Goal: Task Accomplishment & Management: Use online tool/utility

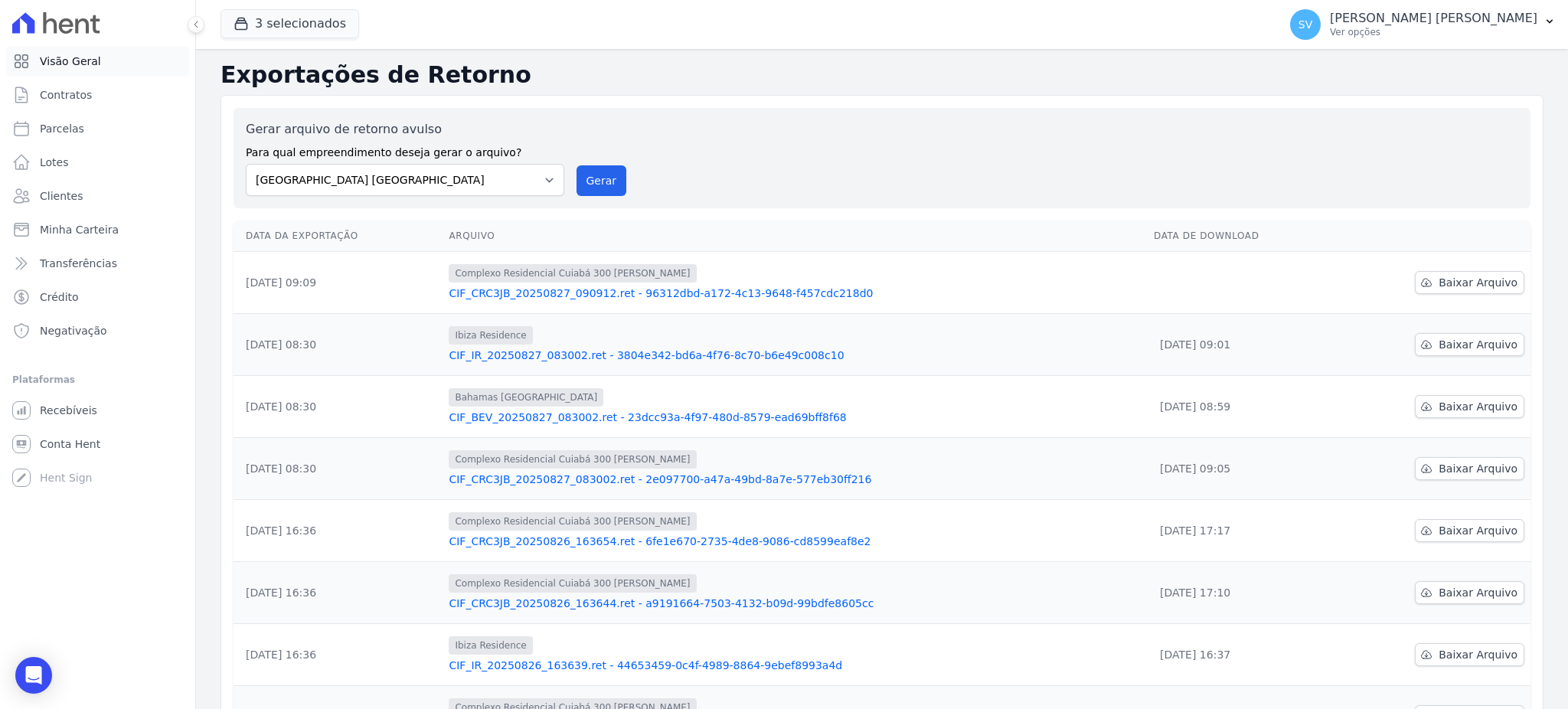
click at [58, 68] on span "Visão Geral" at bounding box center [70, 61] width 61 height 15
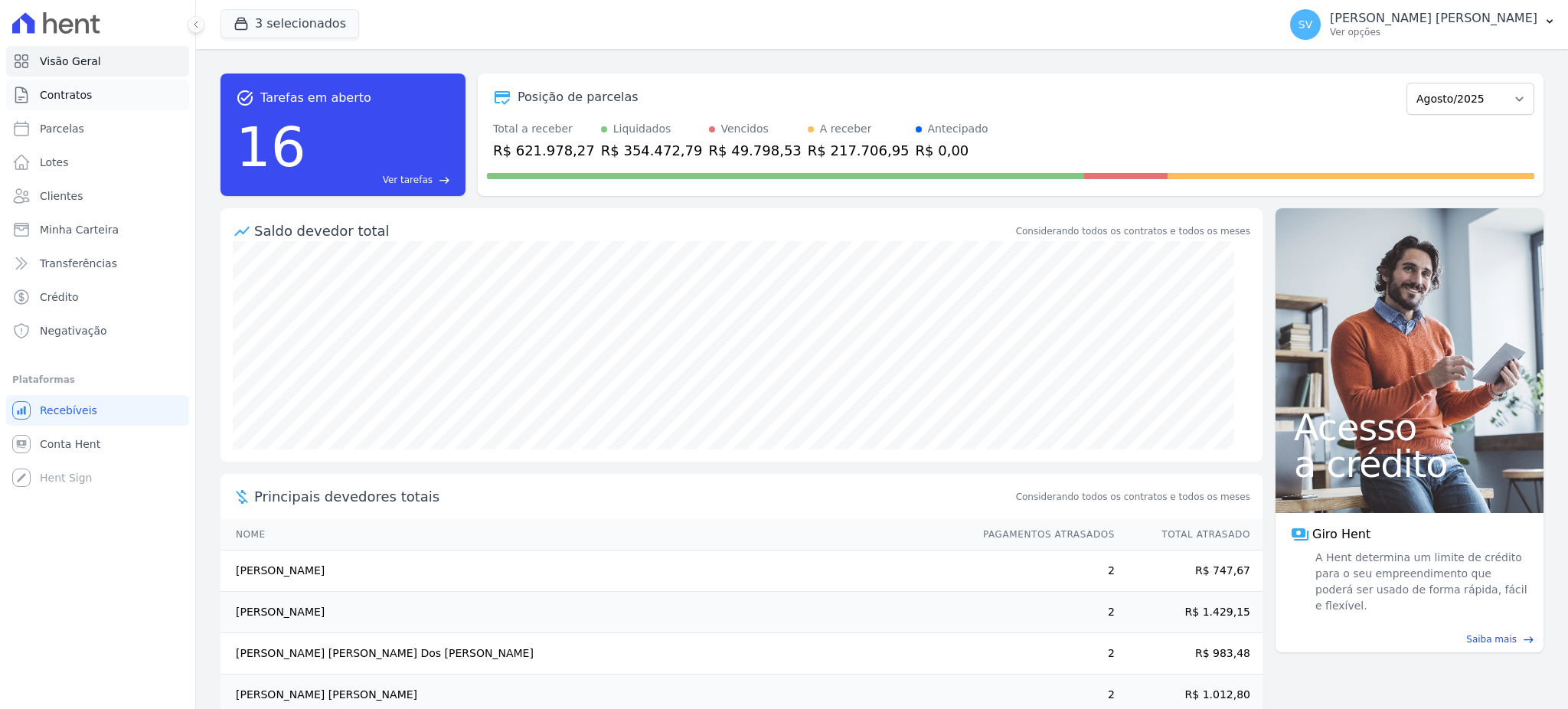
click at [52, 86] on link "Contratos" at bounding box center [98, 95] width 182 height 31
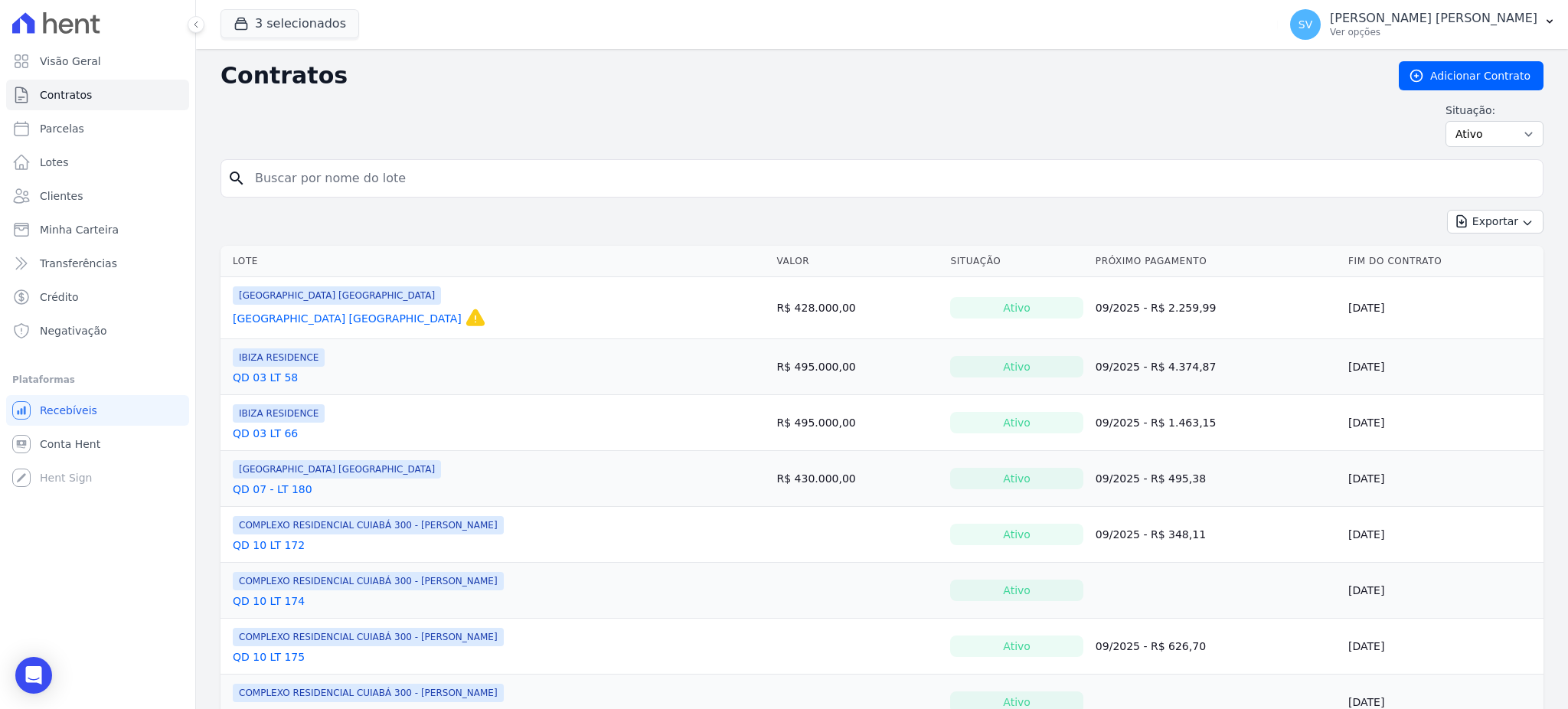
click at [476, 159] on div "search" at bounding box center [881, 178] width 1323 height 39
click at [476, 166] on input "search" at bounding box center [891, 178] width 1291 height 31
type input "matu"
click at [89, 120] on link "Parcelas" at bounding box center [98, 128] width 182 height 31
select select
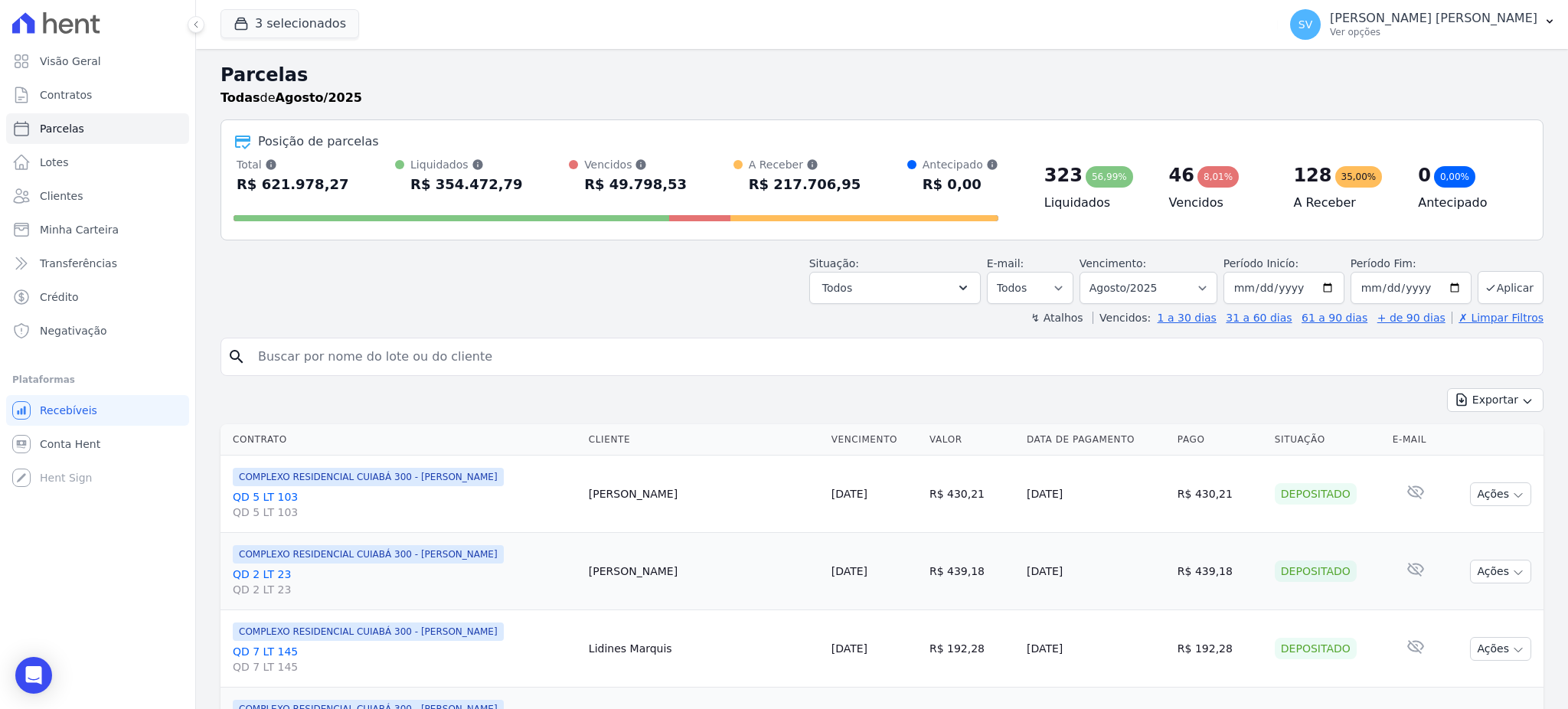
click at [364, 356] on input "search" at bounding box center [892, 356] width 1288 height 31
type input "matuzalém"
select select
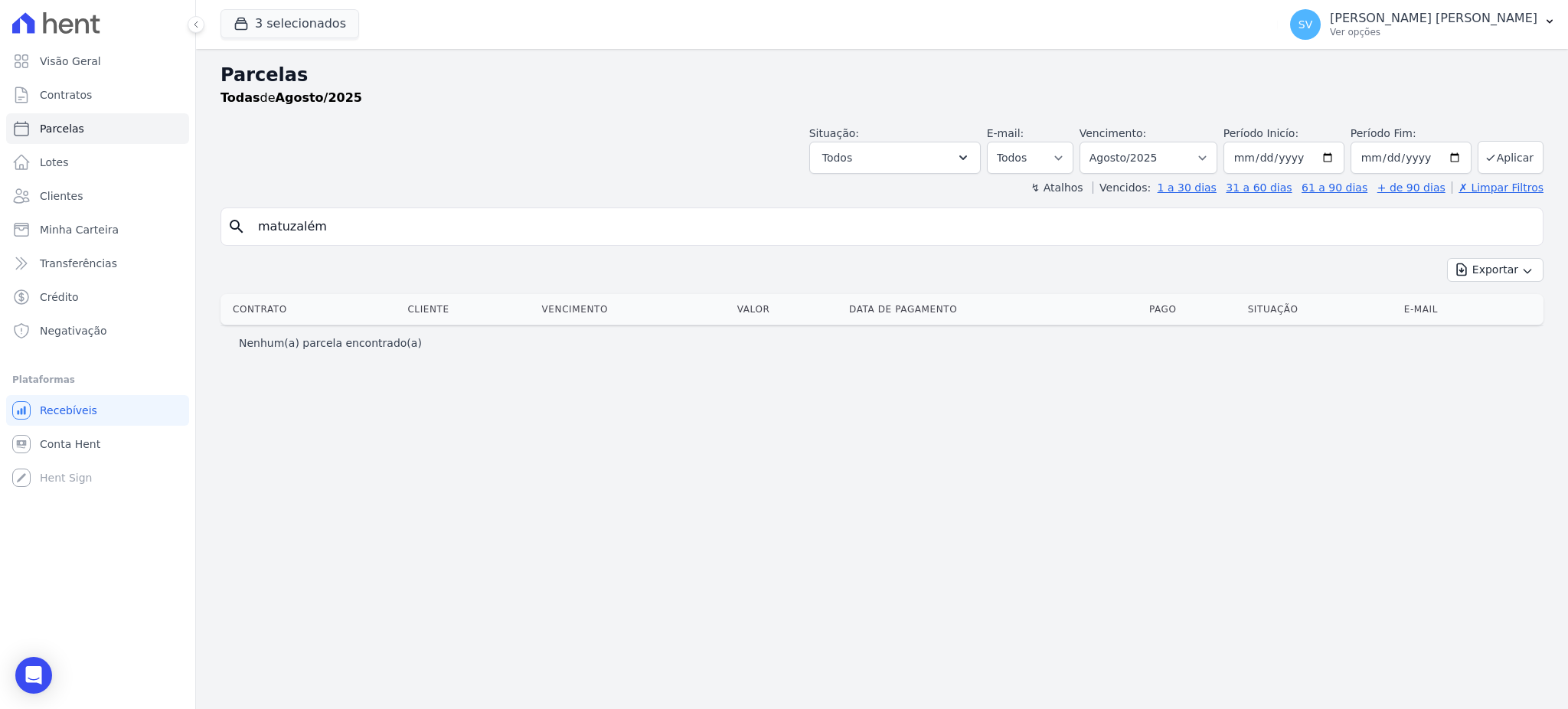
click at [351, 224] on input "matuzalém" at bounding box center [892, 227] width 1288 height 31
drag, startPoint x: 323, startPoint y: 224, endPoint x: 225, endPoint y: 232, distance: 98.3
click at [225, 232] on div "search matuzalém" at bounding box center [881, 227] width 1323 height 39
type input "Martuzalém De Souza"
select select
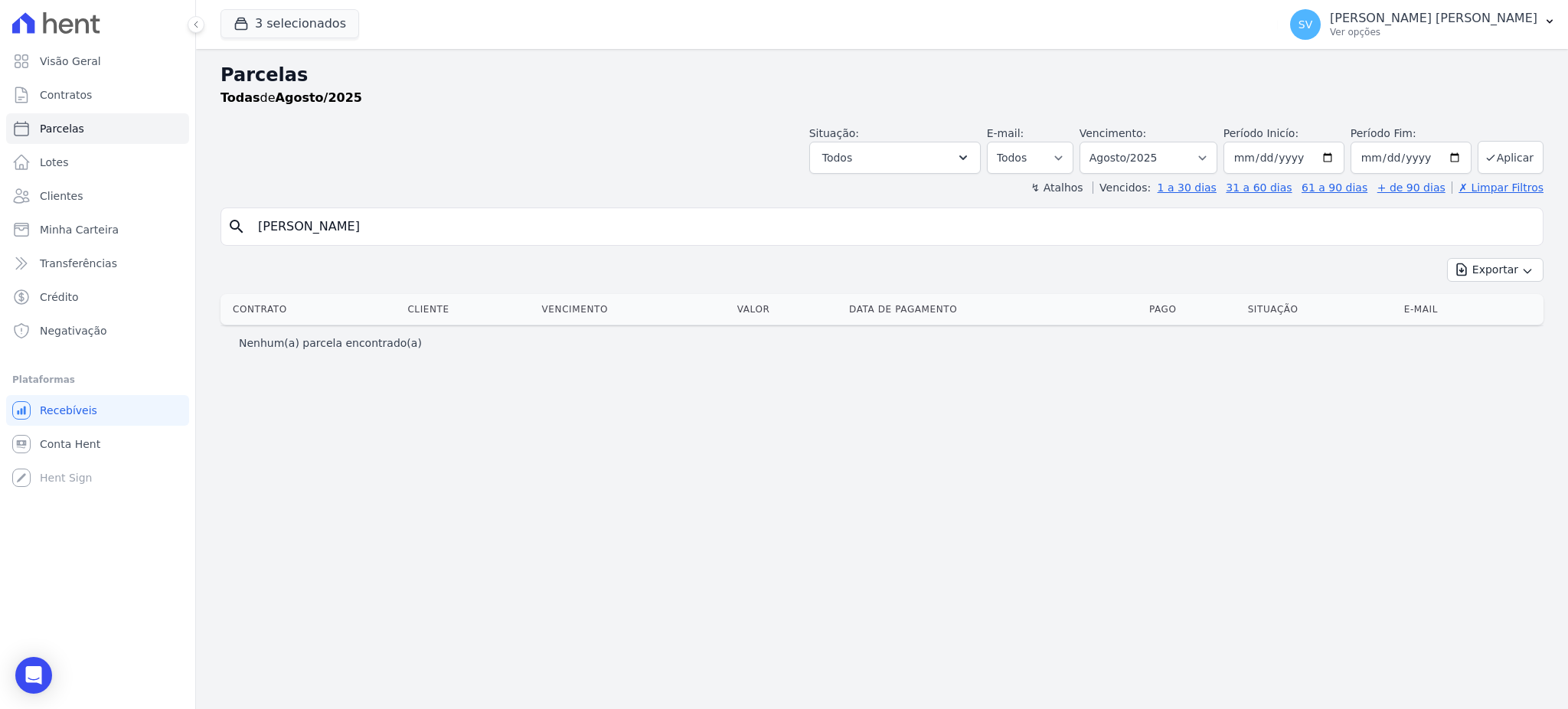
click at [446, 230] on input "Martuzalém De Souza" at bounding box center [892, 227] width 1288 height 31
click at [418, 232] on input "Martuzalém De Souza" at bounding box center [892, 227] width 1288 height 31
drag, startPoint x: 311, startPoint y: 228, endPoint x: 167, endPoint y: 224, distance: 144.1
click at [167, 224] on div "Visão Geral Contratos Parcelas Lotes Clientes Minha Carteira Transferências Cré…" at bounding box center [784, 354] width 1568 height 709
paste input "ARTUZALEM DE SOUZA"
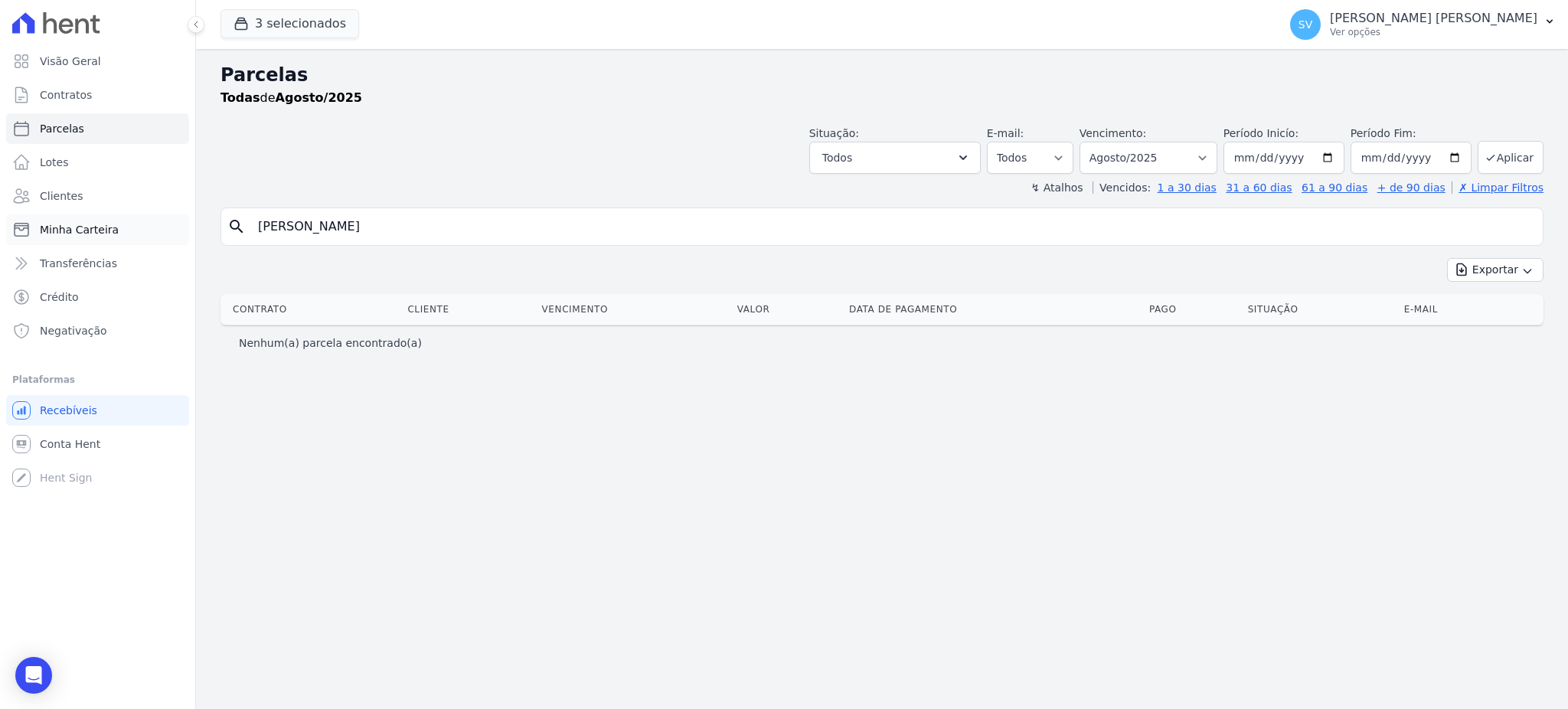
type input "MARTUZALEM DE SOUZA"
select select
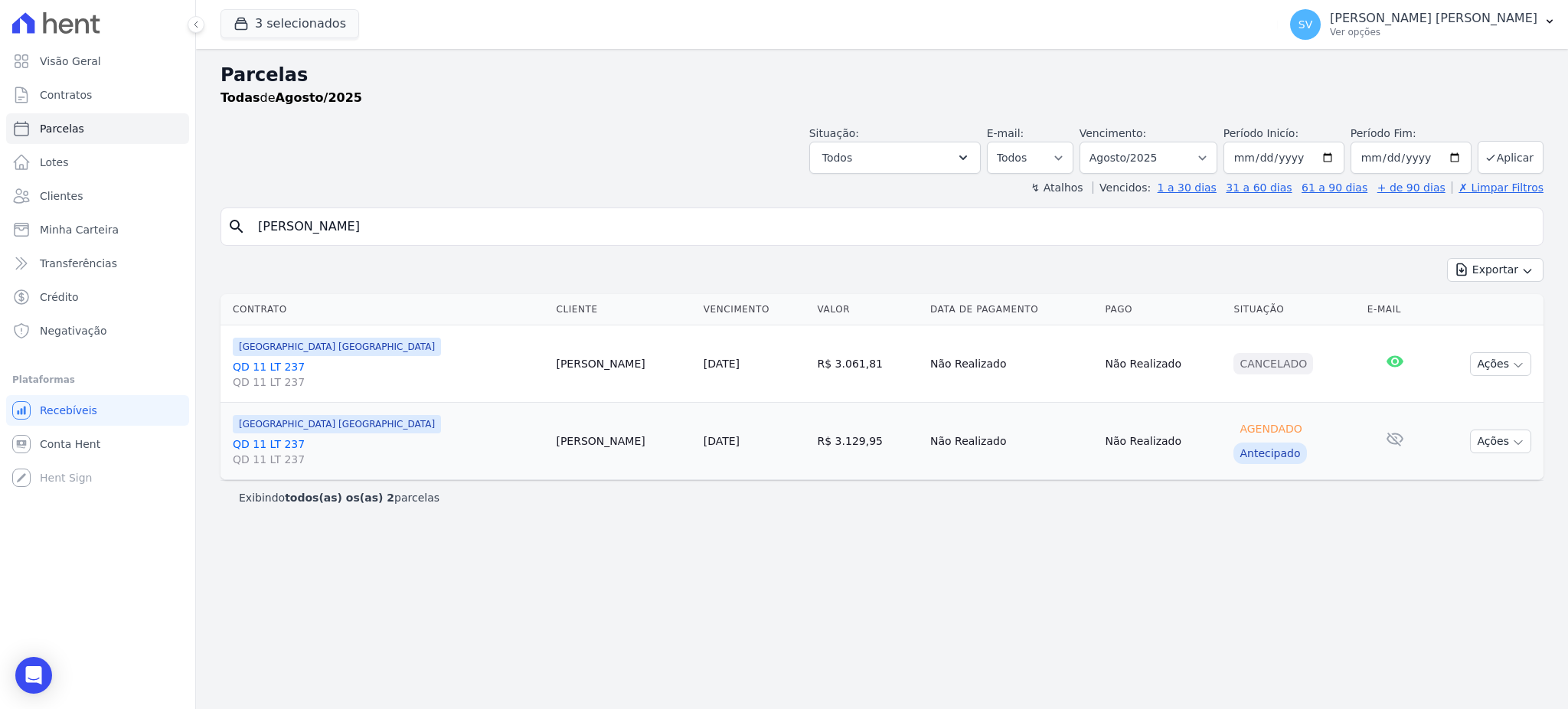
click at [1252, 457] on div "Antecipado" at bounding box center [1269, 452] width 72 height 22
click at [704, 446] on link "29/08/2025" at bounding box center [721, 440] width 36 height 12
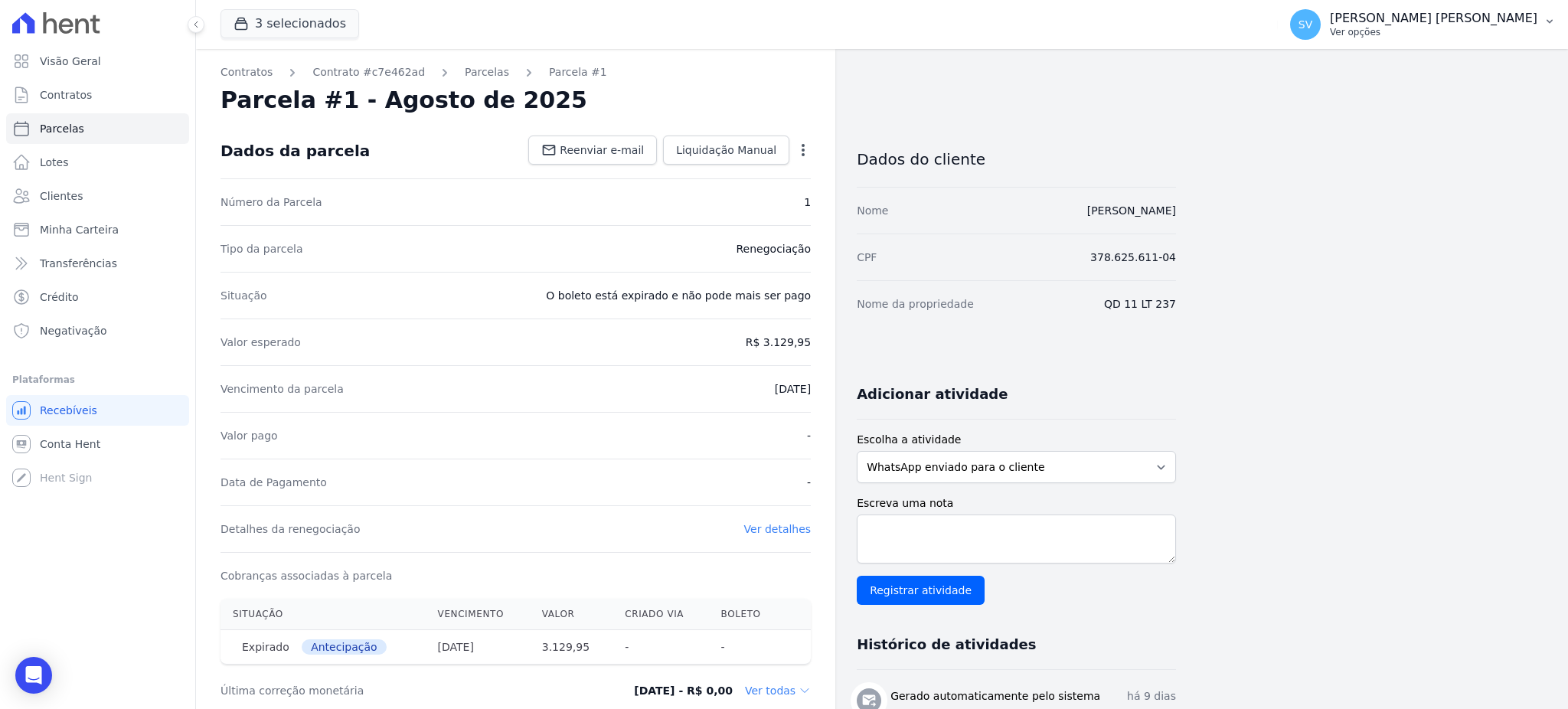
click at [1387, 19] on p "[PERSON_NAME]" at bounding box center [1433, 18] width 208 height 15
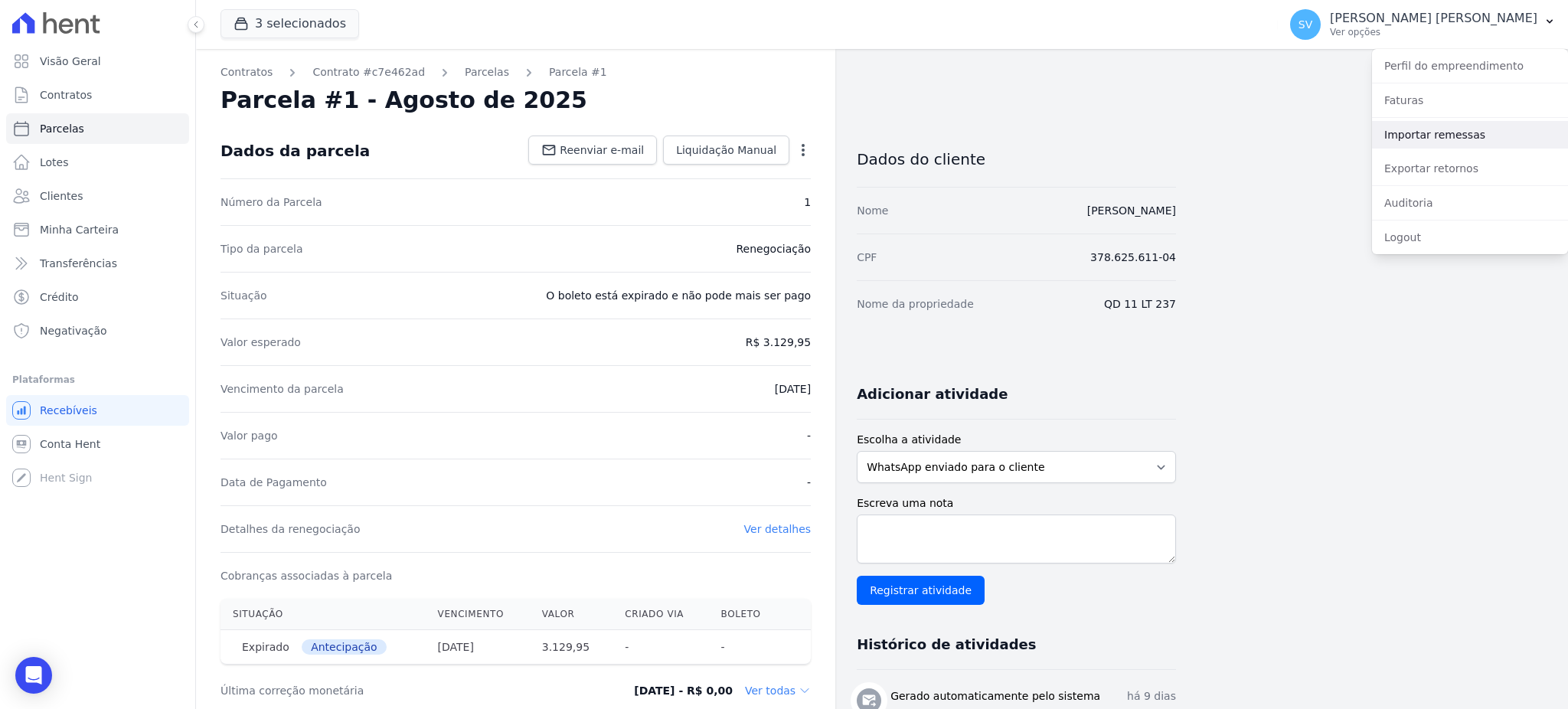
click at [1448, 134] on link "Importar remessas" at bounding box center [1469, 134] width 196 height 27
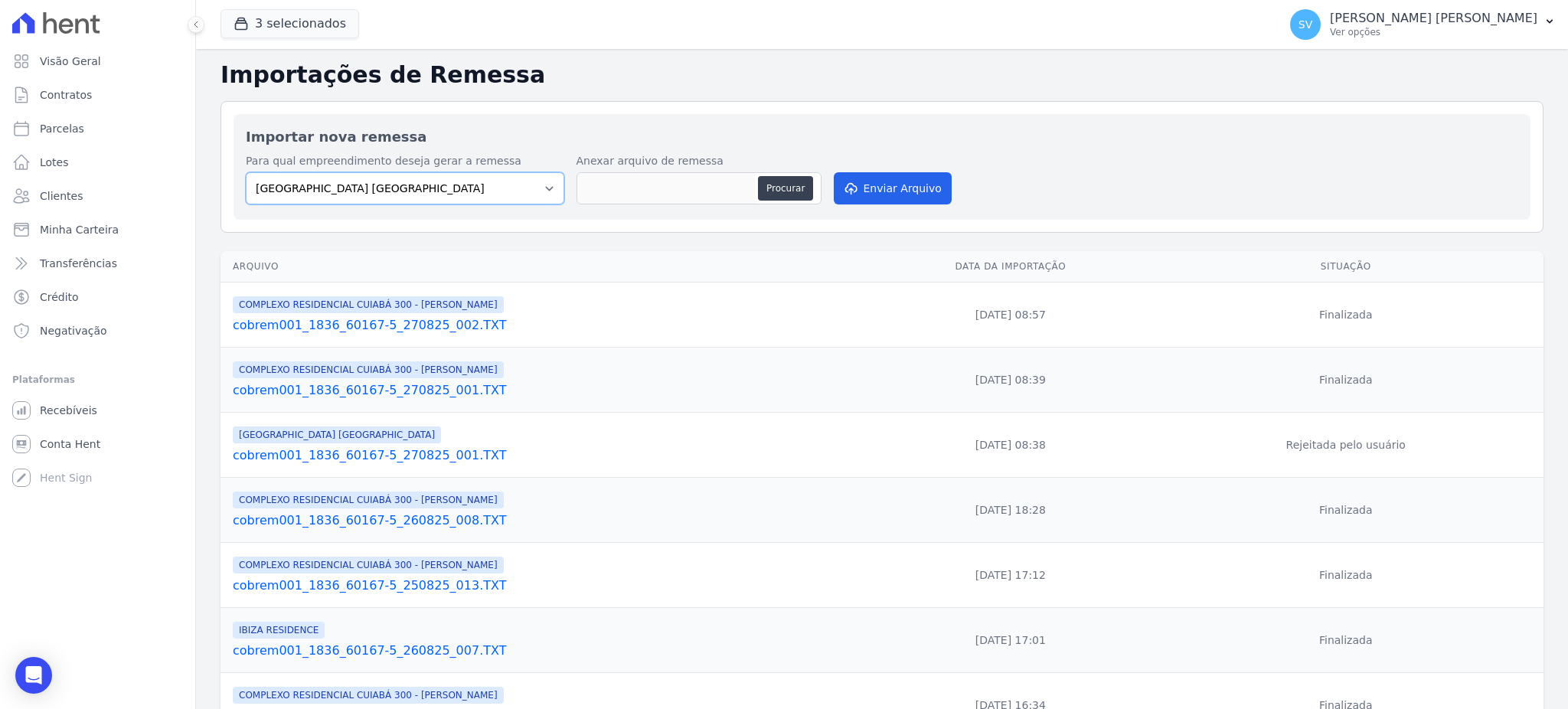
click at [411, 202] on select "BAHAMAS EAST VILLAGE COMPLEXO RESIDENCIAL CUIABÁ 300 - JOÃO DE BARRO IBIZA RESI…" at bounding box center [404, 188] width 319 height 32
click at [245, 172] on select "BAHAMAS EAST VILLAGE COMPLEXO RESIDENCIAL CUIABÁ 300 - JOÃO DE BARRO IBIZA RESI…" at bounding box center [404, 188] width 319 height 32
click at [777, 179] on button "Procurar" at bounding box center [785, 188] width 55 height 24
type input "cobrem001_1836_60167-5_270825_003.TXT"
click at [895, 197] on button "Enviar Arquivo" at bounding box center [892, 188] width 118 height 32
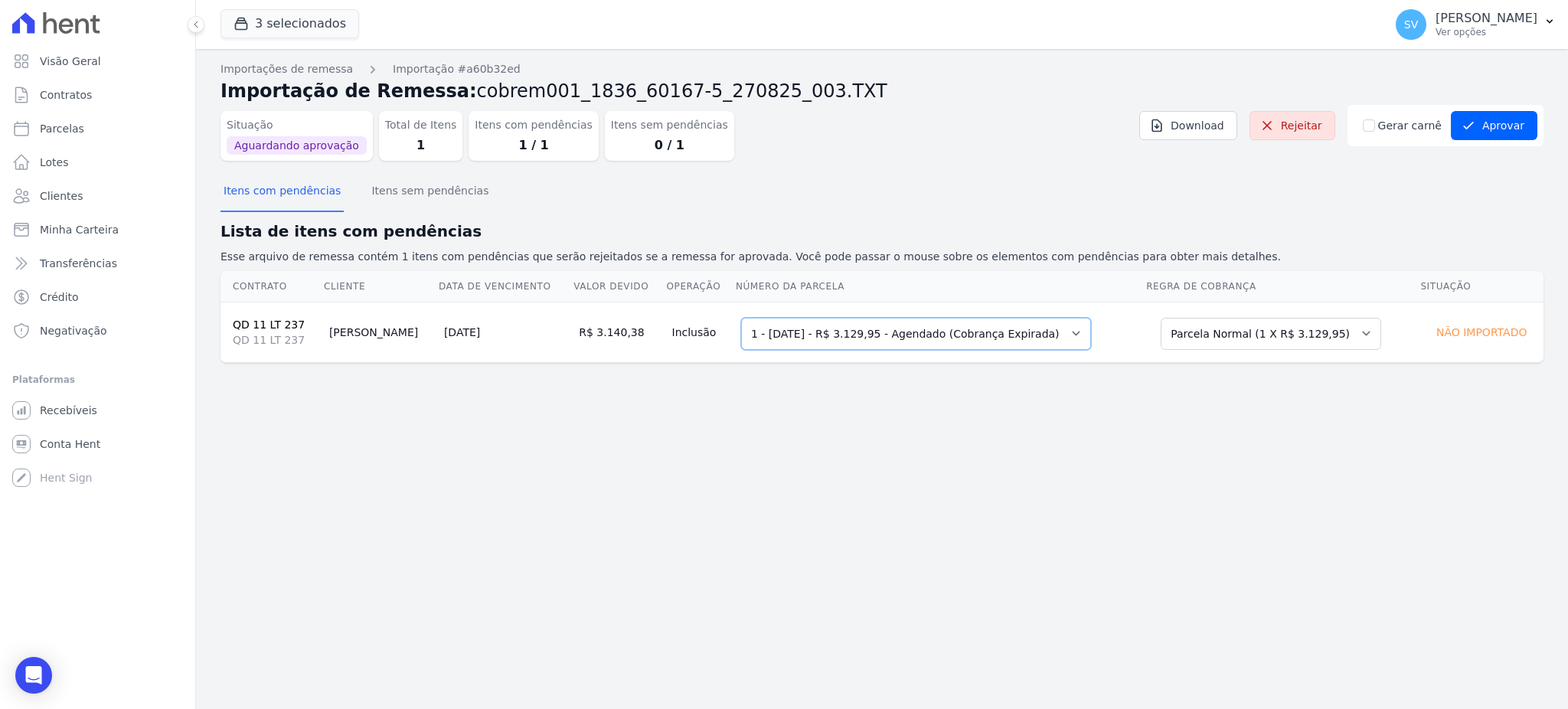
click at [1025, 335] on select "Selecione uma 1 - 29/08/2025 - R$ 3.129,95 - Agendado (Cobrança Expirada)" at bounding box center [916, 334] width 350 height 32
click at [263, 199] on button "Itens com pendências" at bounding box center [281, 192] width 123 height 39
click at [1363, 337] on select "Selecione uma Nova Parcela Avulsa Parcela Avulsa Existente Parcela Normal (1 X …" at bounding box center [1271, 334] width 220 height 32
click at [1166, 318] on select "Selecione uma Nova Parcela Avulsa Parcela Avulsa Existente Parcela Normal (1 X …" at bounding box center [1271, 334] width 220 height 32
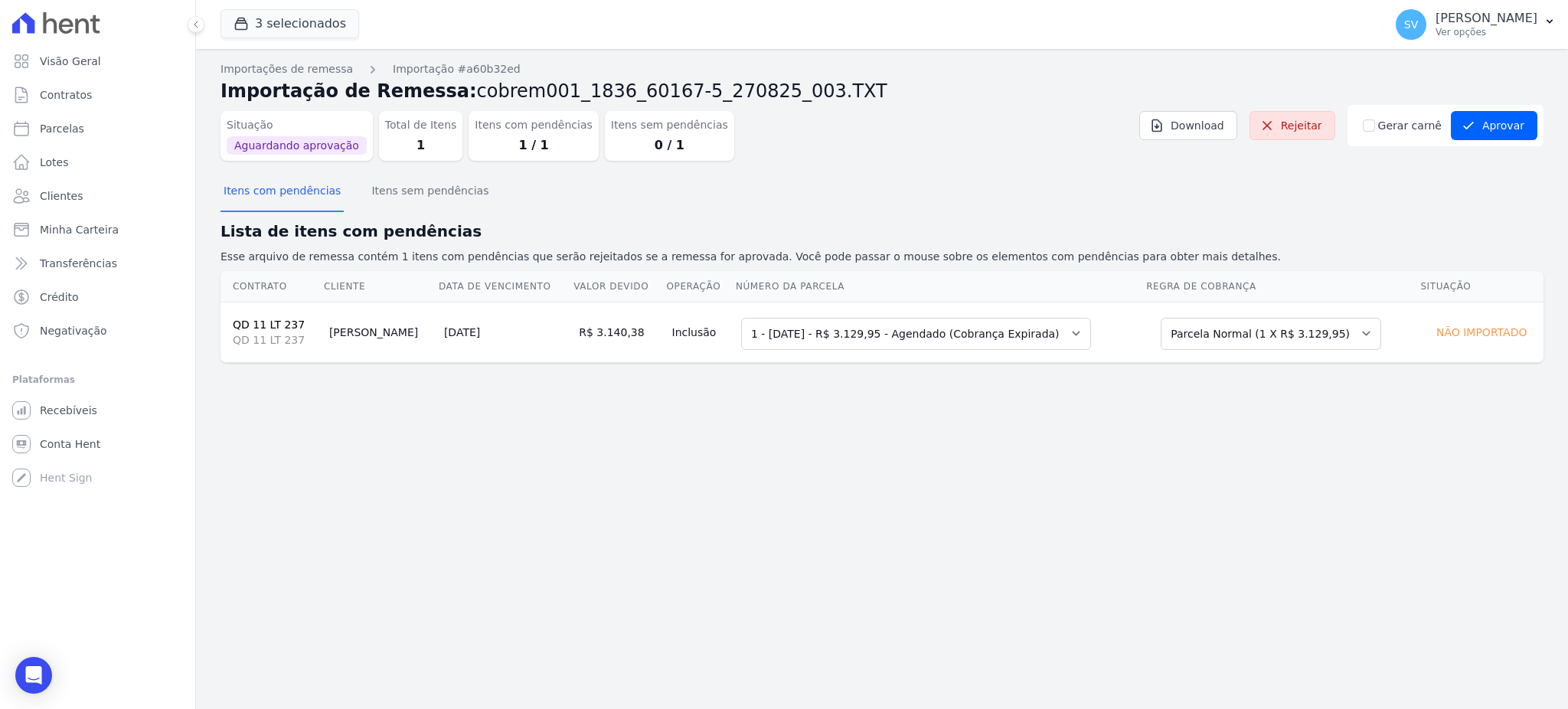
click at [384, 330] on td "[PERSON_NAME]" at bounding box center [380, 332] width 115 height 60
click at [341, 285] on th "Cliente" at bounding box center [380, 286] width 115 height 31
click at [463, 292] on th "Data de Vencimento" at bounding box center [504, 286] width 135 height 31
click at [1067, 339] on select "Selecione uma 1 - 29/08/2025 - R$ 3.129,95 - Agendado (Cobrança Expirada)" at bounding box center [916, 334] width 350 height 32
click at [741, 318] on select "Selecione uma 1 - 29/08/2025 - R$ 3.129,95 - Agendado (Cobrança Expirada)" at bounding box center [916, 334] width 350 height 32
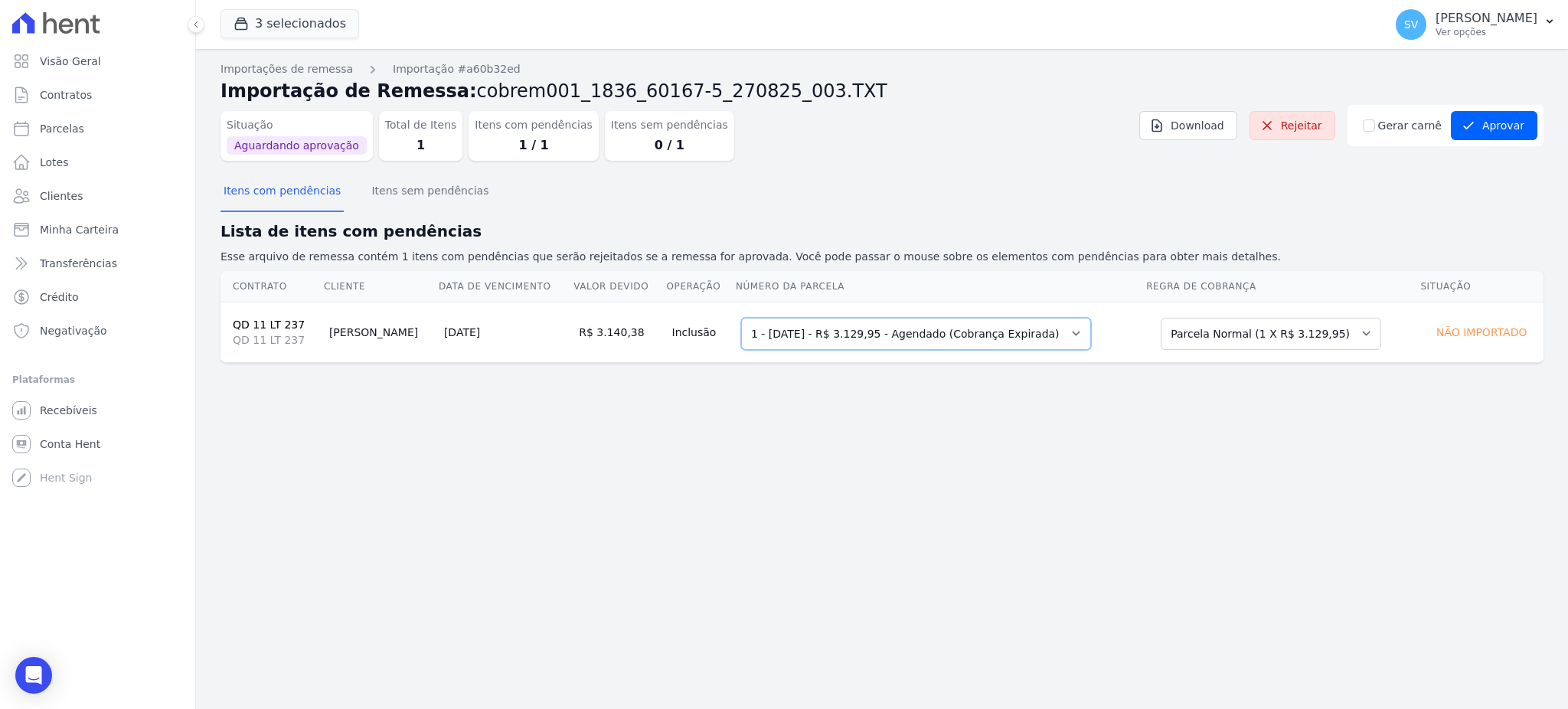
click at [858, 339] on select "Selecione uma 1 - 29/08/2025 - R$ 3.129,95 - Agendado (Cobrança Expirada)" at bounding box center [916, 334] width 350 height 32
click at [741, 318] on select "Selecione uma 1 - 29/08/2025 - R$ 3.129,95 - Agendado (Cobrança Expirada)" at bounding box center [916, 334] width 350 height 32
click at [463, 381] on div "Importações de remessa Importação #a60b32ed Importação de Remessa: cobrem001_18…" at bounding box center [881, 224] width 1323 height 326
click at [450, 182] on button "Itens sem pendências" at bounding box center [429, 192] width 123 height 39
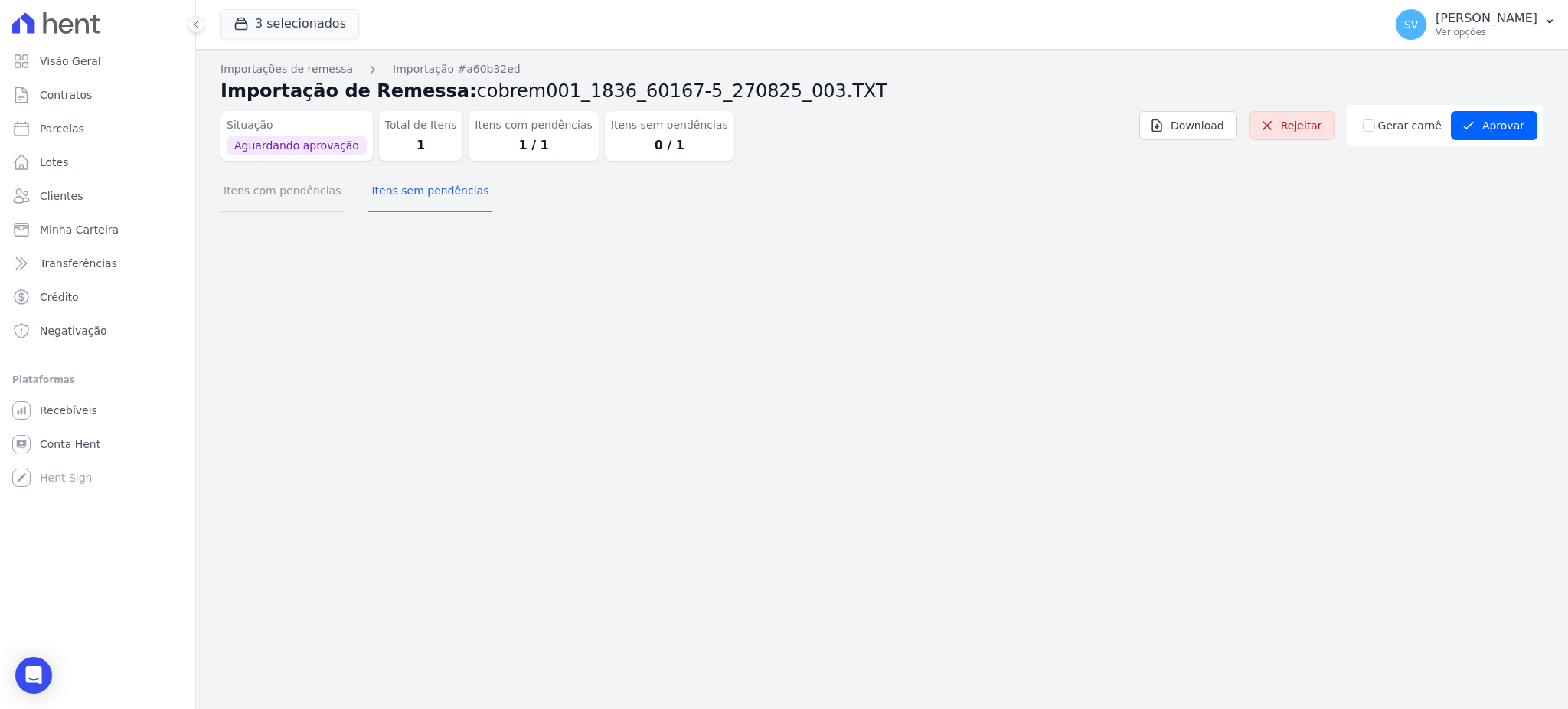
click at [313, 194] on button "Itens com pendências" at bounding box center [281, 192] width 123 height 39
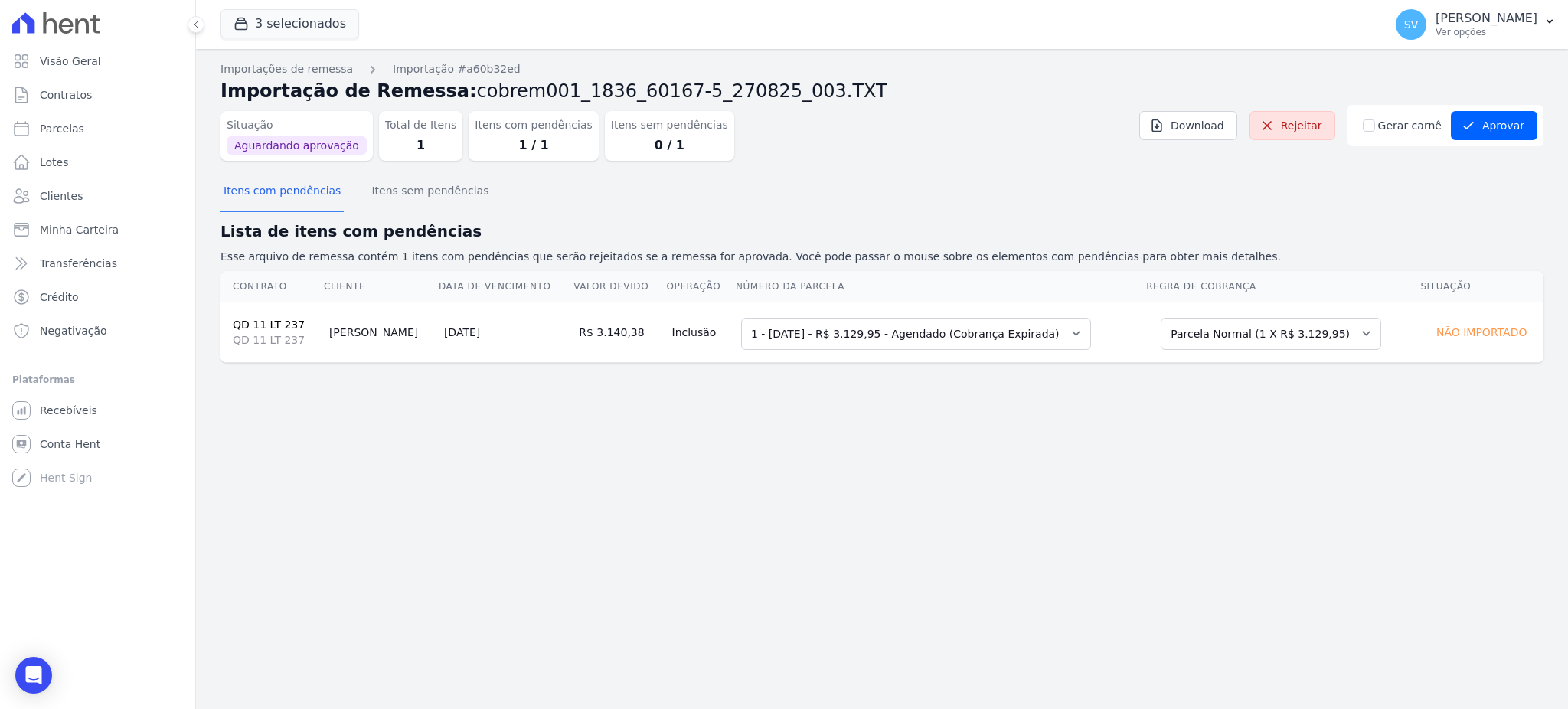
click at [267, 323] on link "QD 11 LT 237" at bounding box center [268, 324] width 71 height 12
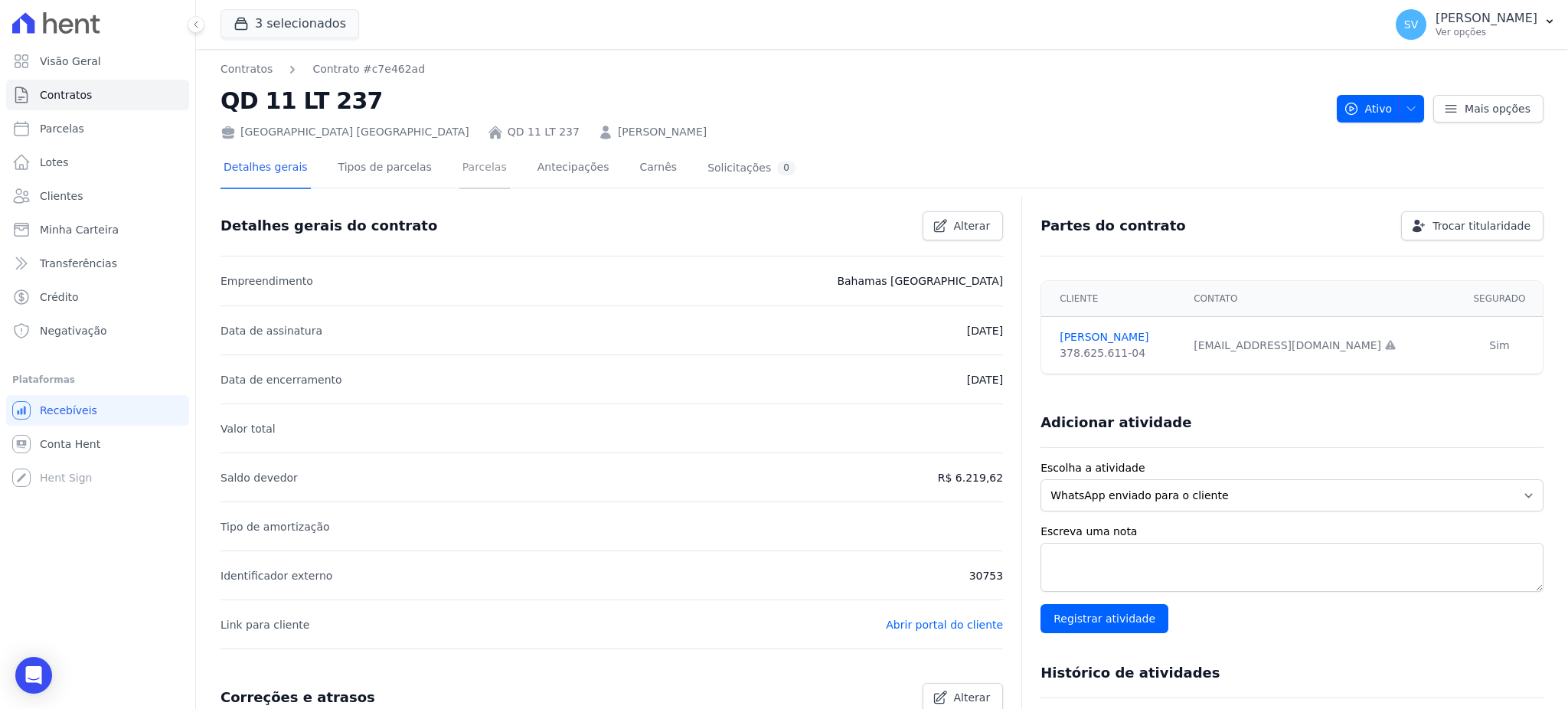
click at [467, 166] on link "Parcelas" at bounding box center [484, 168] width 51 height 40
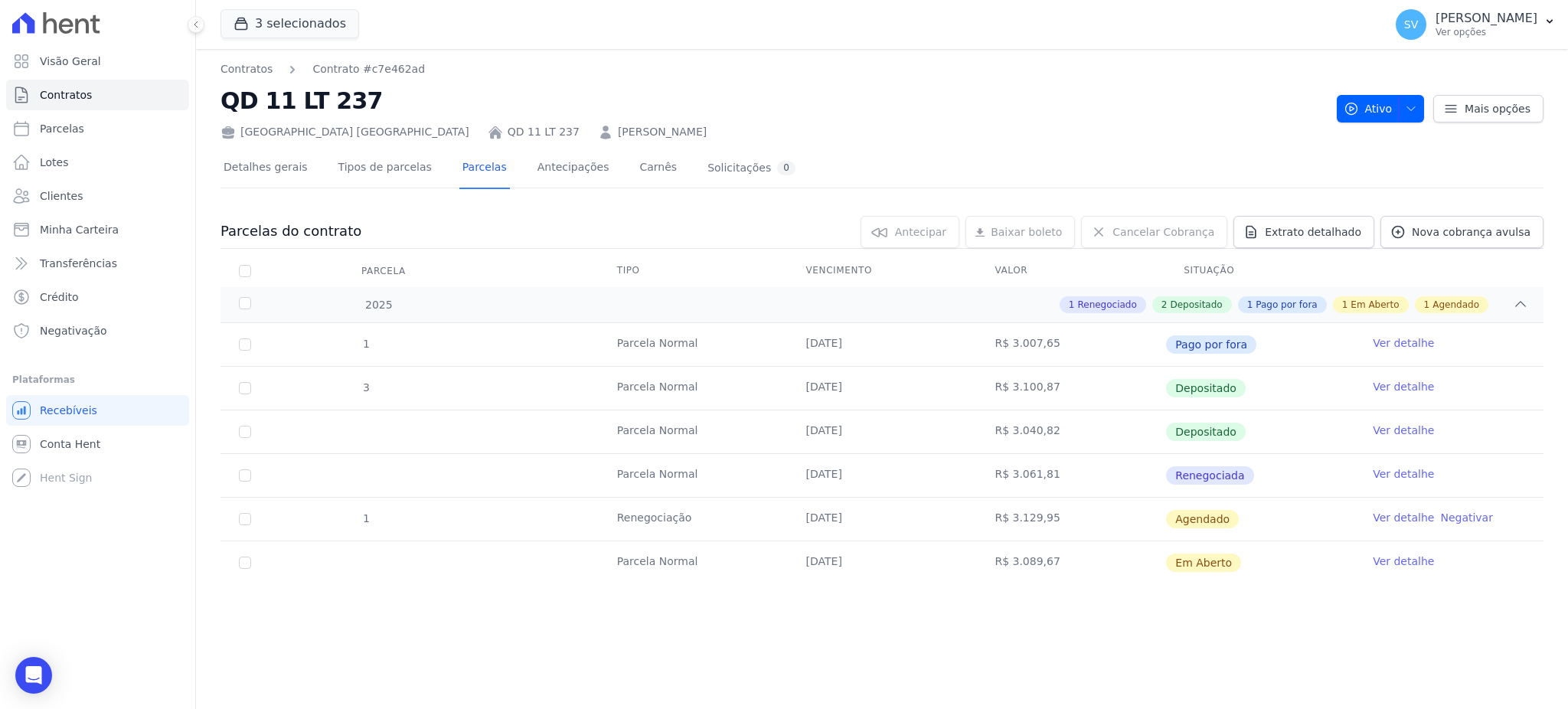
click at [1219, 470] on span "Renegociada" at bounding box center [1209, 476] width 87 height 19
click at [659, 477] on td "Parcela Normal" at bounding box center [692, 476] width 189 height 43
click at [1385, 471] on link "Ver detalhe" at bounding box center [1402, 474] width 61 height 15
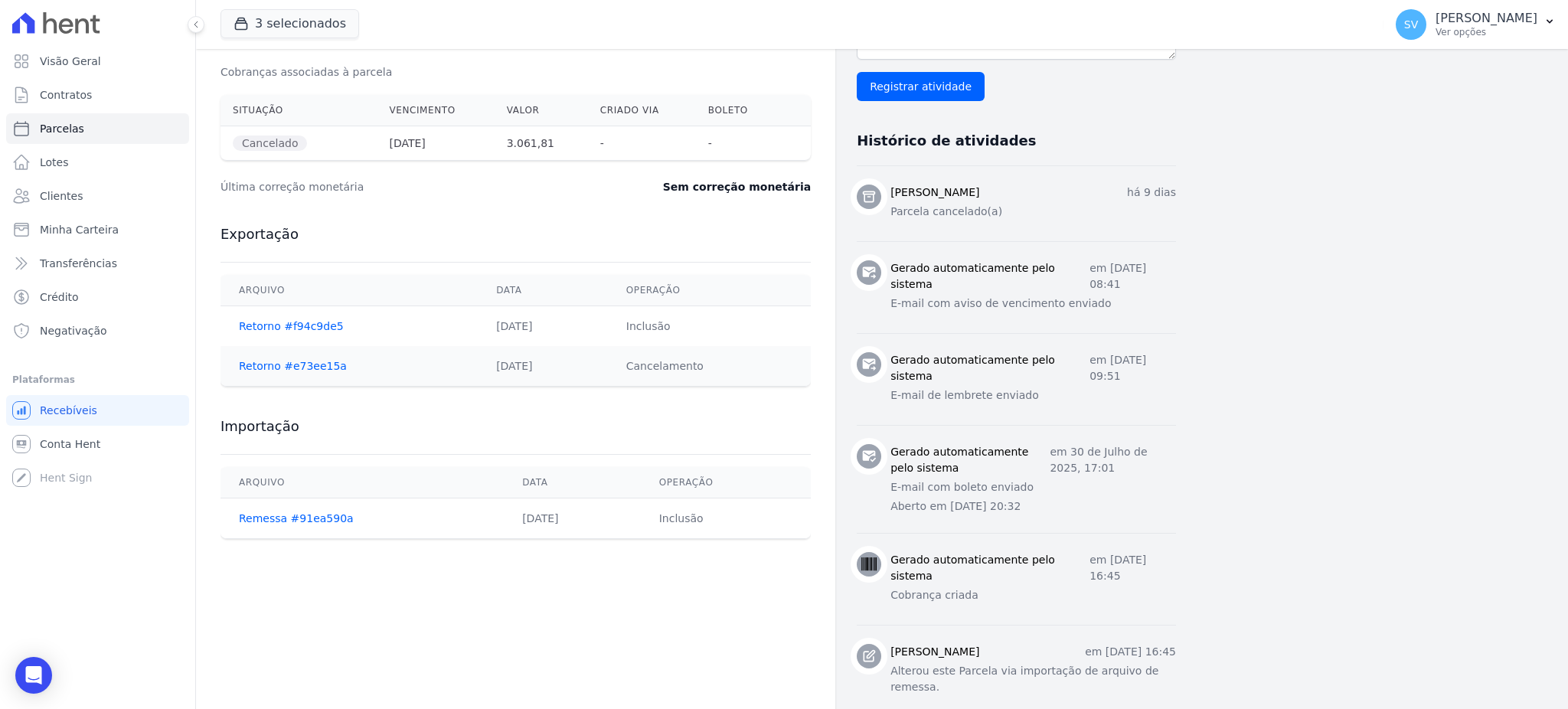
scroll to position [322, 0]
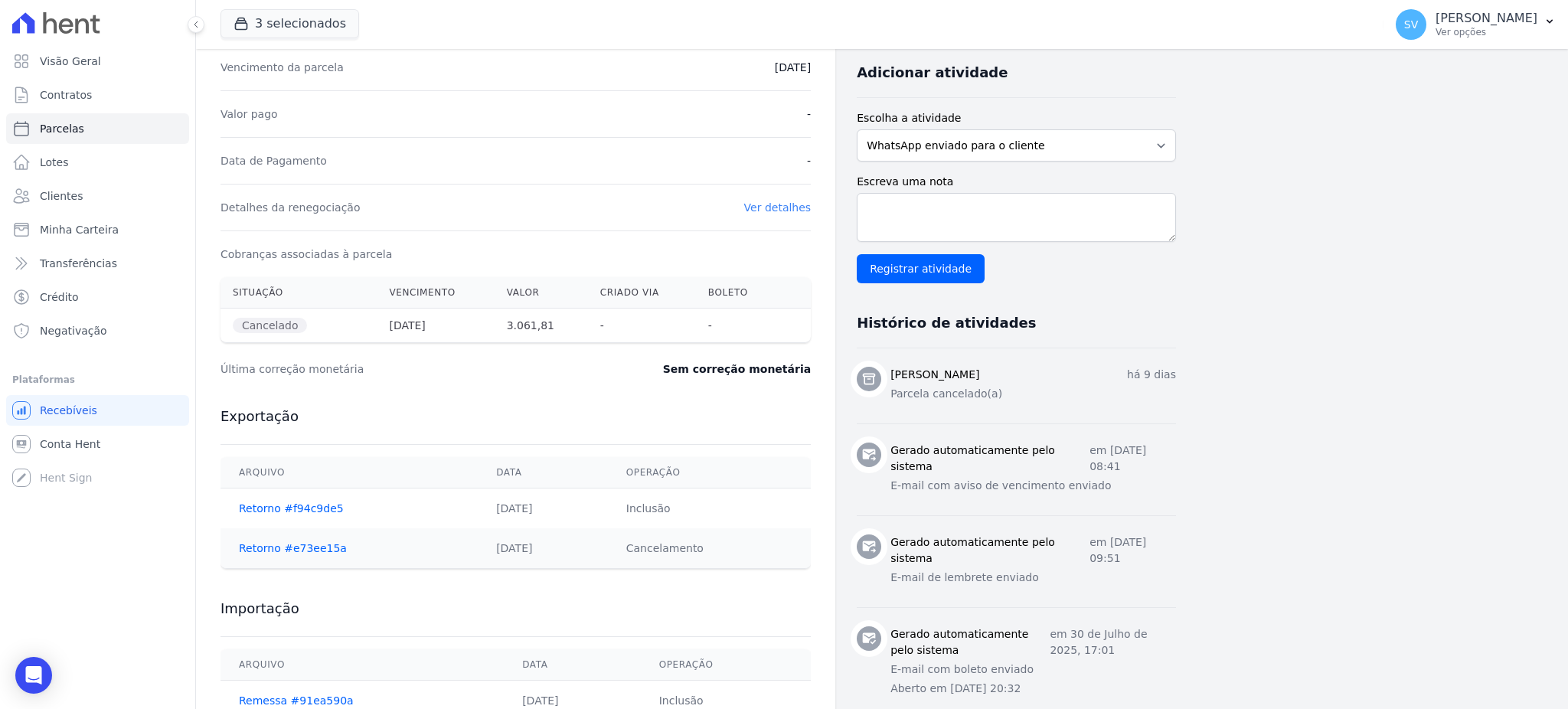
click at [791, 203] on link "Ver detalhes" at bounding box center [778, 207] width 68 height 12
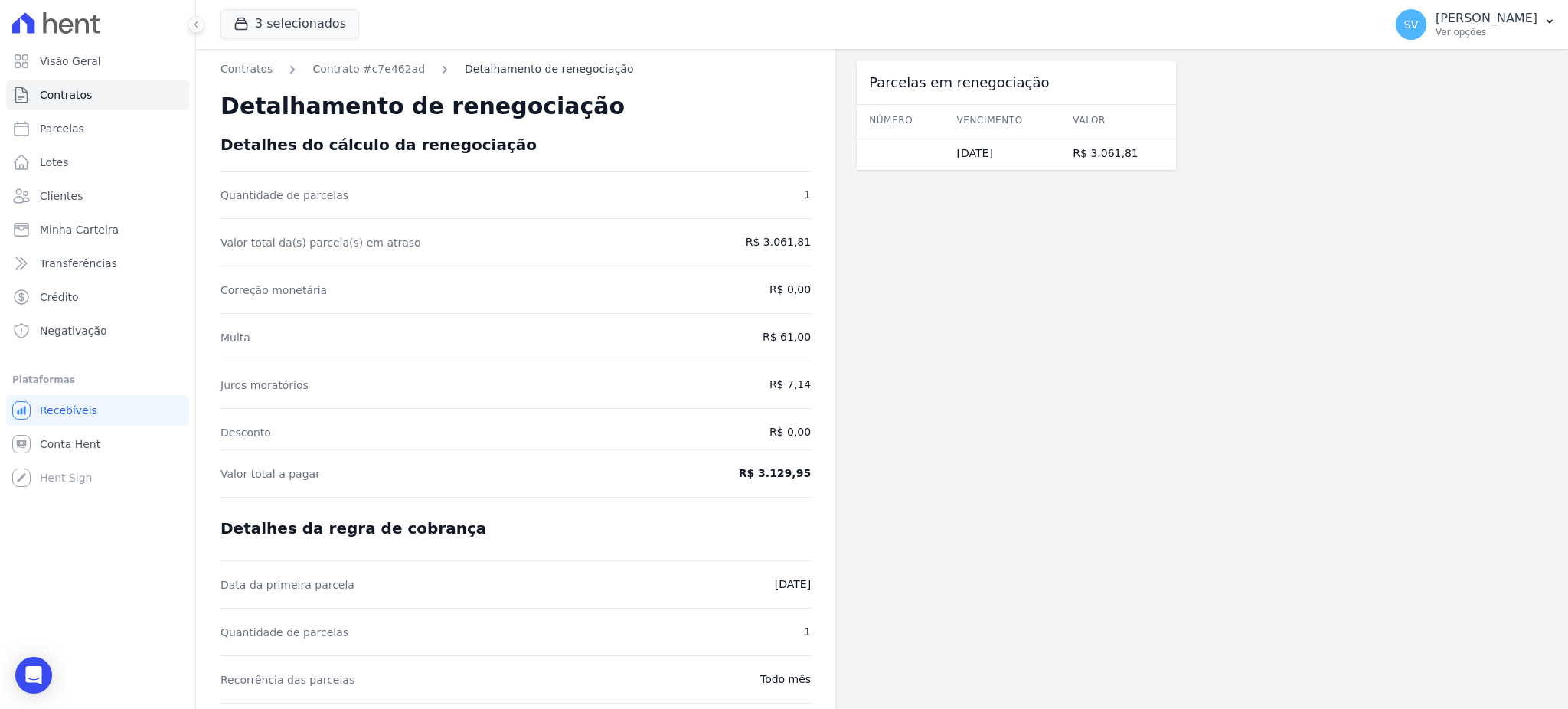
click at [465, 75] on link "Detalhamento de renegociação" at bounding box center [548, 69] width 168 height 16
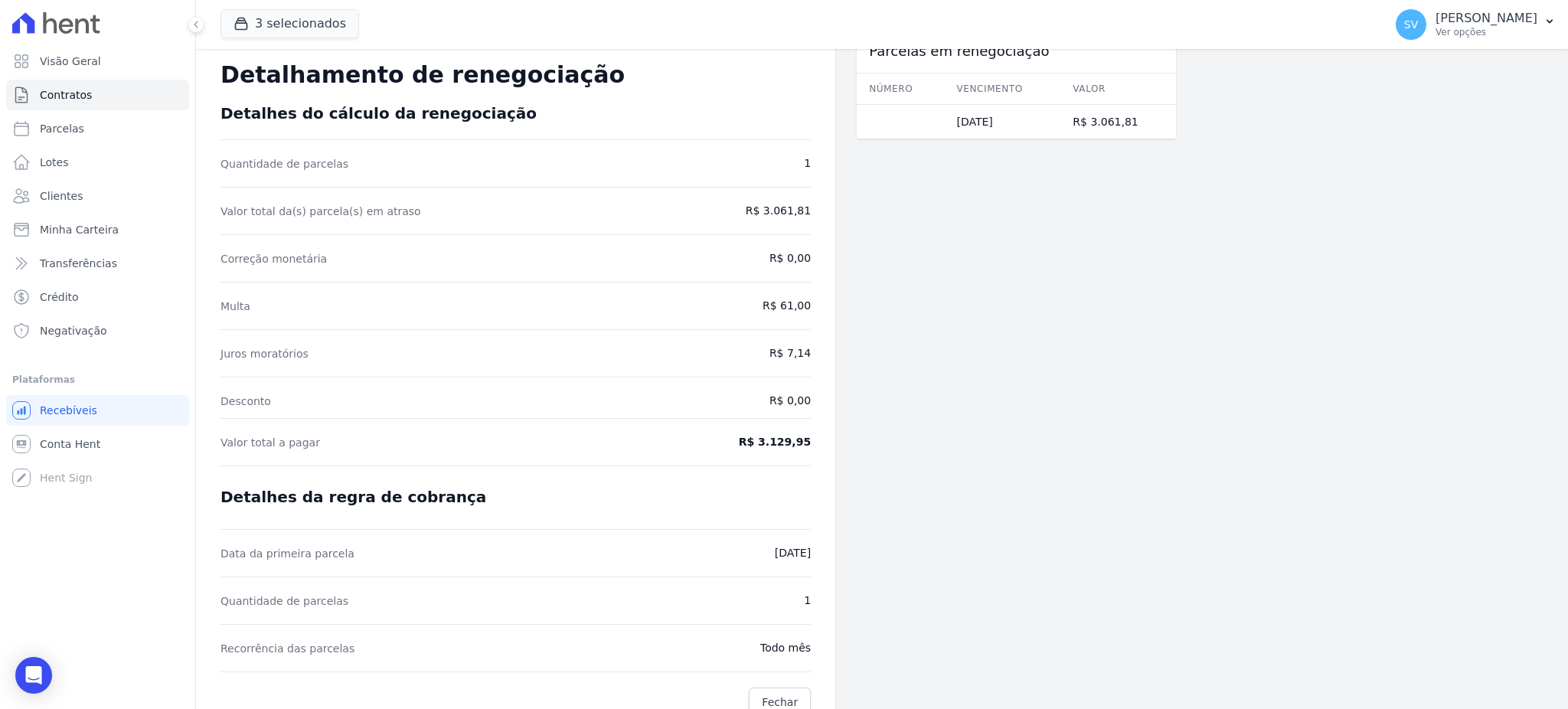
scroll to position [50, 0]
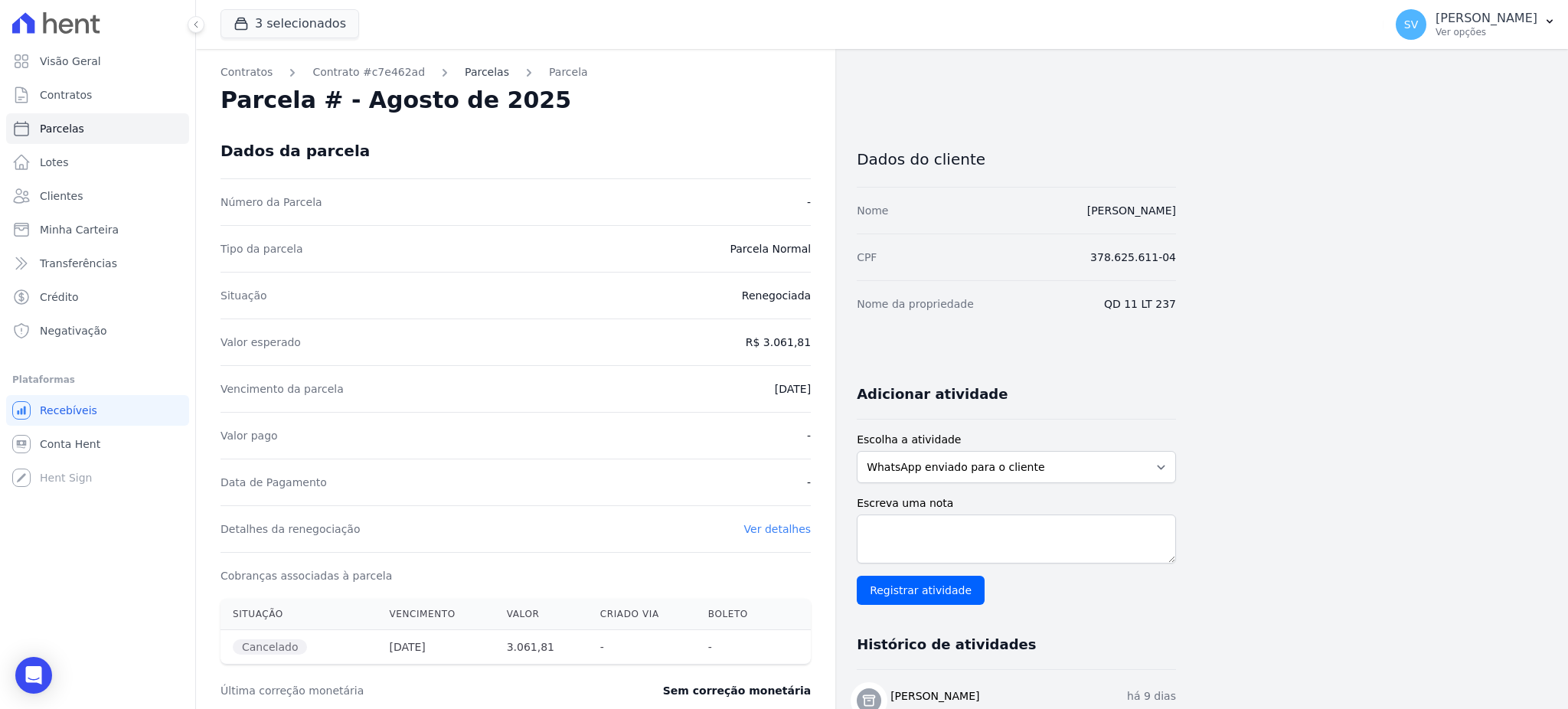
click at [467, 77] on link "Parcelas" at bounding box center [486, 71] width 44 height 16
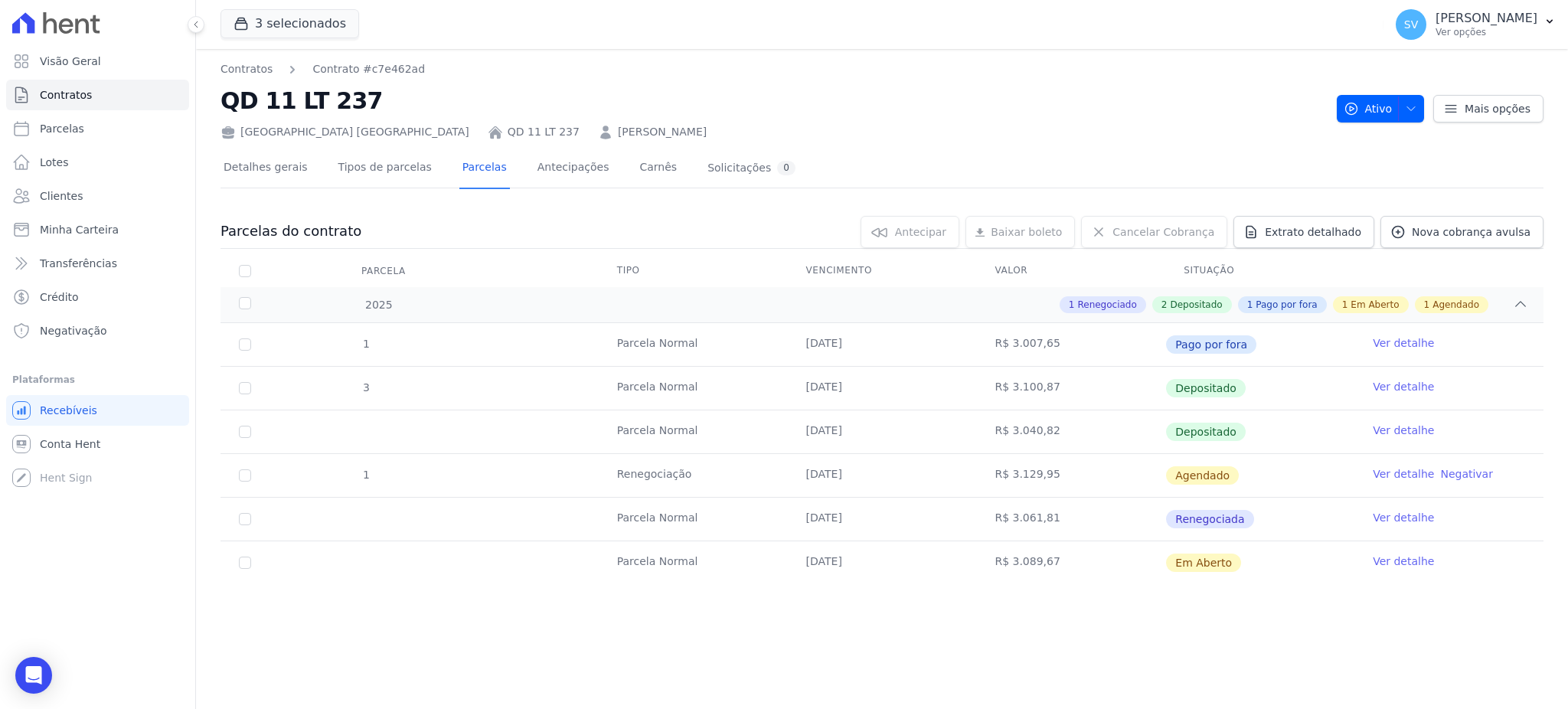
click at [655, 475] on td "Renegociação" at bounding box center [692, 476] width 189 height 43
click at [232, 433] on td at bounding box center [245, 432] width 49 height 43
click at [246, 437] on td at bounding box center [245, 432] width 49 height 43
click at [247, 437] on td at bounding box center [245, 432] width 49 height 43
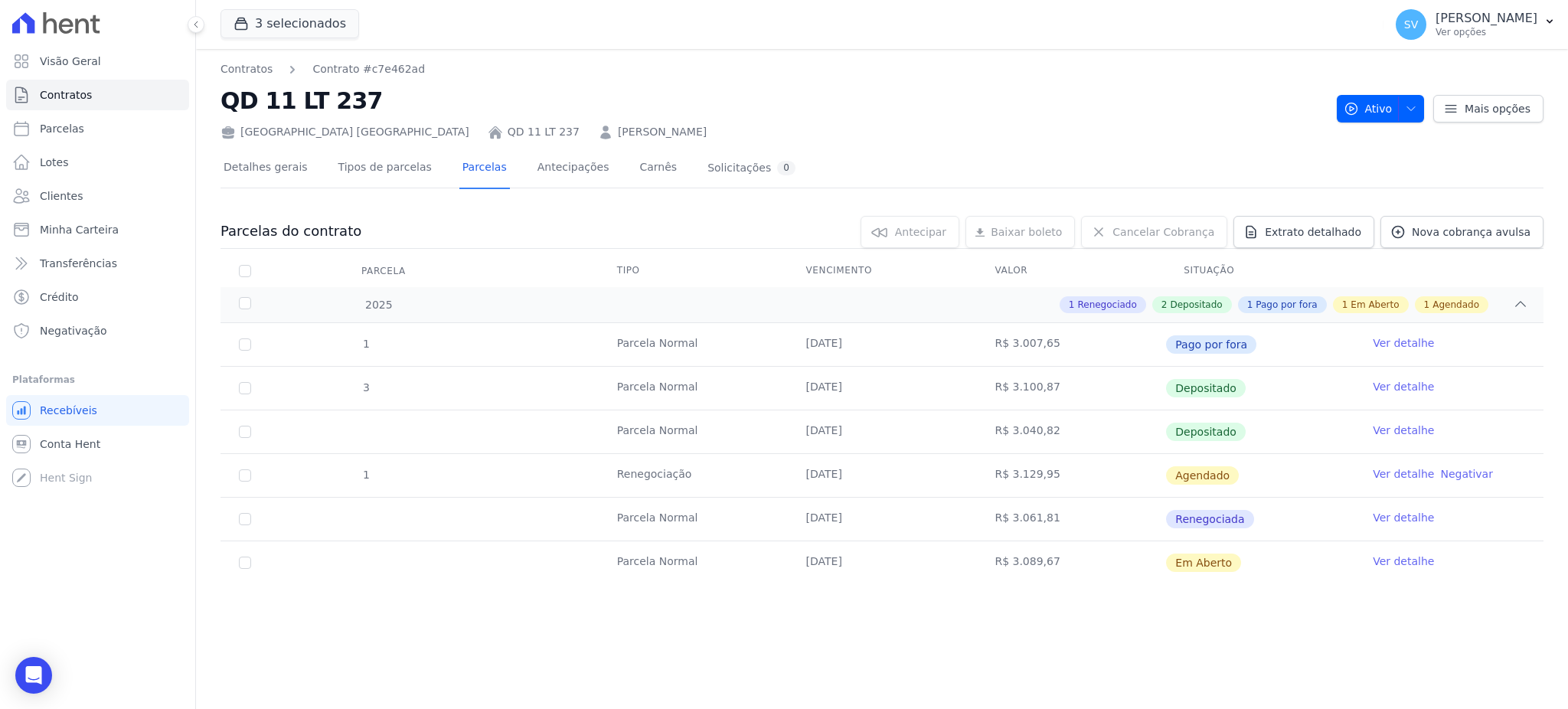
click at [247, 437] on td at bounding box center [245, 432] width 49 height 43
drag, startPoint x: 248, startPoint y: 463, endPoint x: 244, endPoint y: 472, distance: 9.8
click at [244, 472] on td "1" at bounding box center [245, 476] width 49 height 43
click at [244, 473] on input "checkbox" at bounding box center [245, 475] width 12 height 12
checkbox input "true"
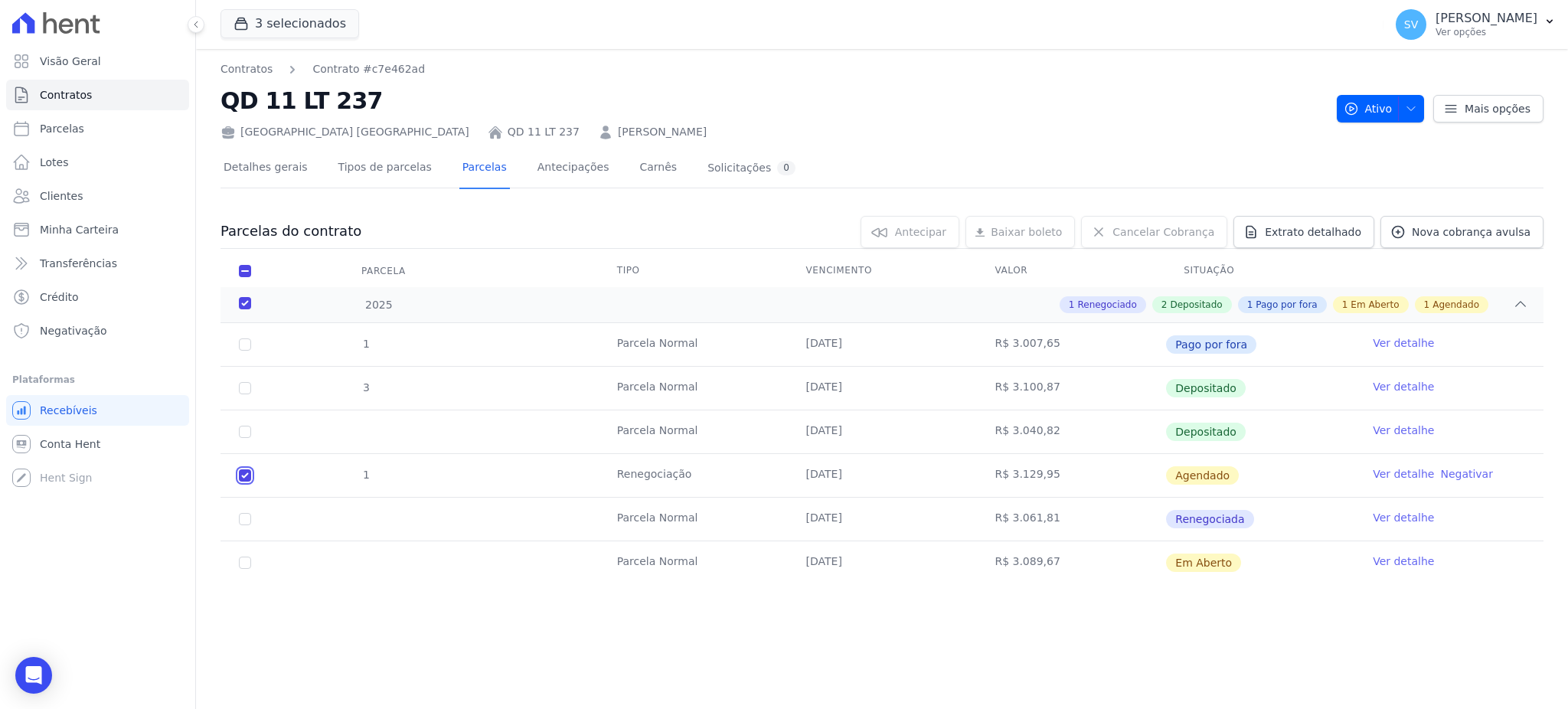
checkbox input "true"
click at [244, 473] on input "checkbox" at bounding box center [245, 475] width 12 height 12
checkbox input "false"
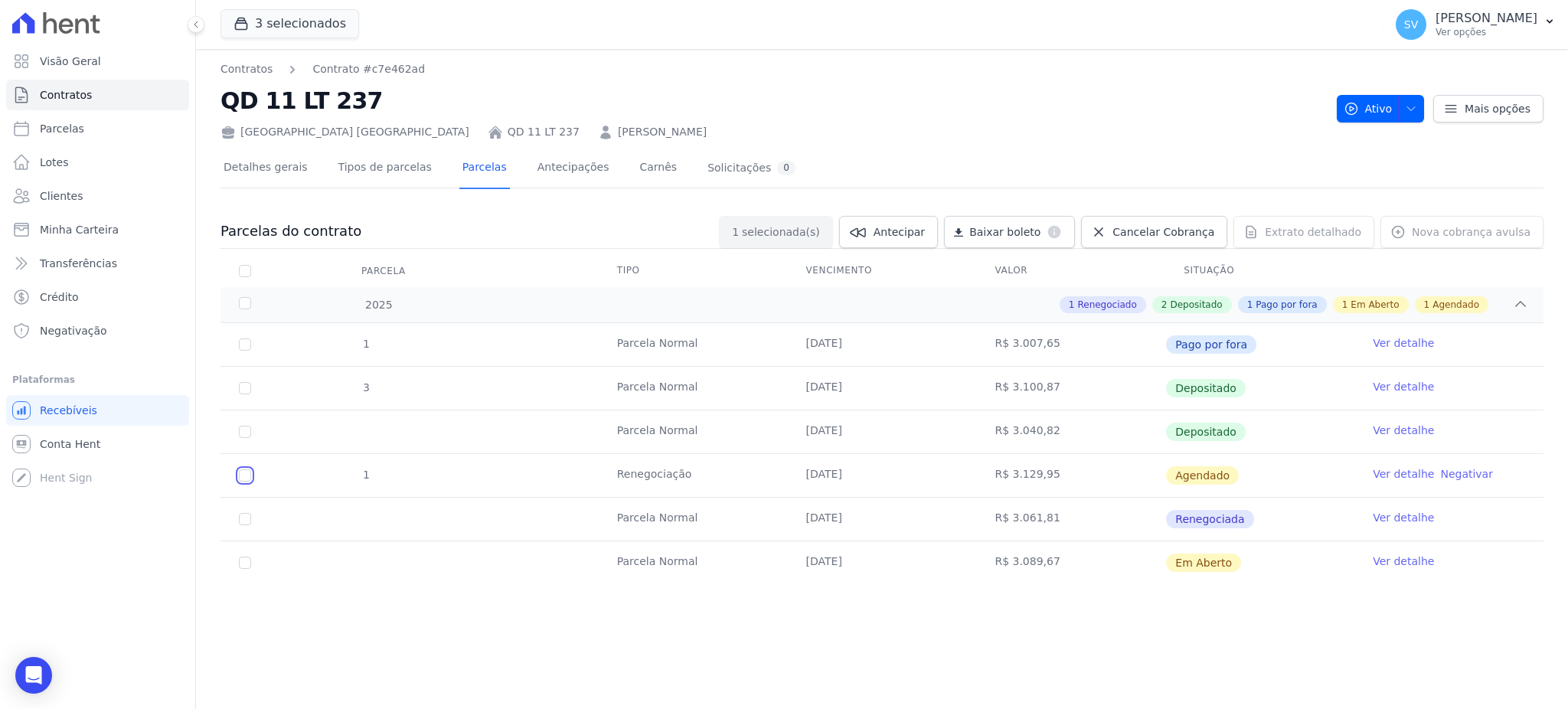
checkbox input "false"
click at [244, 473] on input "checkbox" at bounding box center [245, 475] width 12 height 12
checkbox input "true"
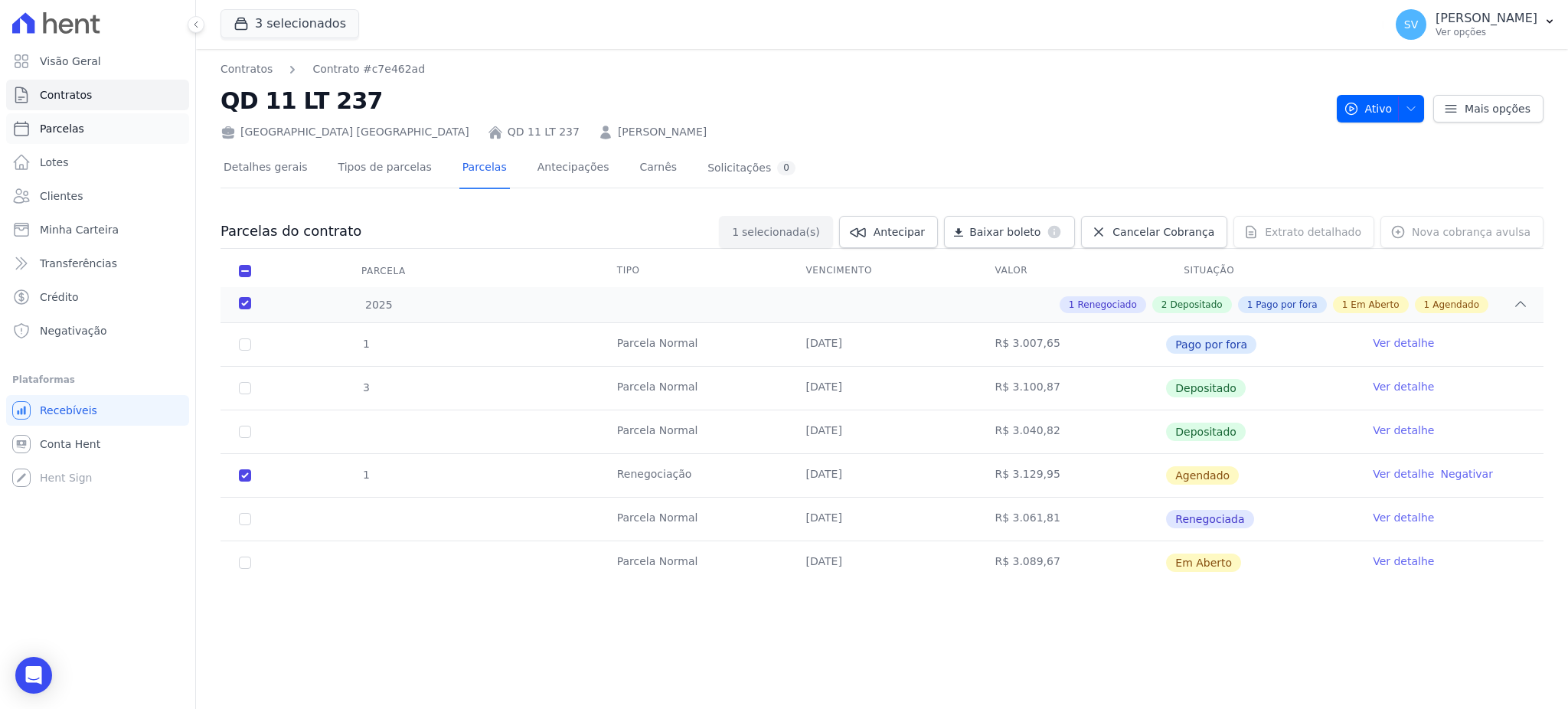
click at [55, 131] on span "Parcelas" at bounding box center [61, 129] width 44 height 15
select select
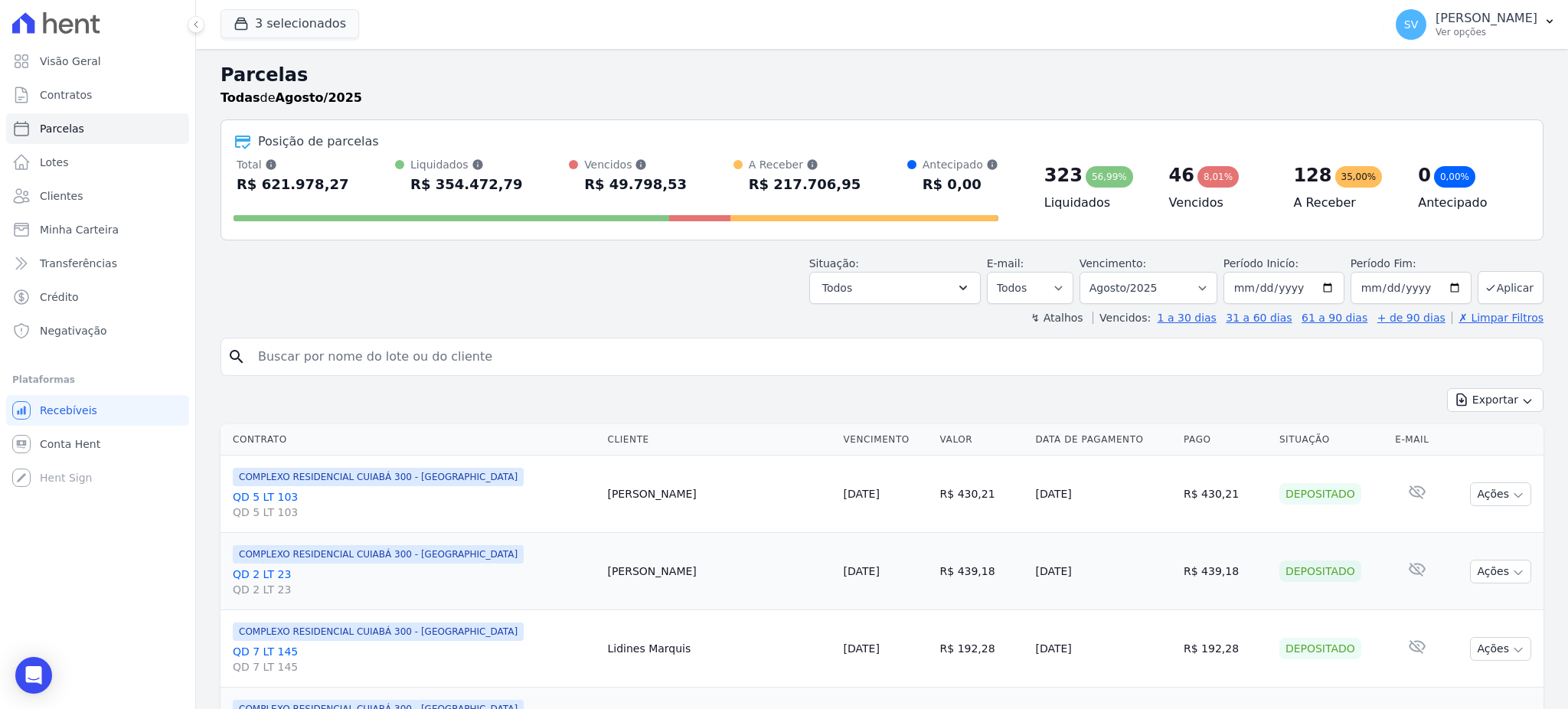
click at [470, 364] on input "search" at bounding box center [892, 356] width 1288 height 31
paste input "STEPHANY DE OLIVEIRA ZEFERINO"
type input "STEPHANY DE OLIVEIRA ZEFERINO"
select select
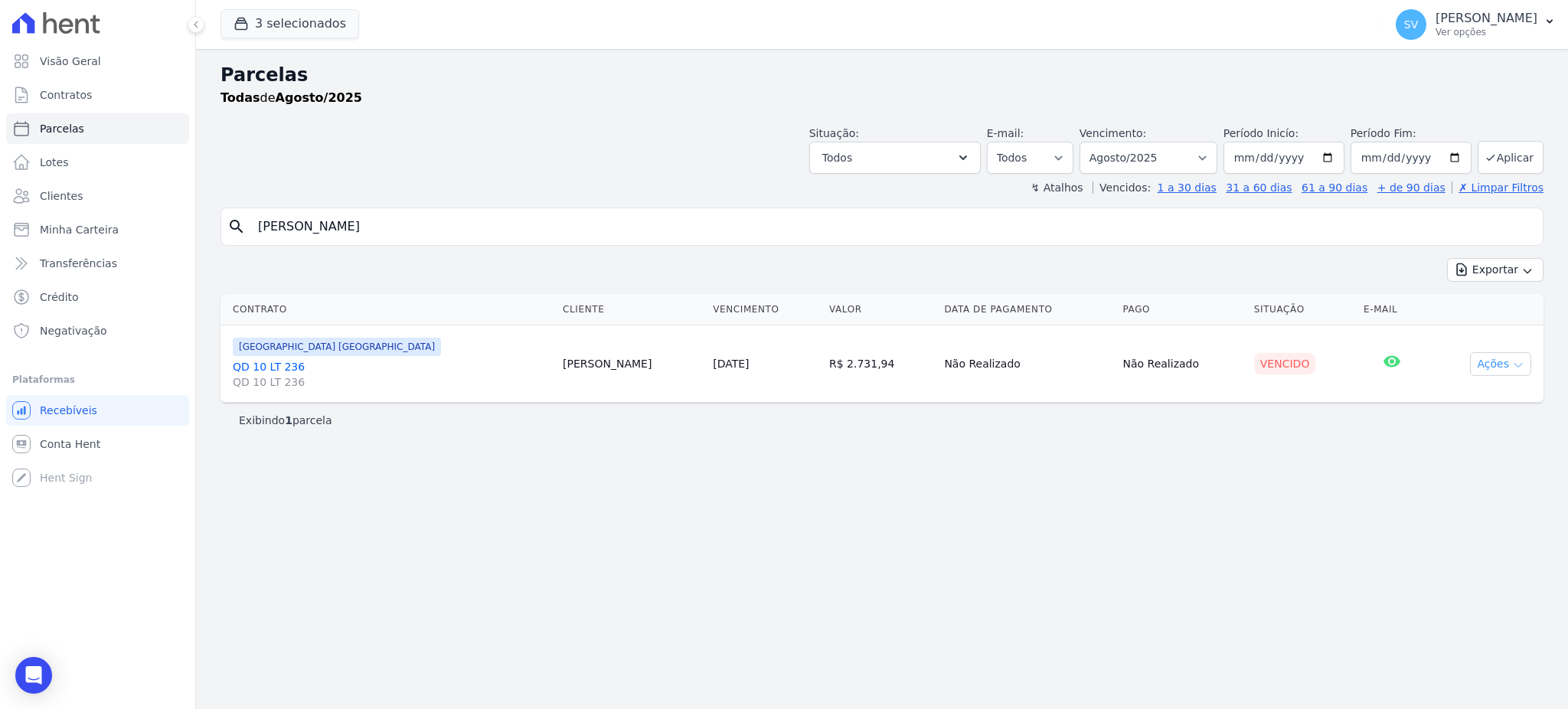
click at [1490, 371] on button "Ações" at bounding box center [1499, 363] width 61 height 24
click at [1469, 402] on link "Ver boleto" at bounding box center [1494, 399] width 147 height 28
click at [1435, 21] on p "[PERSON_NAME]" at bounding box center [1486, 18] width 102 height 15
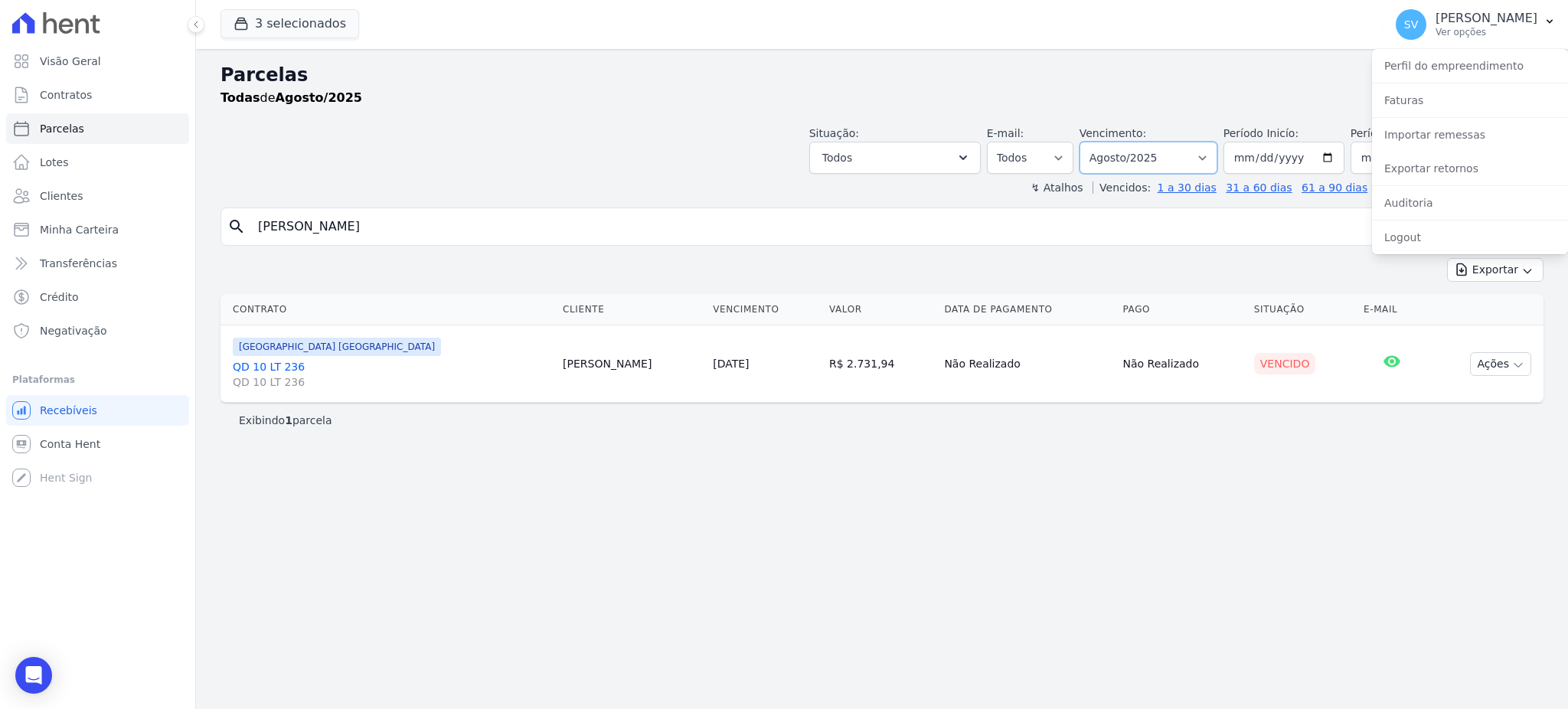
click at [1214, 155] on select "Filtrar por período ──────── Todos os meses Outubro/2022 Novembro/2022 Dezembro…" at bounding box center [1148, 158] width 137 height 32
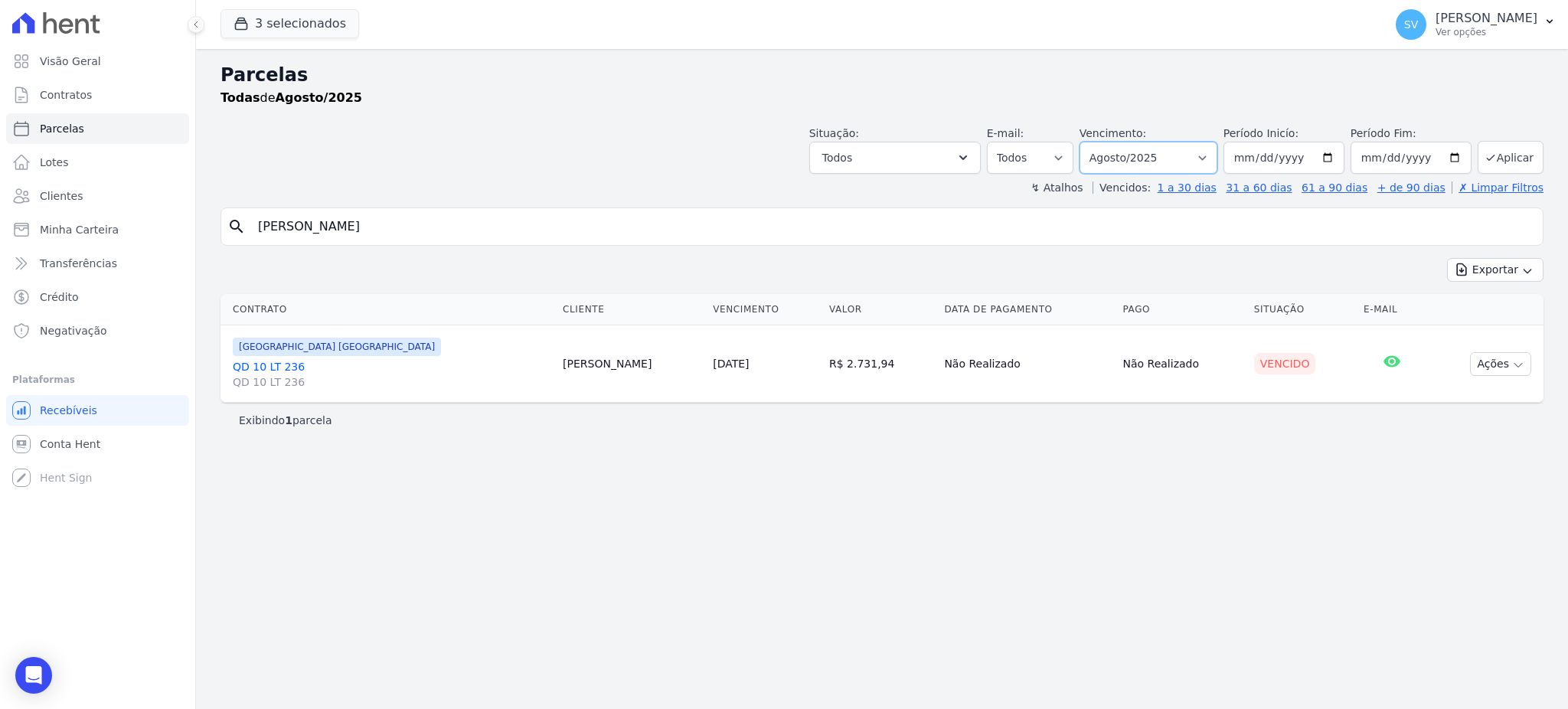
select select "07/2025"
click at [1101, 142] on select "Filtrar por período ──────── Todos os meses Outubro/2022 Novembro/2022 Dezembro…" at bounding box center [1148, 158] width 137 height 32
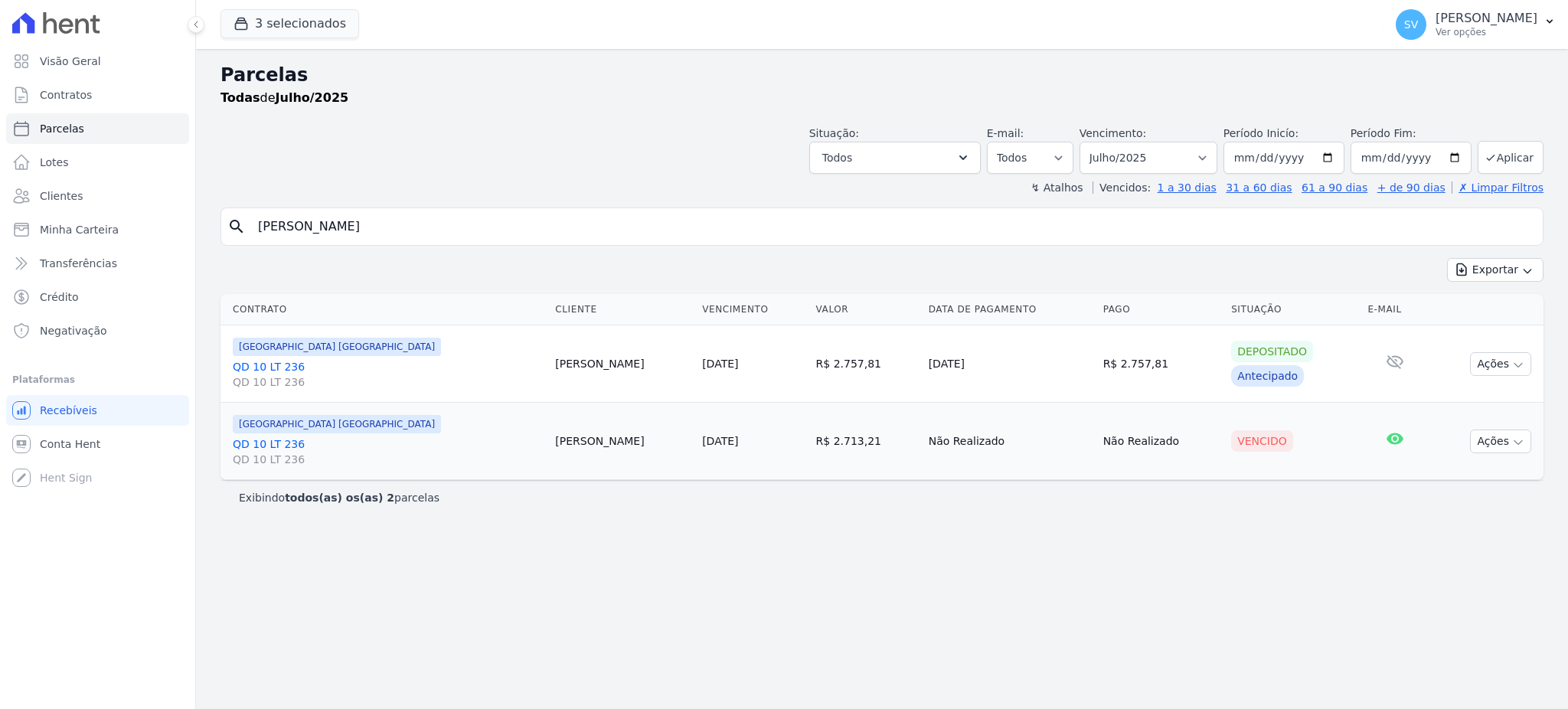
select select
click at [1517, 437] on icon "button" at bounding box center [1517, 442] width 12 height 12
click at [1462, 478] on link "Ver boleto" at bounding box center [1494, 477] width 147 height 28
click at [1217, 157] on select "Filtrar por período ──────── Todos os meses Outubro/2022 Novembro/2022 Dezembro…" at bounding box center [1148, 158] width 137 height 32
select select "08/2025"
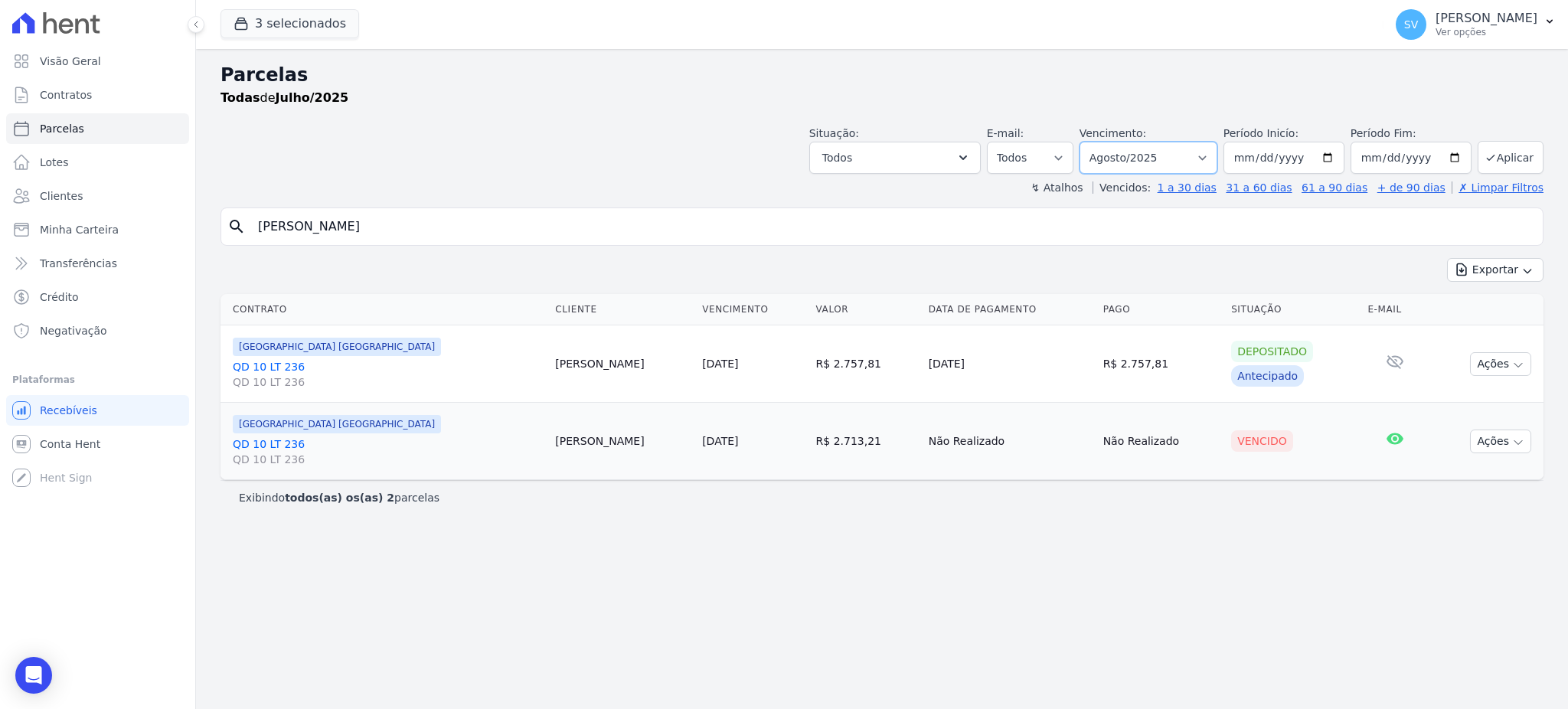
click at [1101, 142] on select "Filtrar por período ──────── Todos os meses Outubro/2022 Novembro/2022 Dezembro…" at bounding box center [1148, 158] width 137 height 32
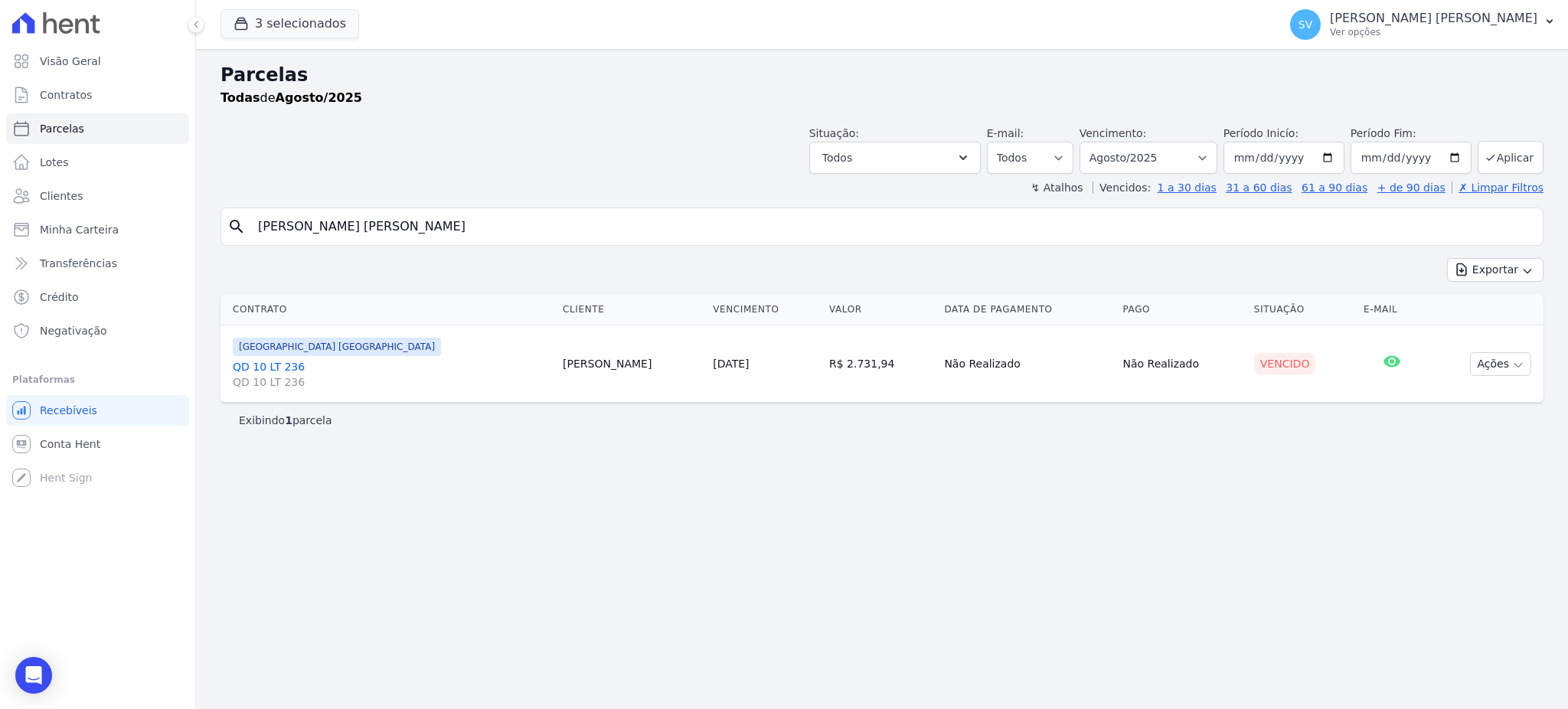
select select
click at [1497, 368] on button "Ações" at bounding box center [1499, 363] width 61 height 24
click at [1445, 402] on link "Ver boleto" at bounding box center [1494, 399] width 147 height 28
click at [1397, 14] on p "[PERSON_NAME]" at bounding box center [1433, 18] width 208 height 15
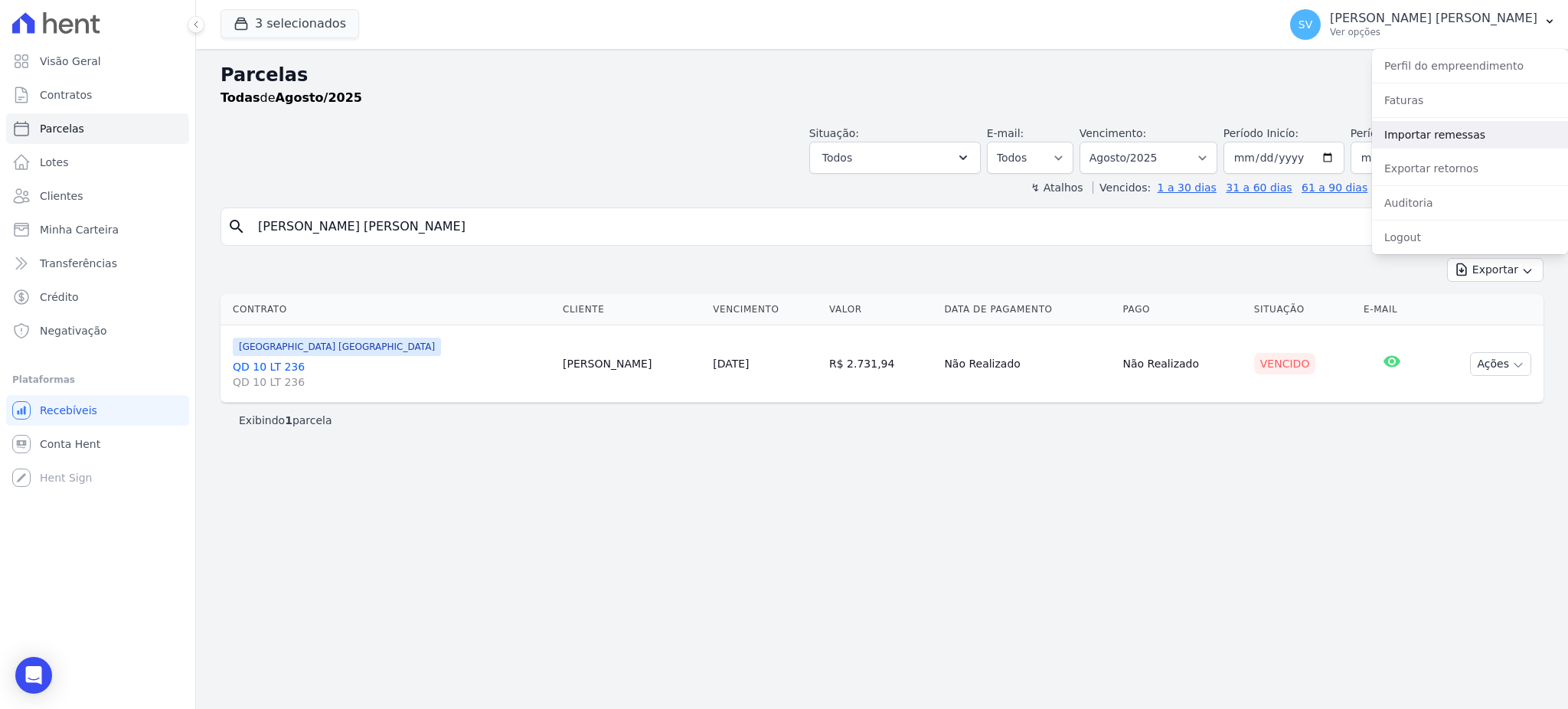
click at [1430, 134] on link "Importar remessas" at bounding box center [1469, 134] width 196 height 27
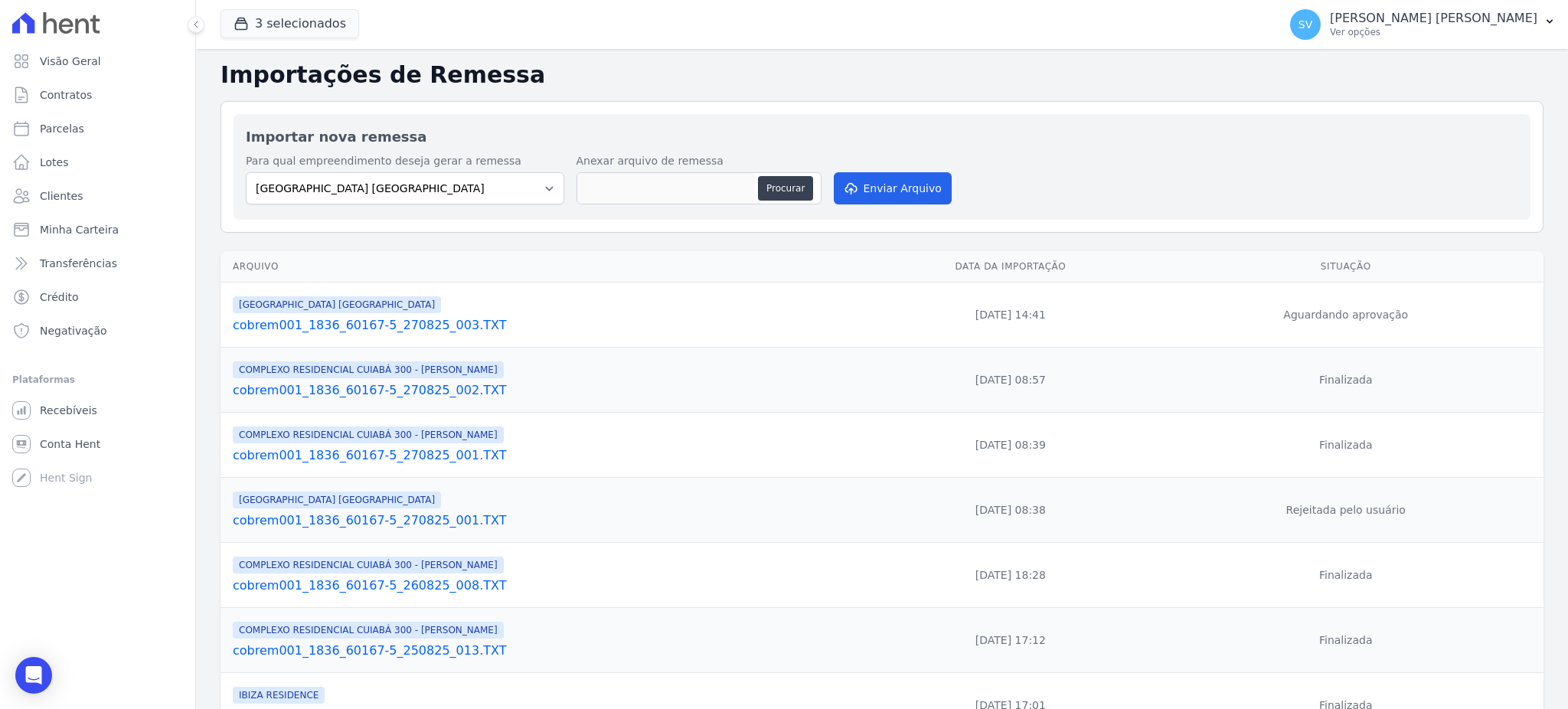
click at [407, 324] on link "cobrem001_1836_60167-5_270825_003.TXT" at bounding box center [549, 325] width 634 height 19
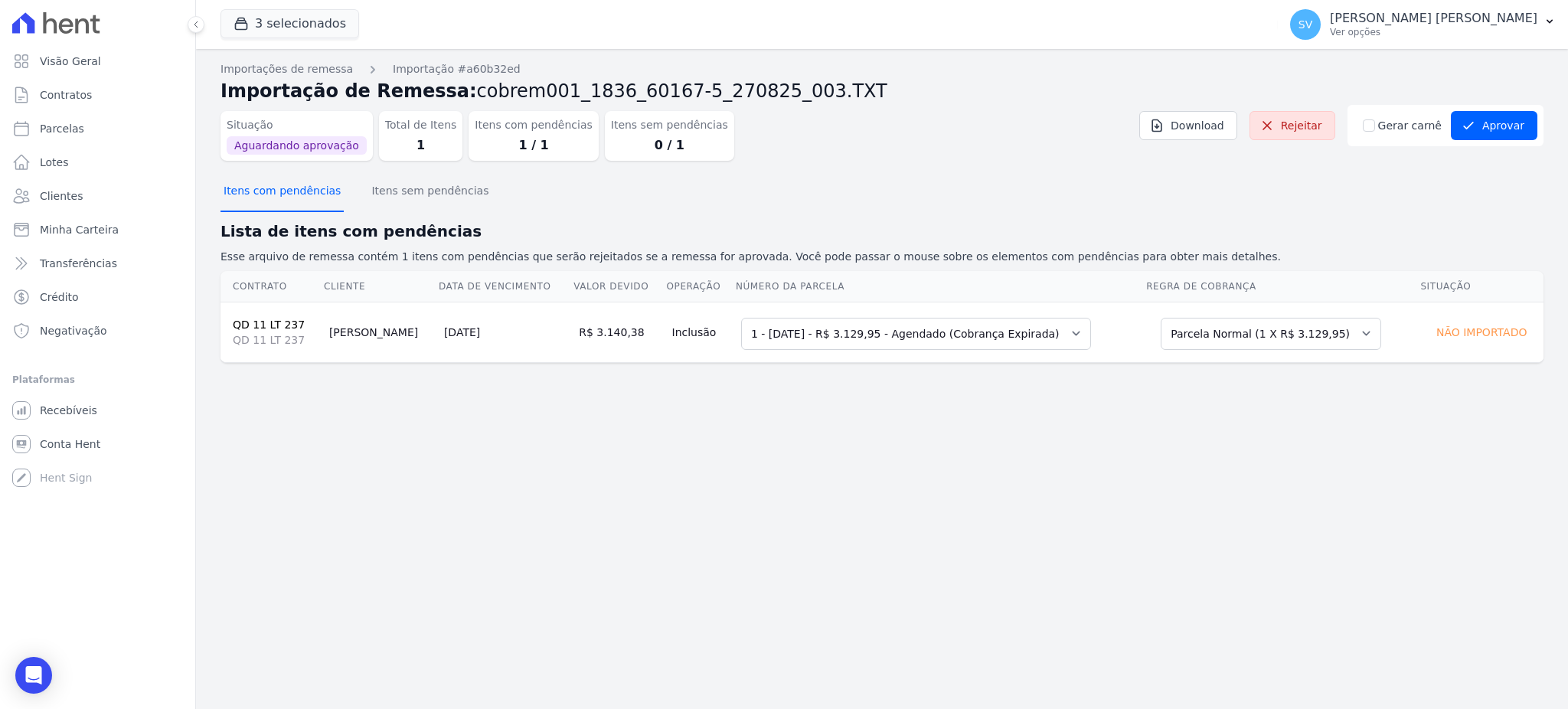
click at [284, 182] on button "Itens com pendências" at bounding box center [281, 192] width 123 height 39
drag, startPoint x: 1296, startPoint y: 127, endPoint x: 870, endPoint y: 92, distance: 427.4
click at [1296, 129] on link "Rejeitar" at bounding box center [1291, 125] width 86 height 29
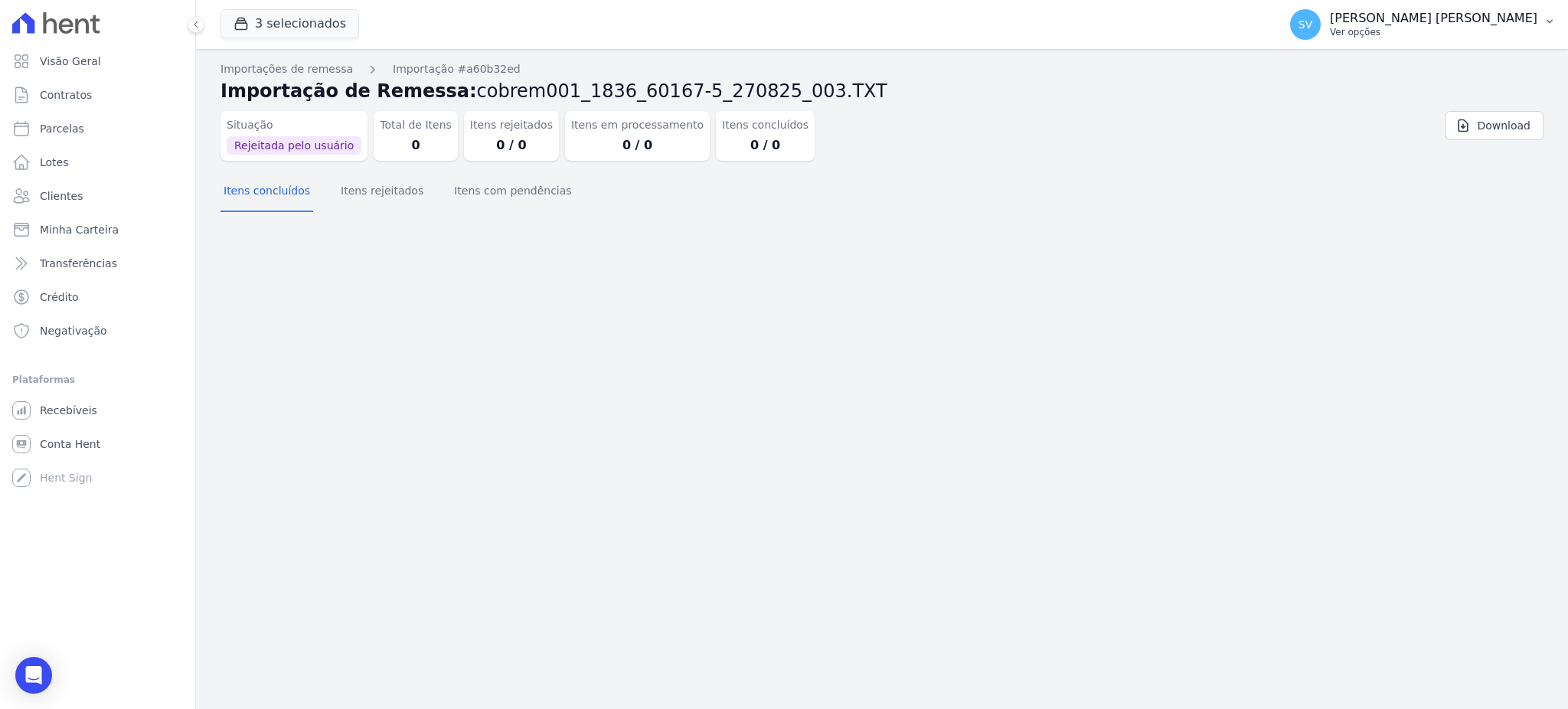
drag, startPoint x: 1404, startPoint y: 11, endPoint x: 1397, endPoint y: 24, distance: 14.8
click at [1402, 30] on button "SV SHIRLEY VANESSA SOUSA ALVES Ver opções" at bounding box center [1422, 24] width 290 height 43
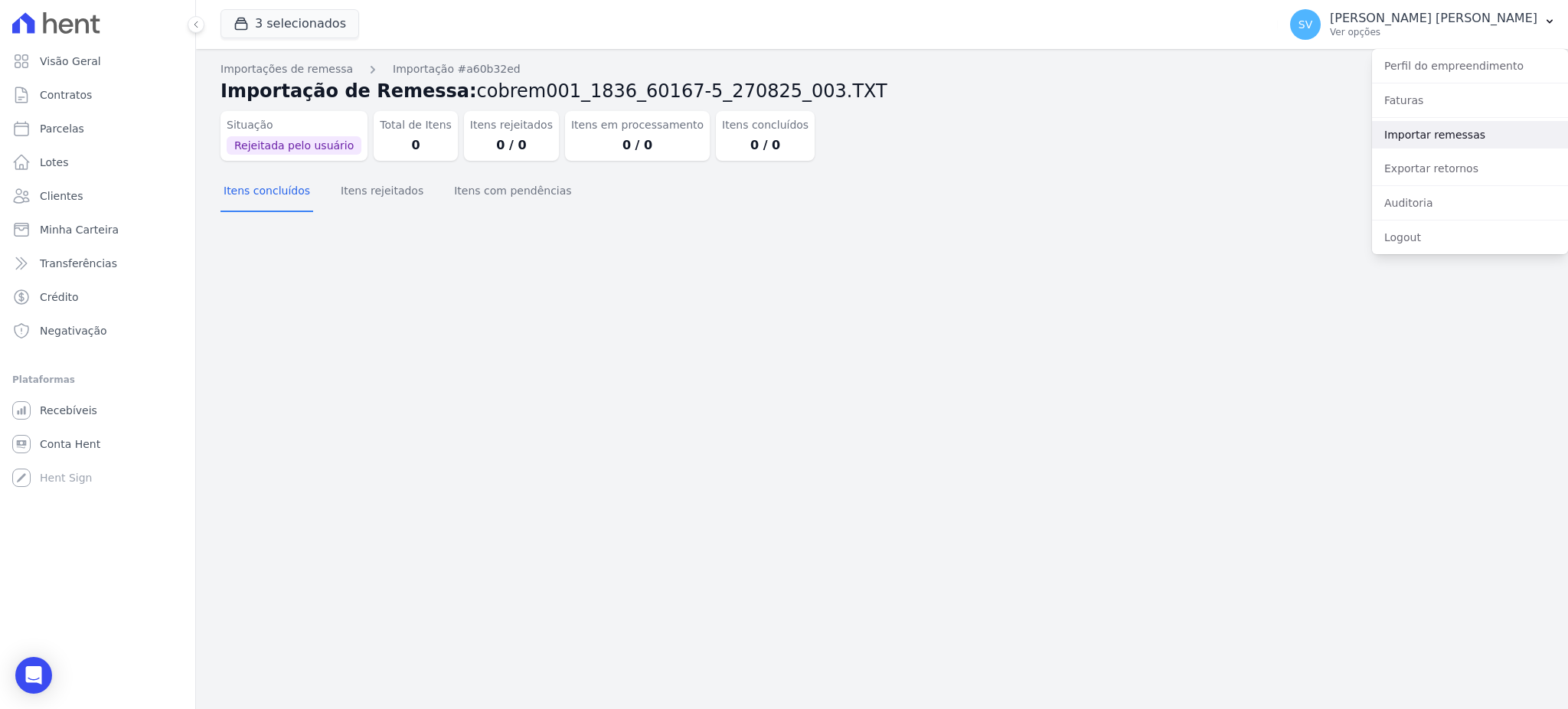
click at [1438, 139] on link "Importar remessas" at bounding box center [1469, 134] width 196 height 27
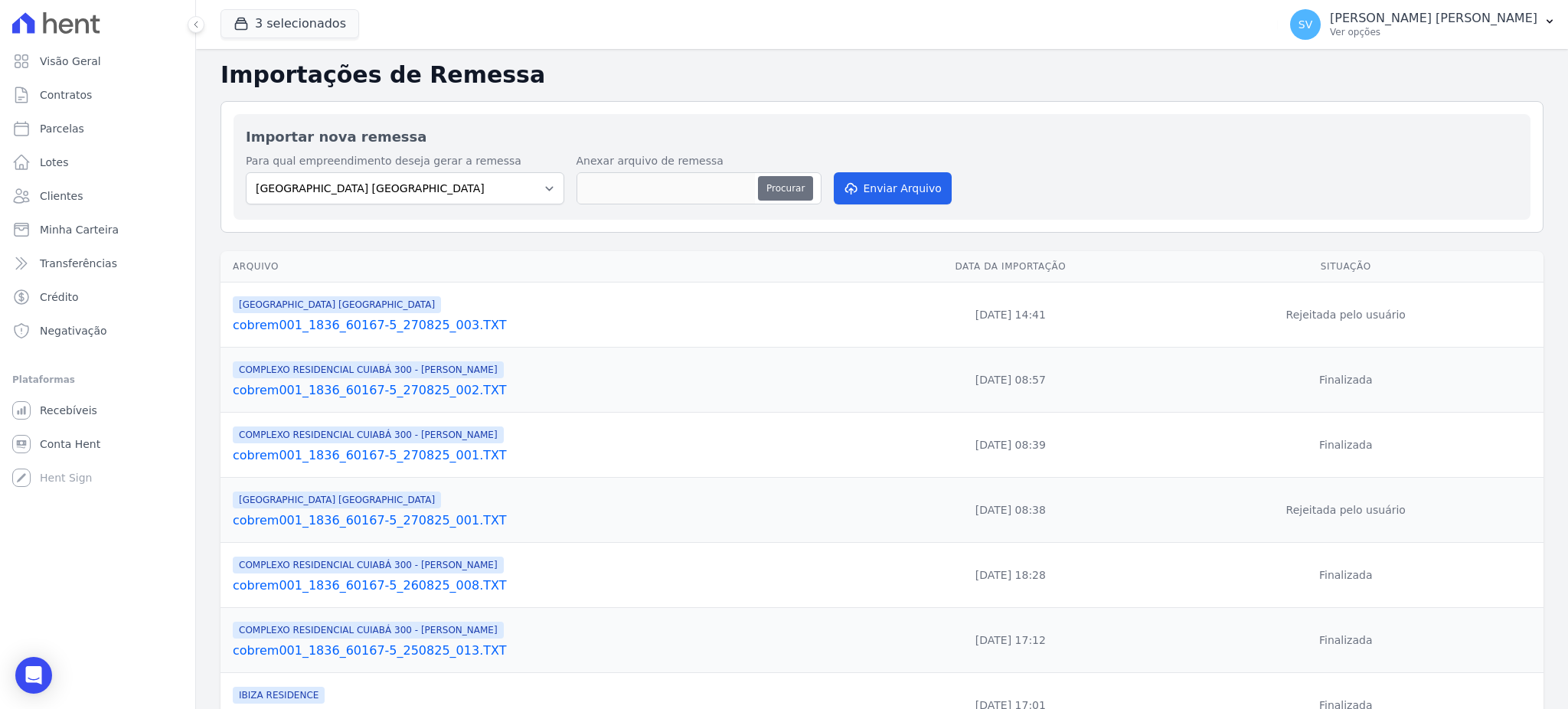
click at [780, 185] on button "Procurar" at bounding box center [785, 188] width 55 height 24
type input "cobrem001_1836_60167-5_270825_003.TXT"
click at [898, 181] on button "Enviar Arquivo" at bounding box center [892, 188] width 118 height 32
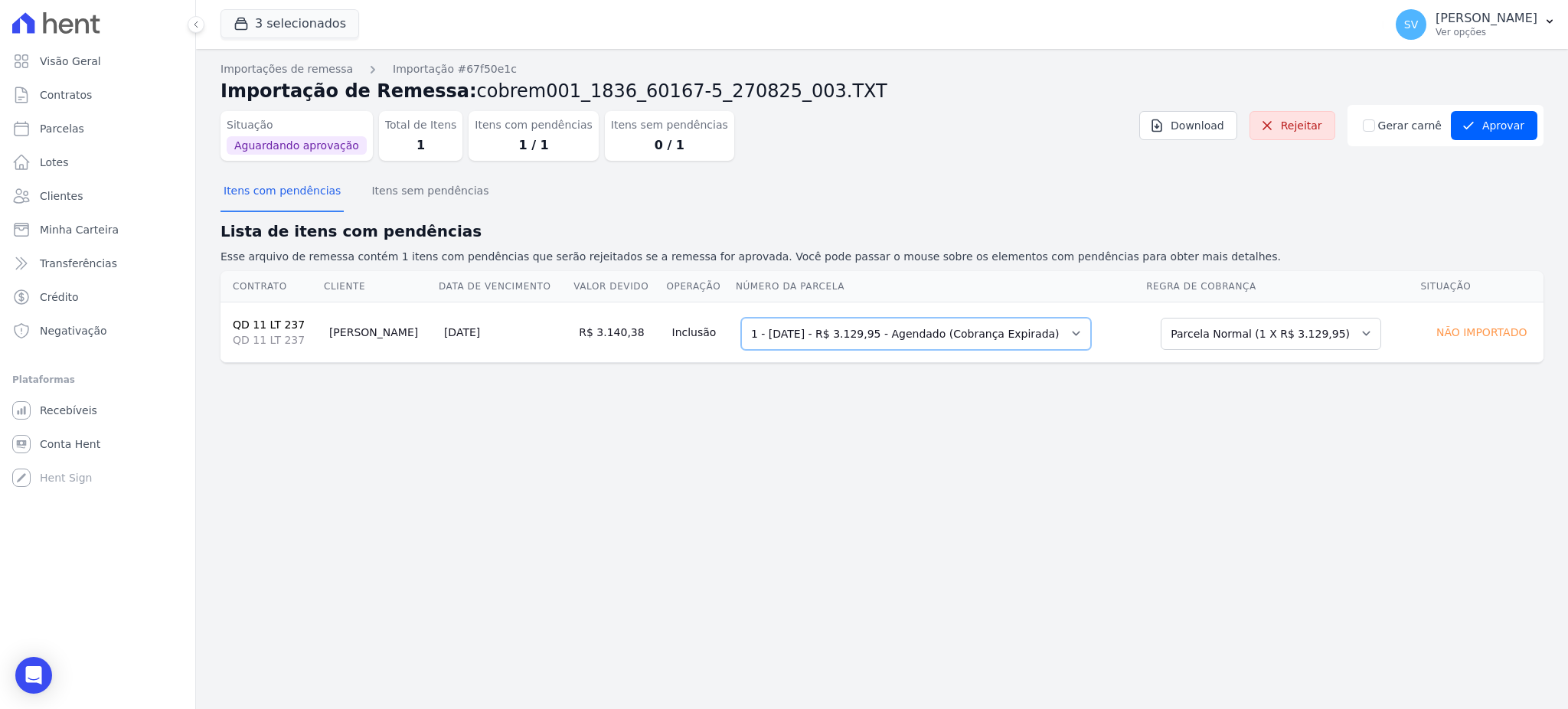
click at [1064, 339] on select "Selecione uma 1 - [DATE] - R$ 3.129,95 - Agendado (Cobrança Expirada)" at bounding box center [916, 334] width 350 height 32
click at [741, 318] on select "Selecione uma 1 - [DATE] - R$ 3.129,95 - Agendado (Cobrança Expirada)" at bounding box center [916, 334] width 350 height 32
click at [1066, 337] on select "Selecione uma 1 - [DATE] - R$ 3.129,95 - Agendado (Cobrança Expirada)" at bounding box center [916, 334] width 350 height 32
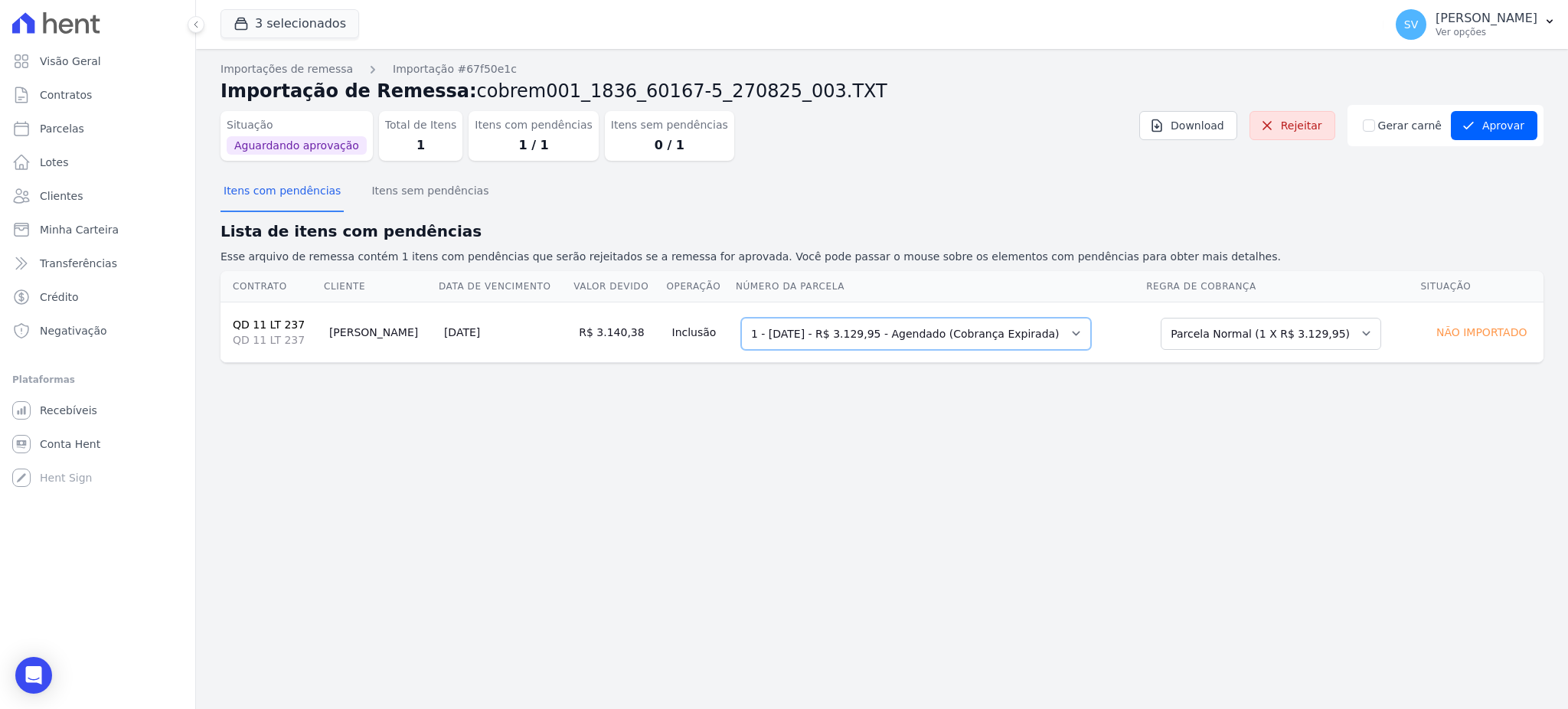
click at [741, 318] on select "Selecione uma 1 - [DATE] - R$ 3.129,95 - Agendado (Cobrança Expirada)" at bounding box center [916, 334] width 350 height 32
drag, startPoint x: 1268, startPoint y: 326, endPoint x: 1321, endPoint y: 331, distance: 53.2
click at [1268, 327] on select "Selecione uma Nova Parcela Avulsa Parcela Avulsa Existente Parcela Normal (1 X …" at bounding box center [1271, 334] width 220 height 32
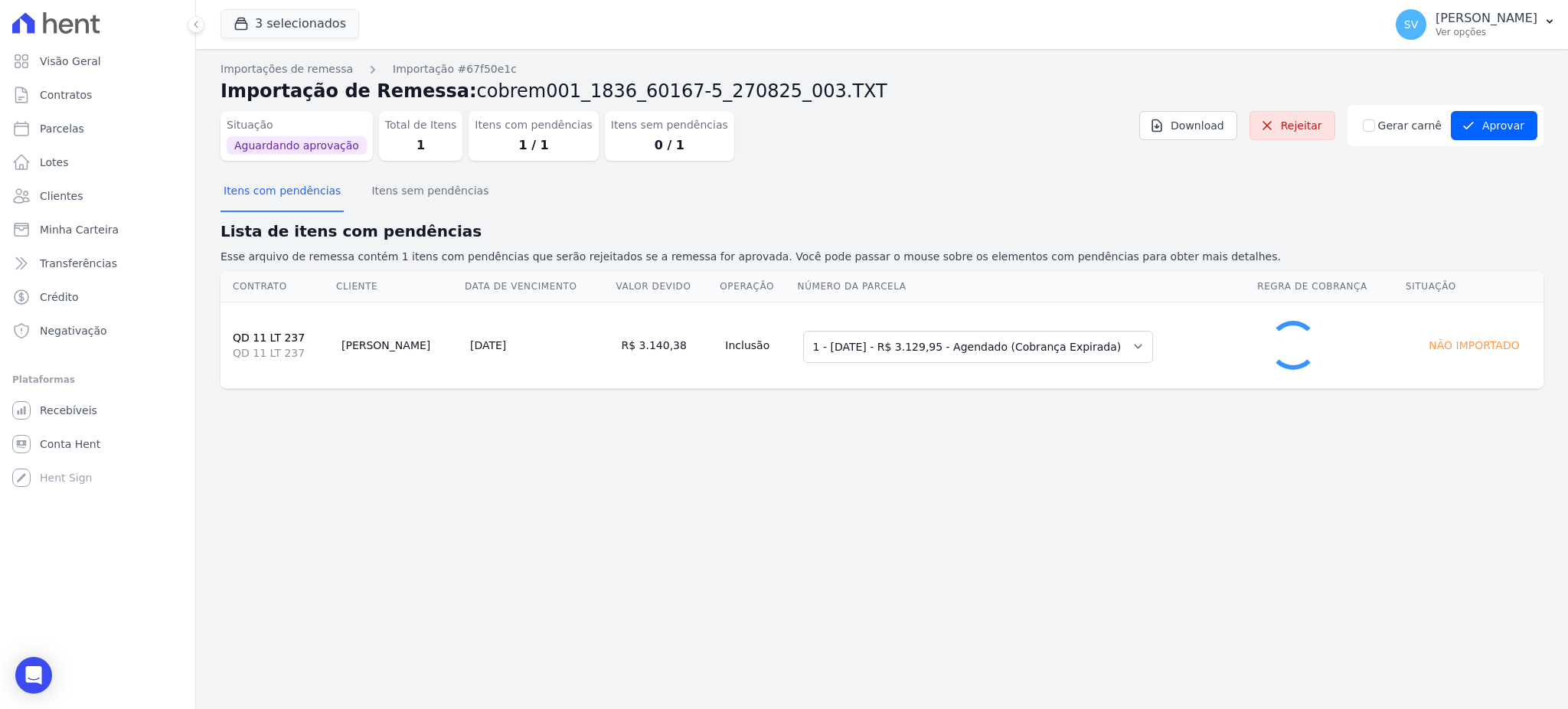
select select "0"
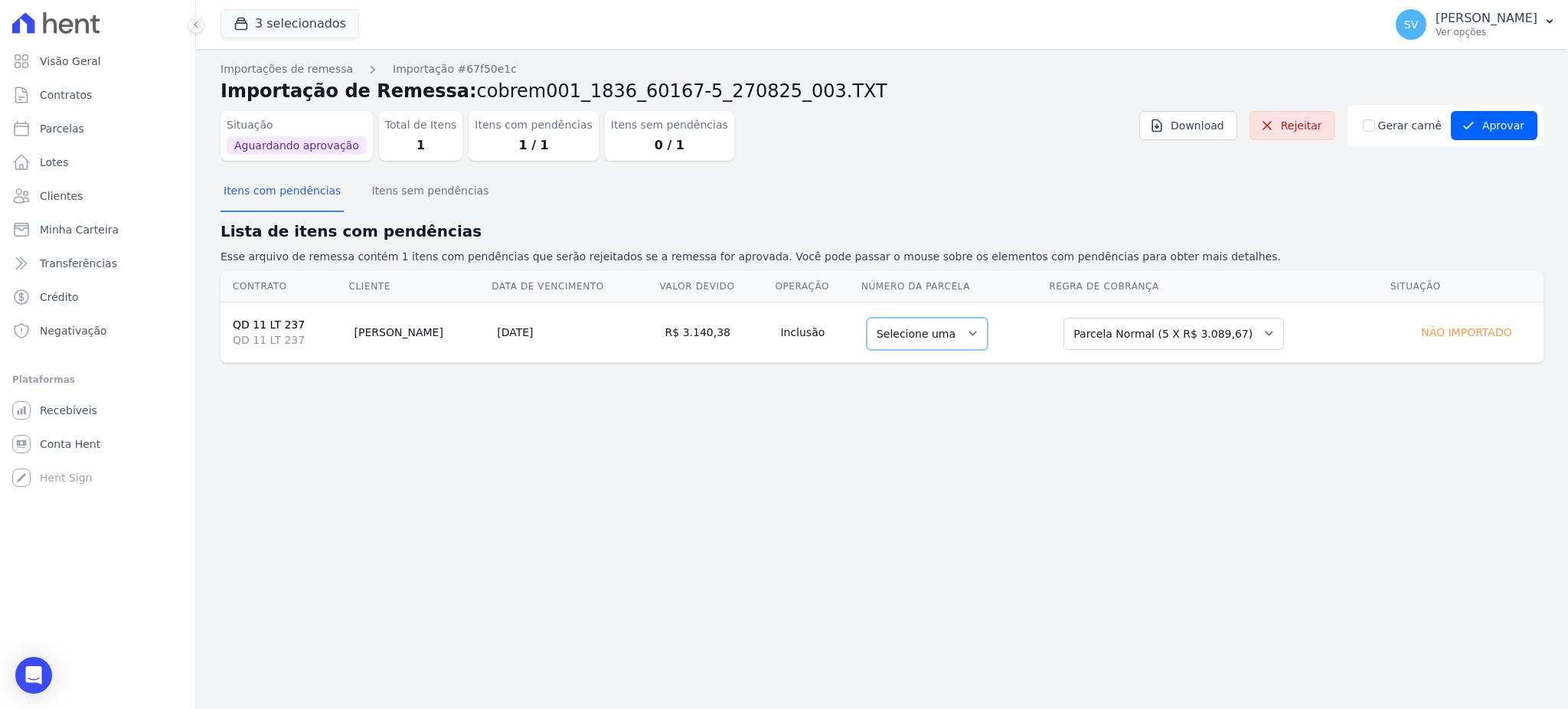
click at [943, 336] on select "Selecione uma" at bounding box center [927, 334] width 121 height 32
click at [945, 332] on select "Selecione uma" at bounding box center [927, 334] width 121 height 32
drag, startPoint x: 1335, startPoint y: 389, endPoint x: 610, endPoint y: 251, distance: 738.0
click at [1331, 389] on div "Importações de remessa Importação #67f50e1c Importação de Remessa: cobrem001_18…" at bounding box center [881, 378] width 1371 height 659
click at [284, 185] on button "Itens com pendências" at bounding box center [281, 192] width 123 height 39
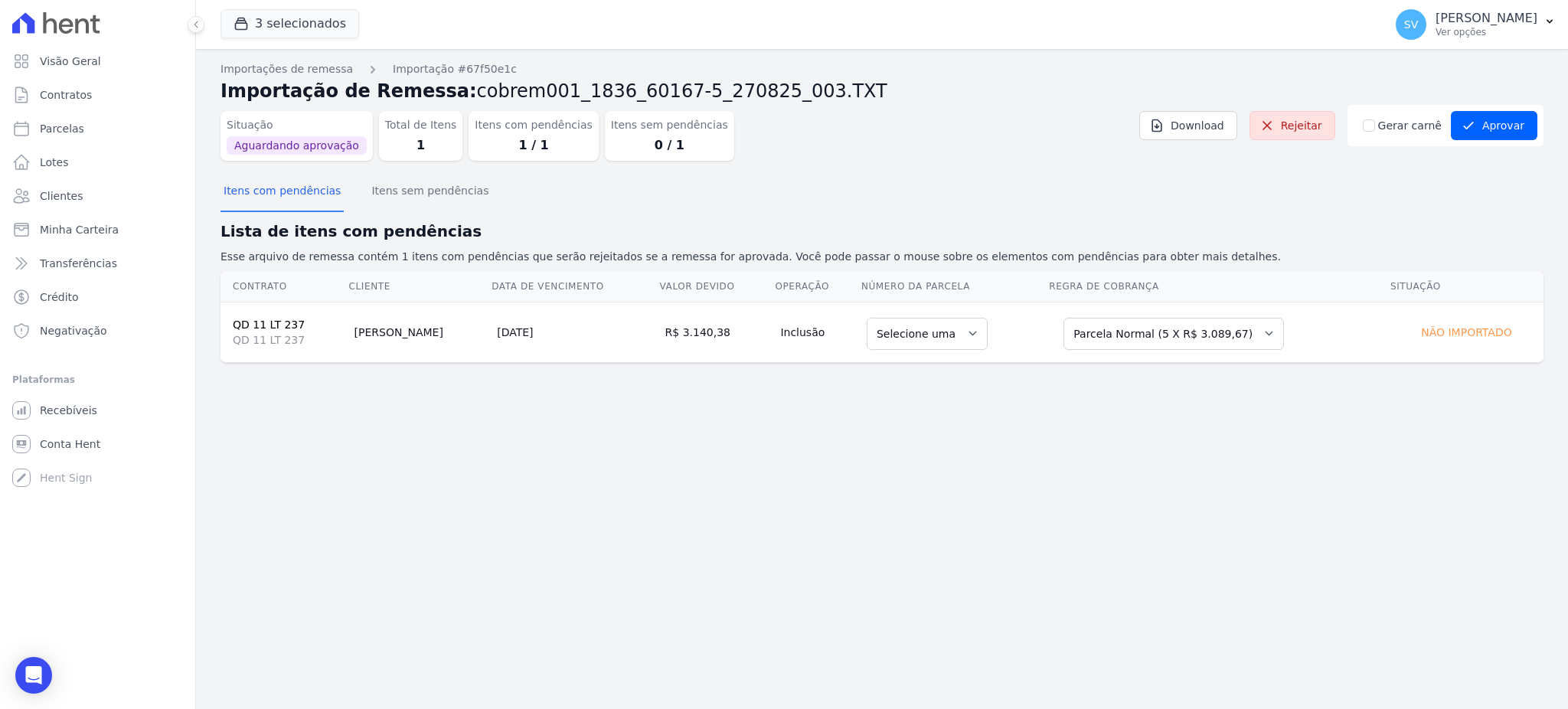
click at [742, 423] on div "Importações de remessa Importação #67f50e1c Importação de Remessa: cobrem001_18…" at bounding box center [881, 378] width 1371 height 659
click at [331, 190] on button "Itens com pendências" at bounding box center [281, 192] width 123 height 39
click at [1216, 337] on select "Selecione uma Nova Parcela Avulsa Parcela Avulsa Existente Parcela Normal (1 X …" at bounding box center [1173, 334] width 220 height 32
click at [1217, 337] on select "Selecione uma Nova Parcela Avulsa Parcela Avulsa Existente Parcela Normal (1 X …" at bounding box center [1173, 334] width 220 height 32
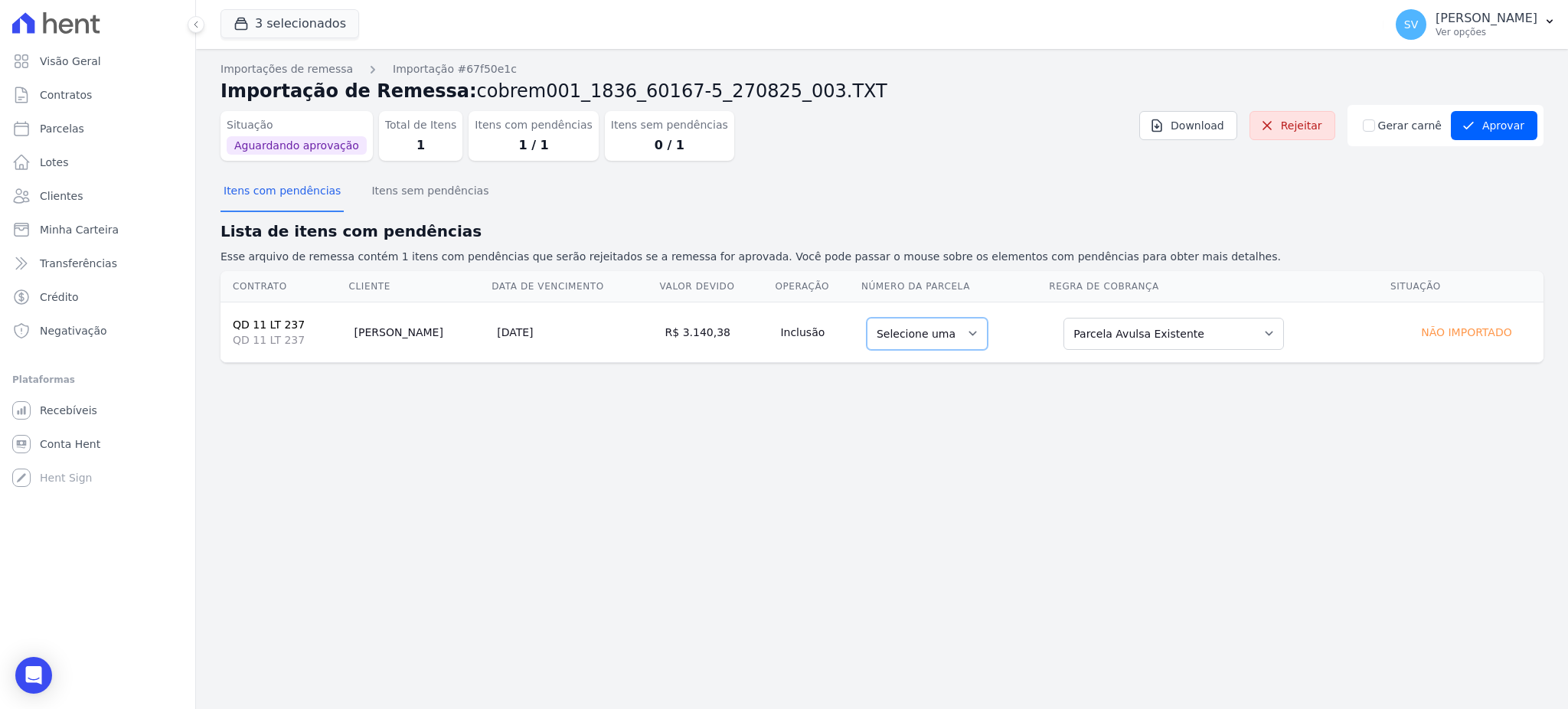
click at [952, 349] on select "Selecione uma" at bounding box center [927, 334] width 121 height 32
click at [956, 342] on select "Selecione uma" at bounding box center [927, 334] width 121 height 32
drag, startPoint x: 927, startPoint y: 450, endPoint x: 847, endPoint y: 433, distance: 81.8
click at [927, 451] on div "Importações de remessa Importação #67f50e1c Importação de Remessa: cobrem001_18…" at bounding box center [881, 378] width 1371 height 659
click at [289, 190] on button "Itens com pendências" at bounding box center [281, 192] width 123 height 39
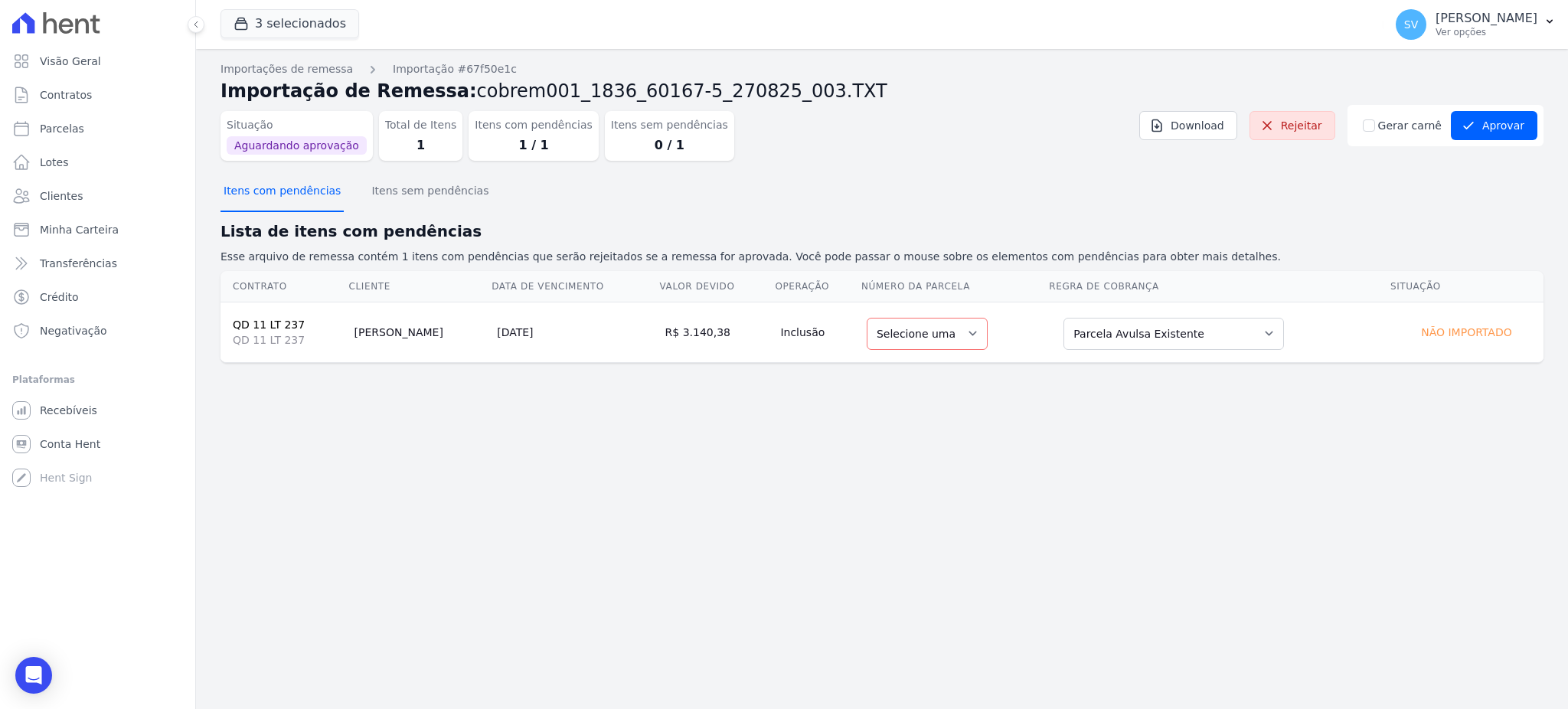
click at [290, 194] on button "Itens com pendências" at bounding box center [281, 192] width 123 height 39
click at [419, 191] on button "Itens sem pendências" at bounding box center [429, 192] width 123 height 39
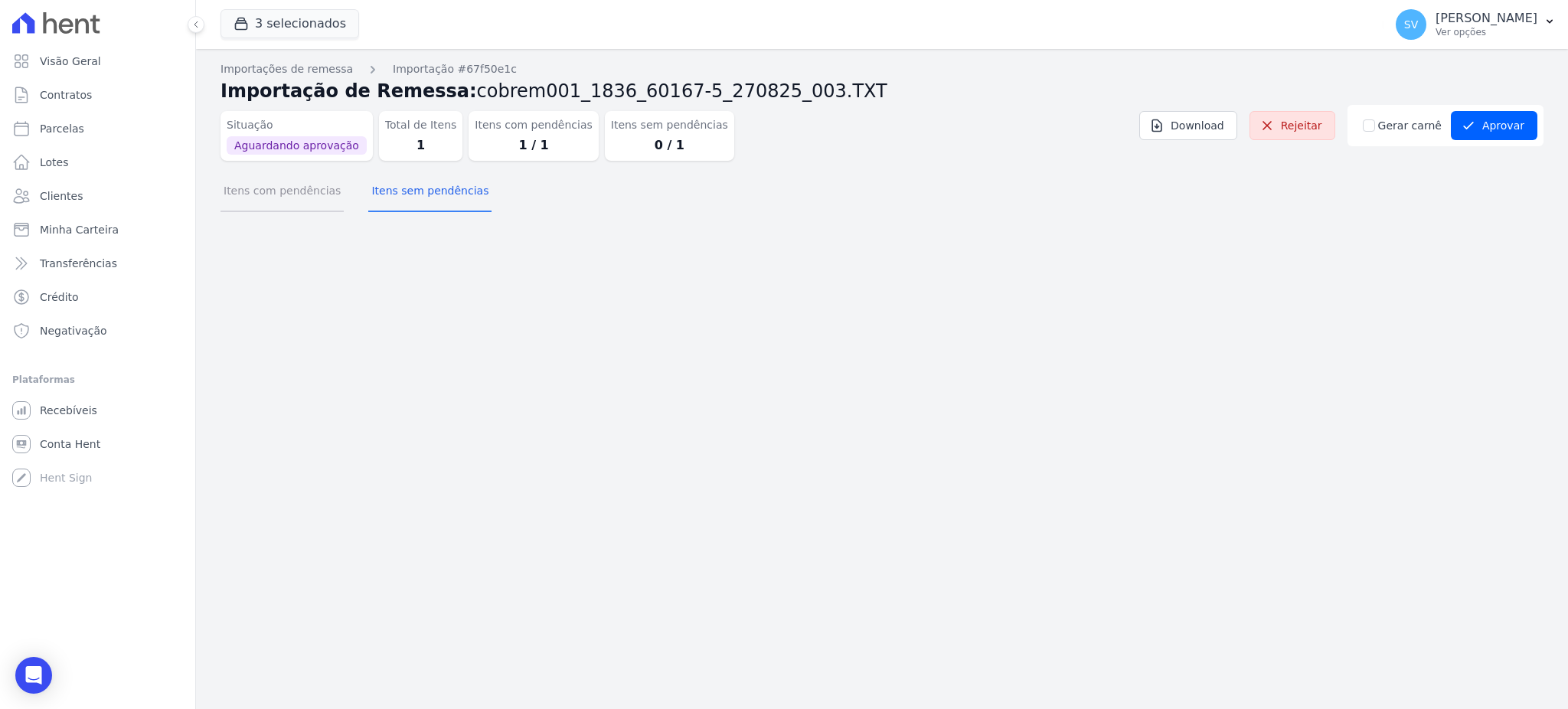
click at [280, 194] on button "Itens com pendências" at bounding box center [281, 192] width 123 height 39
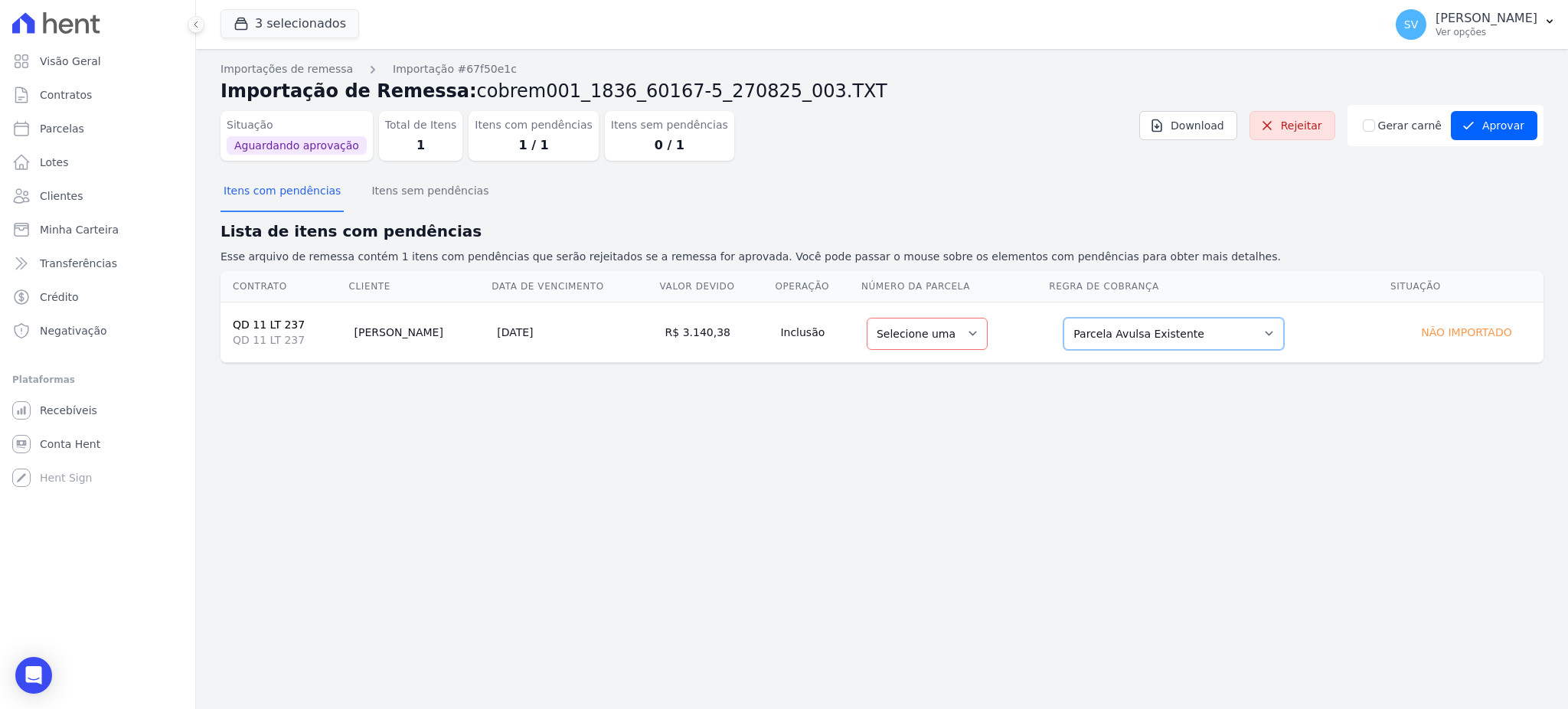
click at [1160, 329] on select "Selecione uma Nova Parcela Avulsa Parcela Avulsa Existente Parcela Normal (1 X …" at bounding box center [1173, 334] width 220 height 32
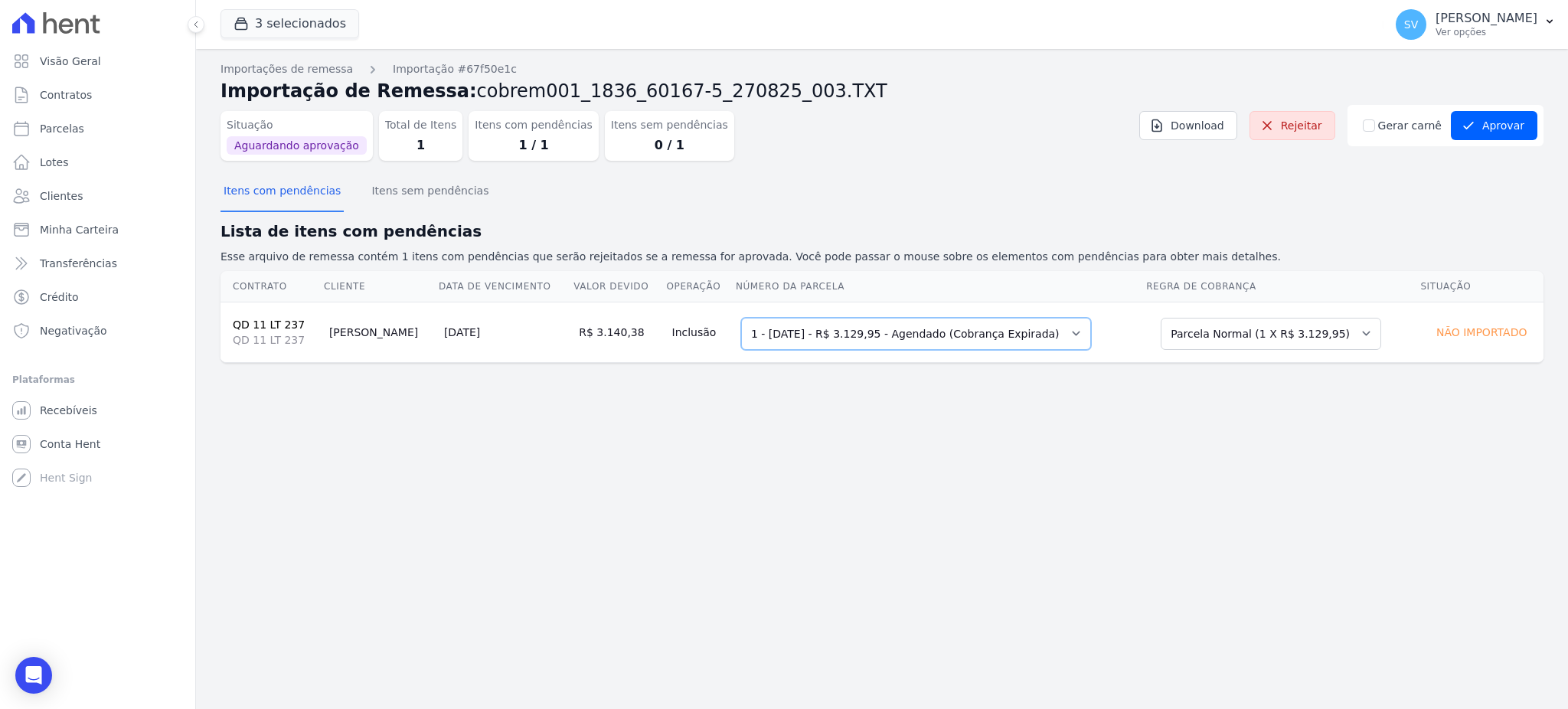
click at [948, 335] on select "Selecione uma 1 - 29/08/2025 - R$ 3.129,95 - Agendado (Cobrança Expirada)" at bounding box center [916, 334] width 350 height 32
click at [741, 318] on select "Selecione uma 1 - 29/08/2025 - R$ 3.129,95 - Agendado (Cobrança Expirada)" at bounding box center [916, 334] width 350 height 32
click at [984, 331] on select "Selecione uma 1 - 29/08/2025 - R$ 3.129,95 - Agendado (Cobrança Expirada)" at bounding box center [916, 334] width 350 height 32
drag, startPoint x: 1302, startPoint y: 324, endPoint x: 1299, endPoint y: 347, distance: 23.2
click at [1302, 326] on select "Selecione uma Nova Parcela Avulsa Parcela Avulsa Existente Parcela Normal (1 X …" at bounding box center [1271, 334] width 220 height 32
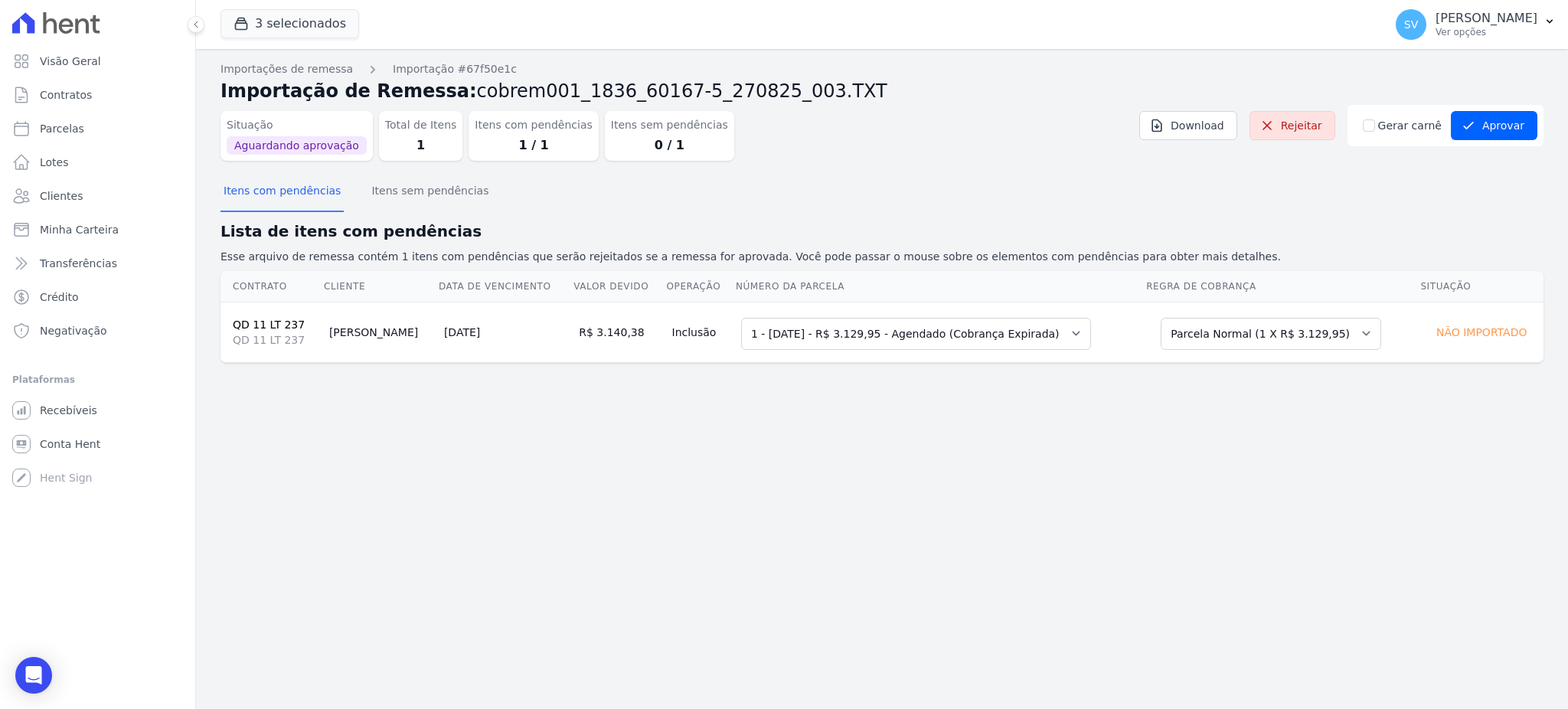
drag, startPoint x: 976, startPoint y: 449, endPoint x: 936, endPoint y: 413, distance: 53.8
click at [975, 449] on div "Importações de remessa Importação #67f50e1c Importação de Remessa: cobrem001_18…" at bounding box center [881, 378] width 1371 height 659
click at [26, 670] on icon "Open Intercom Messenger" at bounding box center [33, 674] width 18 height 20
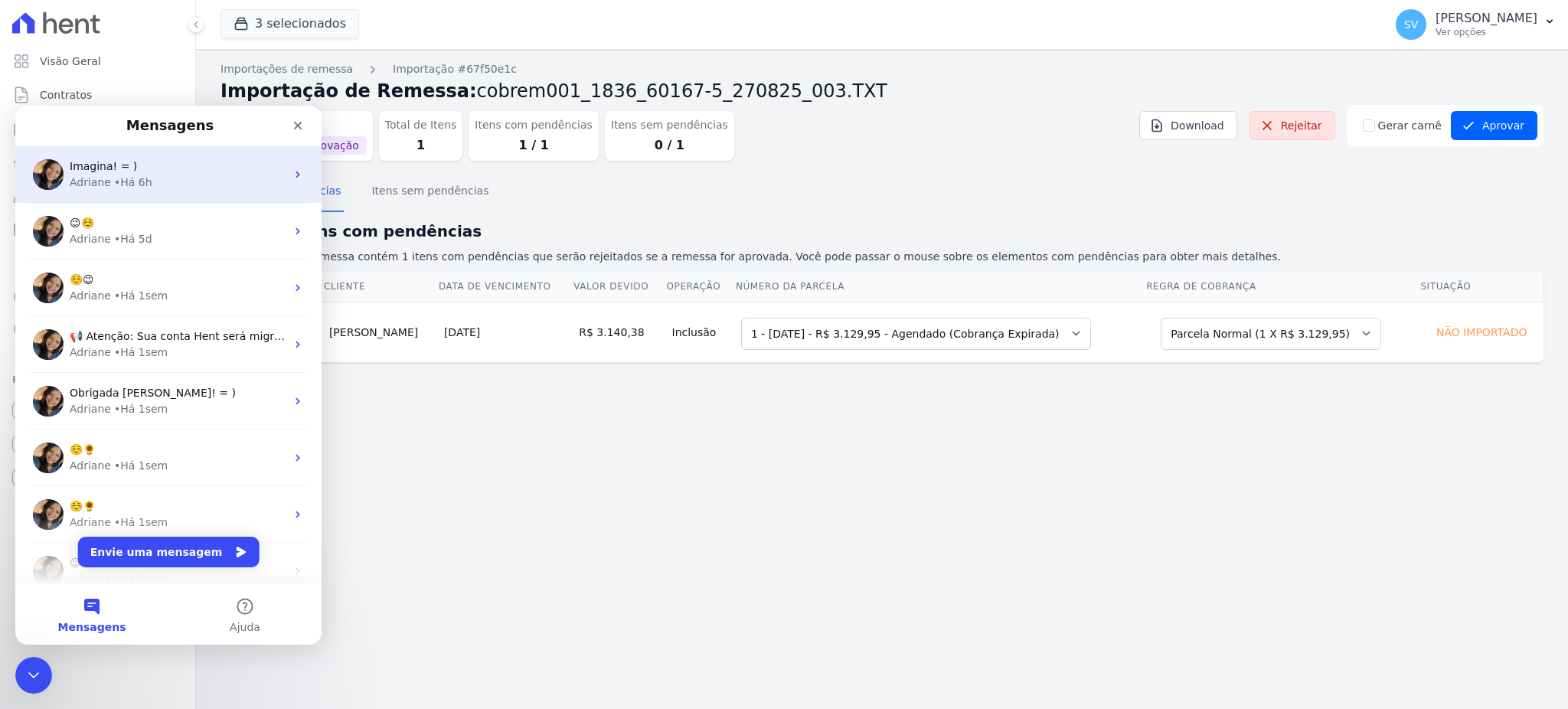
click at [144, 177] on div "Adriane • Há 6h" at bounding box center [177, 182] width 215 height 16
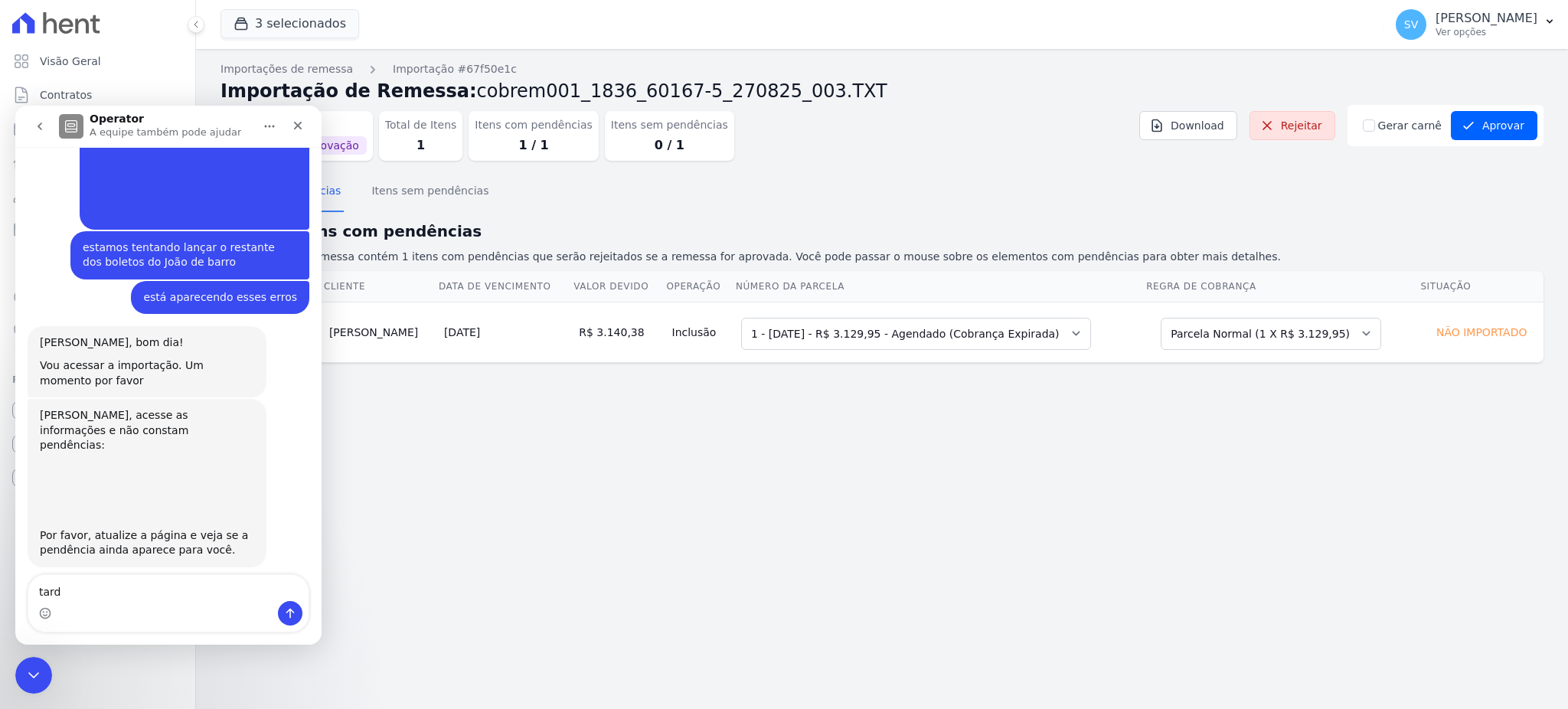
scroll to position [1813, 0]
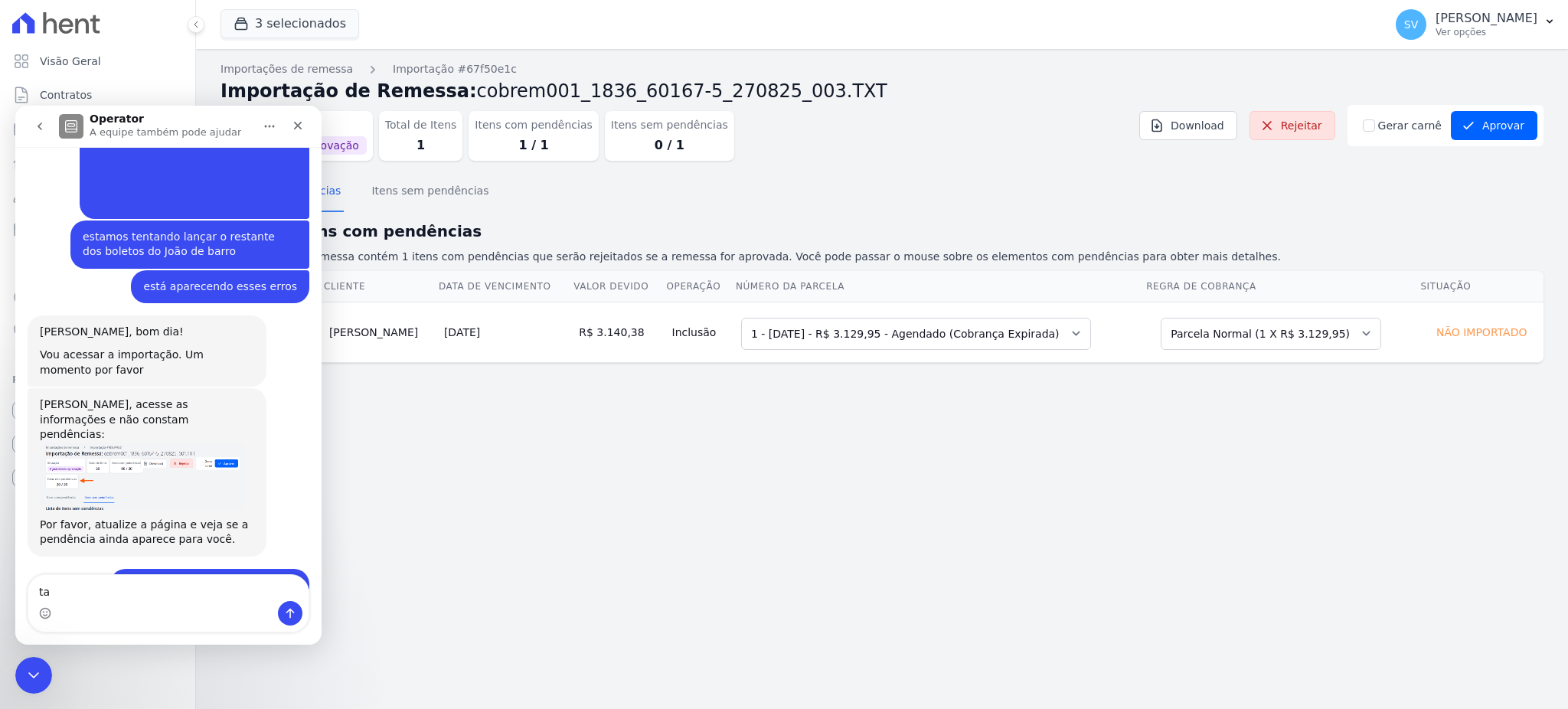
type textarea "t"
type textarea "Olá, boa tarde!"
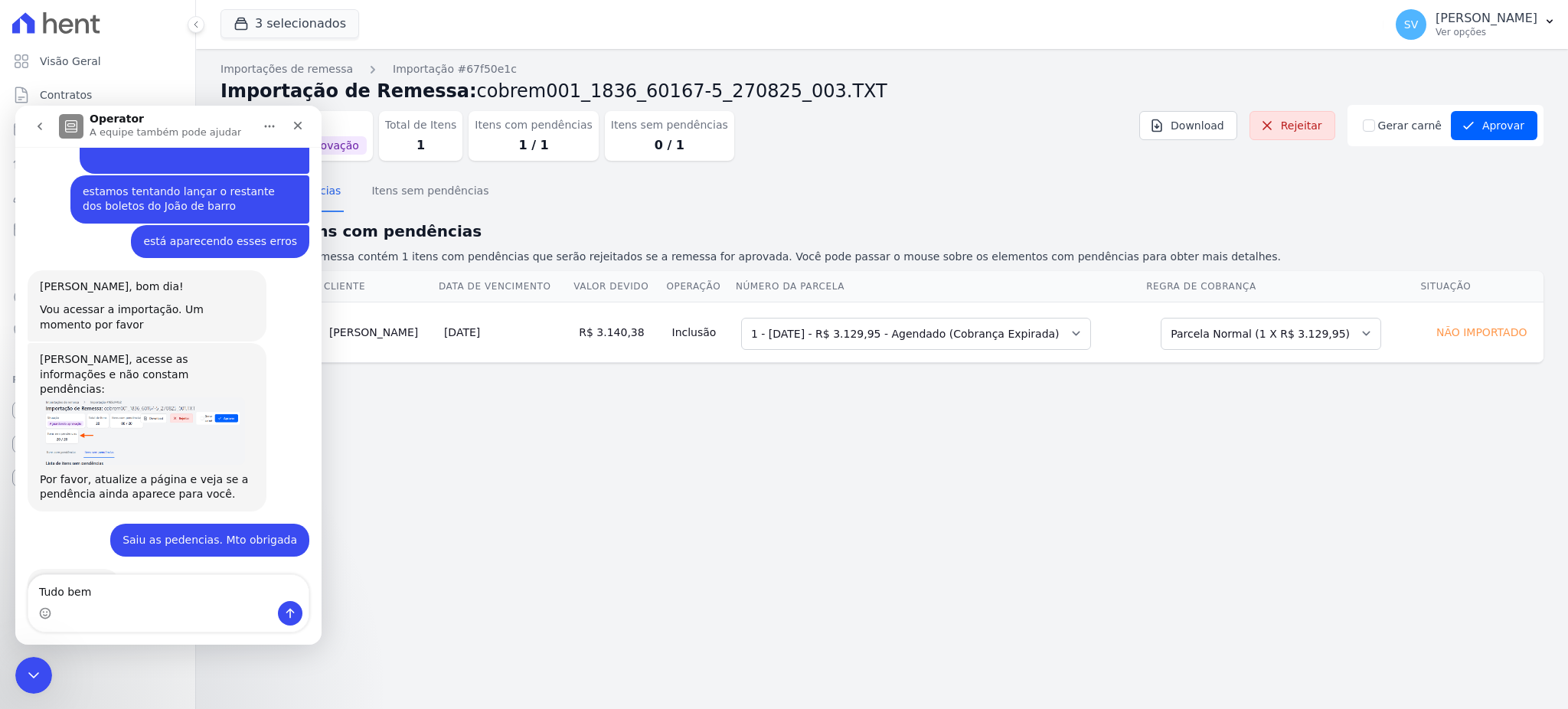
type textarea "Tudo bem?"
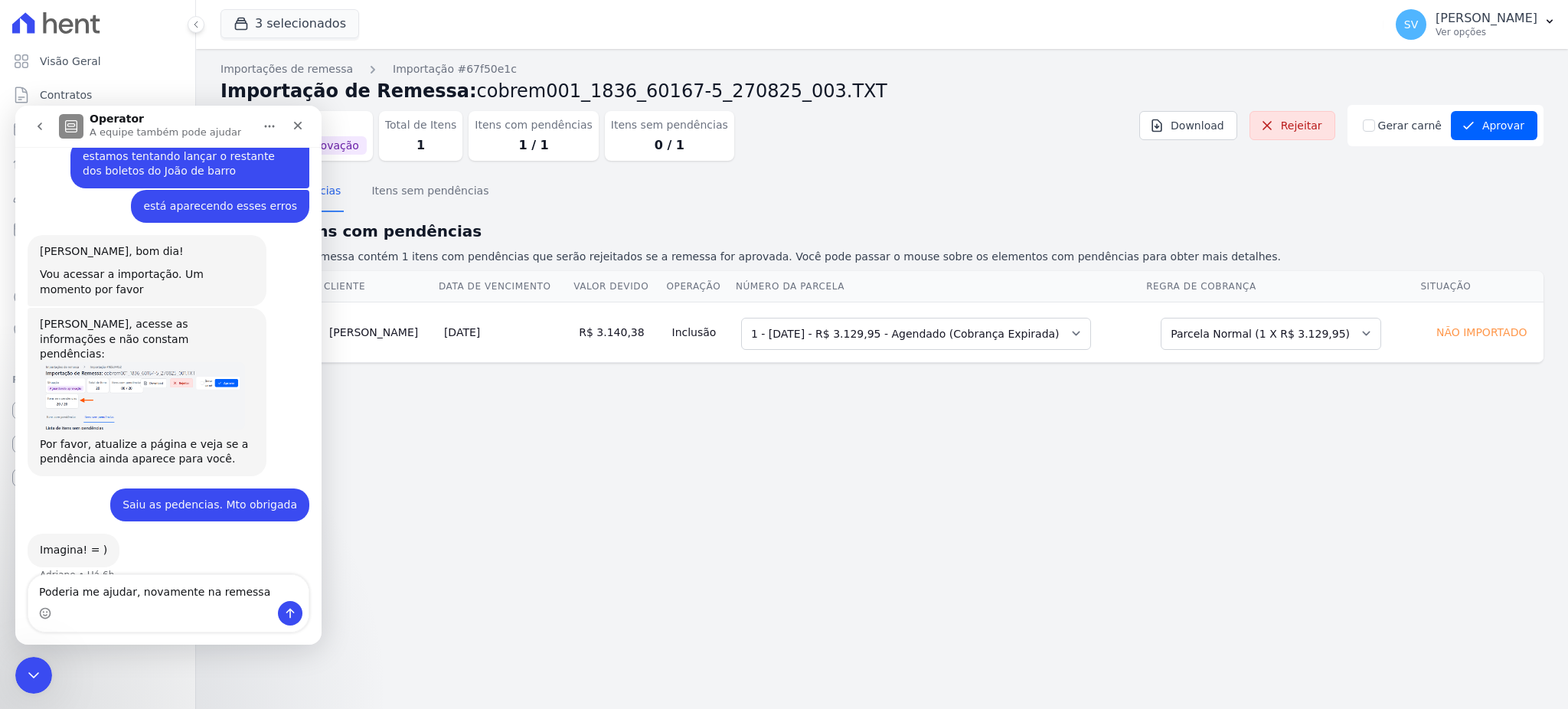
type textarea "Poderia me ajudar, novamente na remessa."
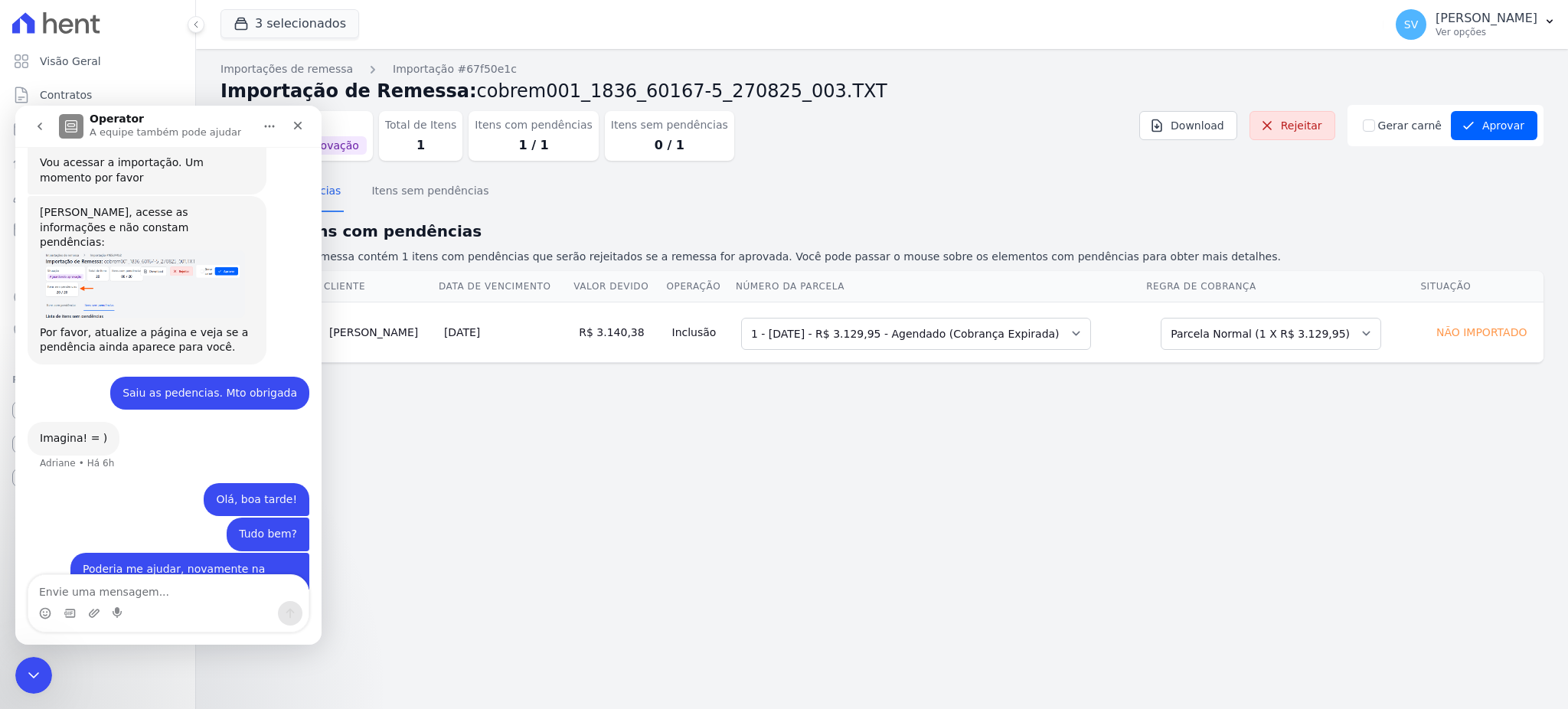
scroll to position [2006, 0]
type textarea "J"
type textarea "Bahamas."
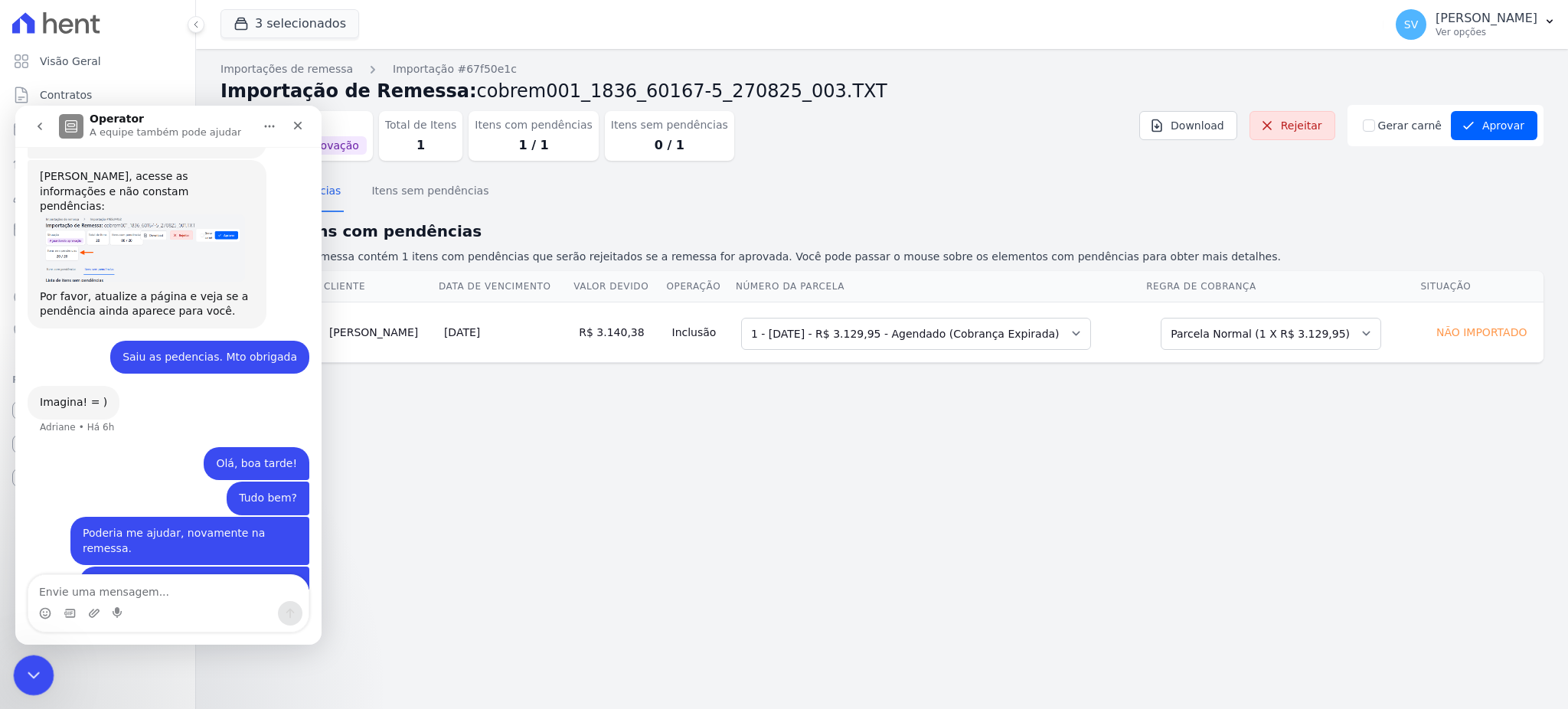
click at [39, 668] on icon "Encerramento do Messenger da Intercom" at bounding box center [32, 673] width 19 height 19
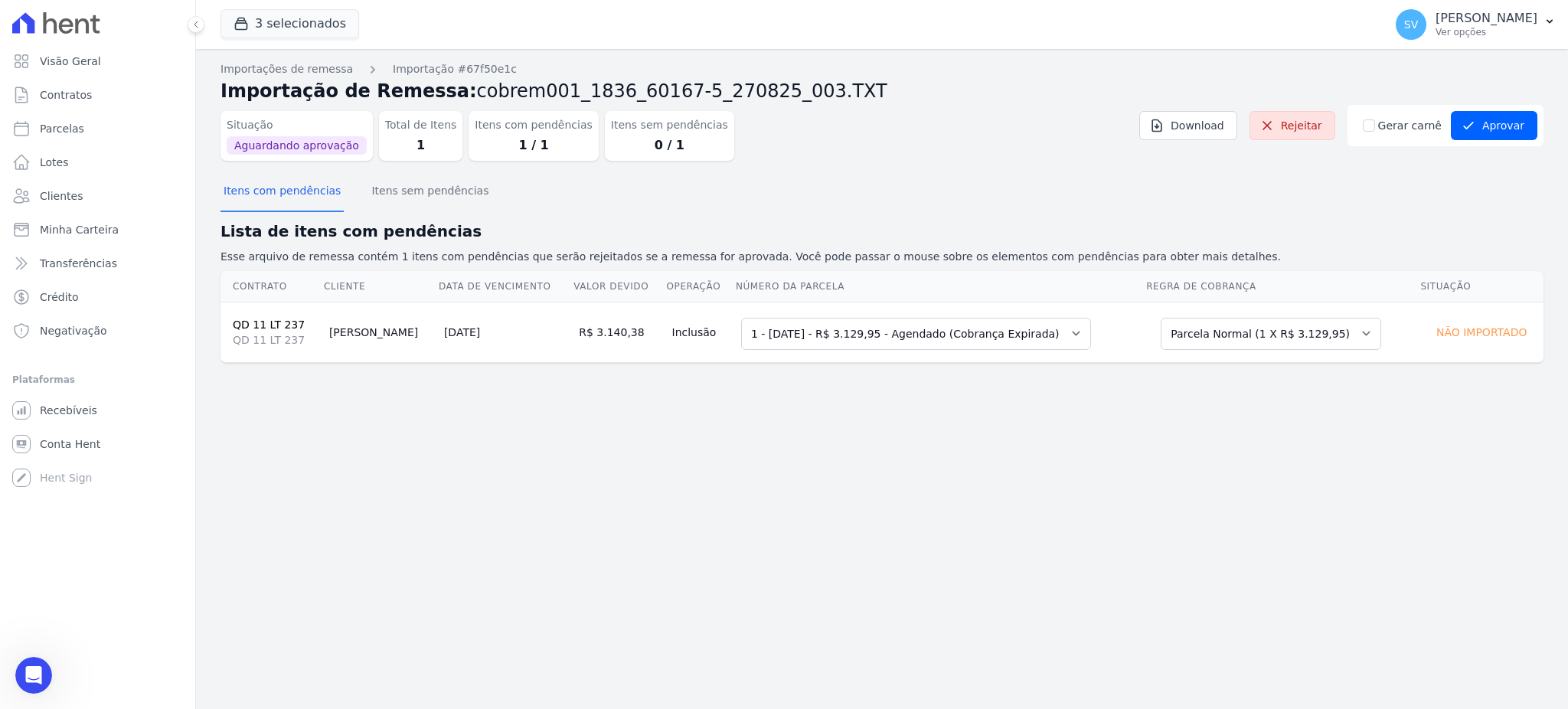
drag, startPoint x: 714, startPoint y: 512, endPoint x: 499, endPoint y: 380, distance: 252.3
click at [708, 512] on div "Importações de remessa Importação #67f50e1c Importação de Remessa: cobrem001_18…" at bounding box center [881, 378] width 1371 height 659
click at [1435, 23] on p "[PERSON_NAME]" at bounding box center [1486, 18] width 102 height 15
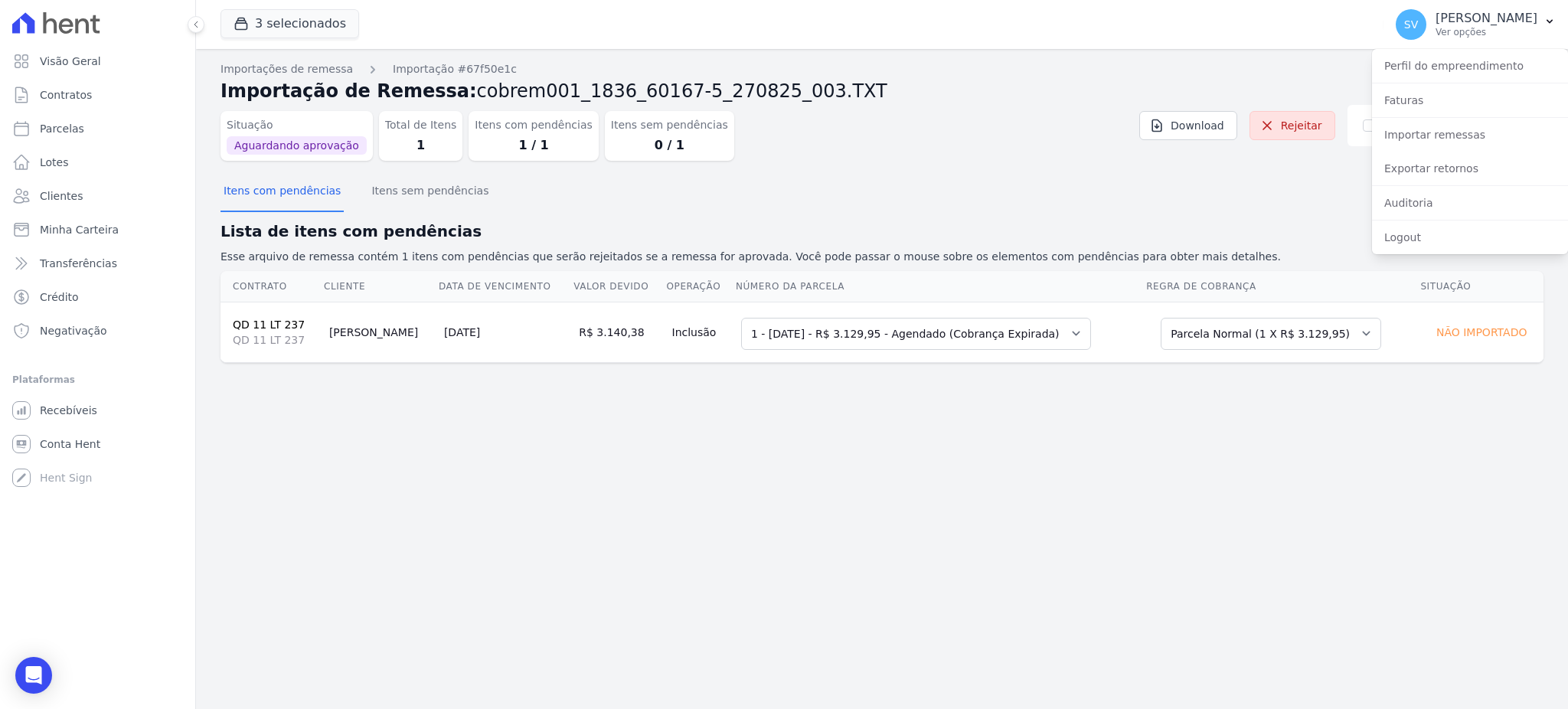
click at [1087, 476] on div "Importações de remessa Importação #67f50e1c Importação de Remessa: cobrem001_18…" at bounding box center [881, 378] width 1371 height 659
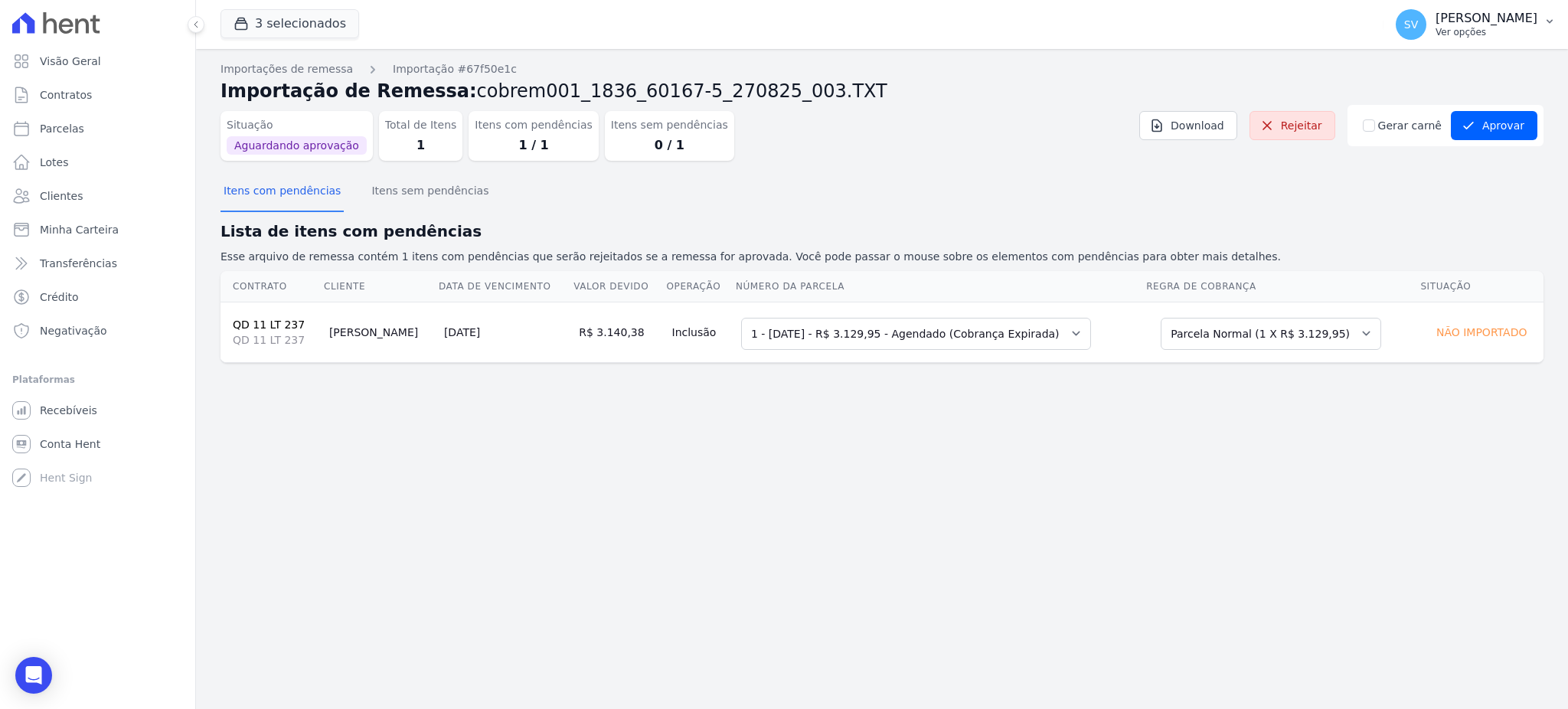
click at [1435, 28] on p "Ver opções" at bounding box center [1486, 32] width 102 height 12
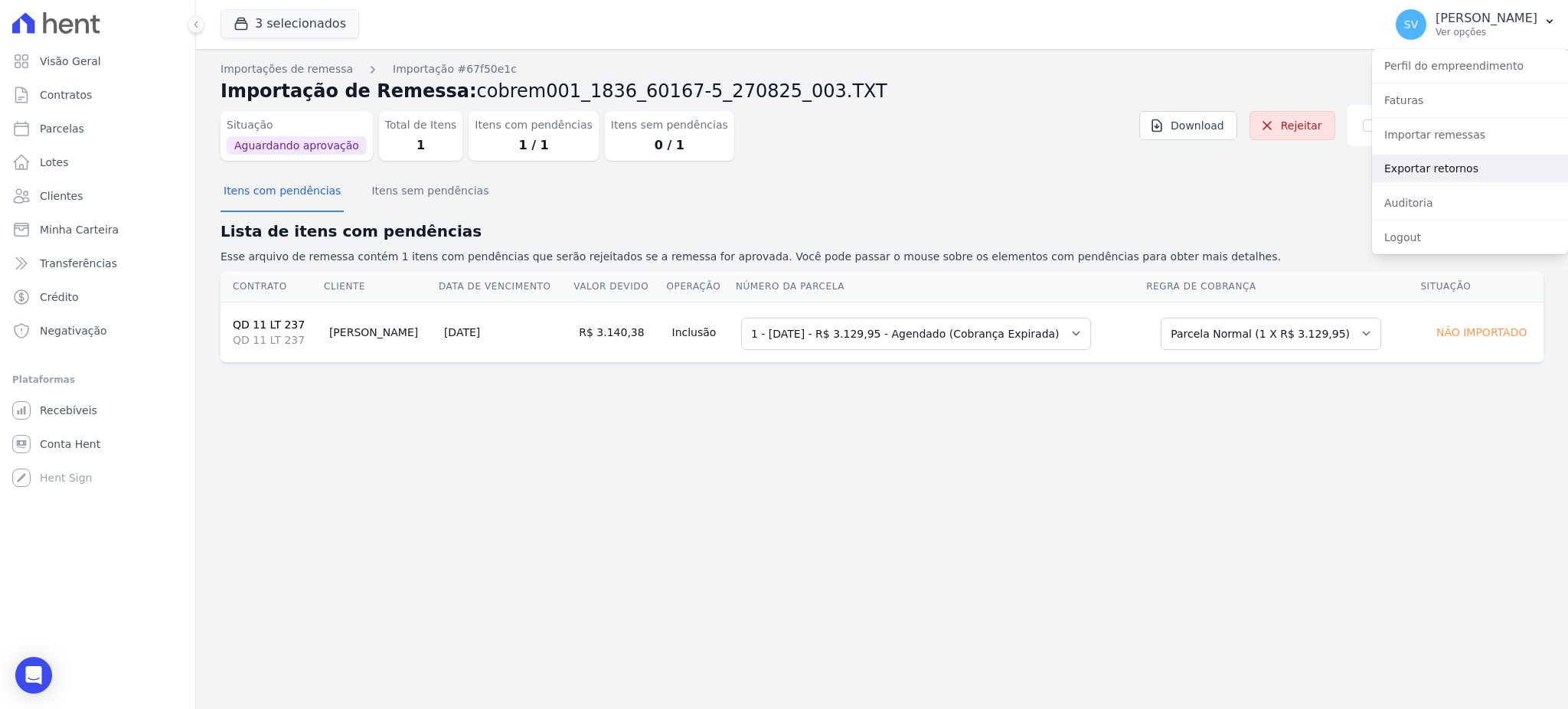
click at [1438, 167] on link "Exportar retornos" at bounding box center [1469, 167] width 196 height 27
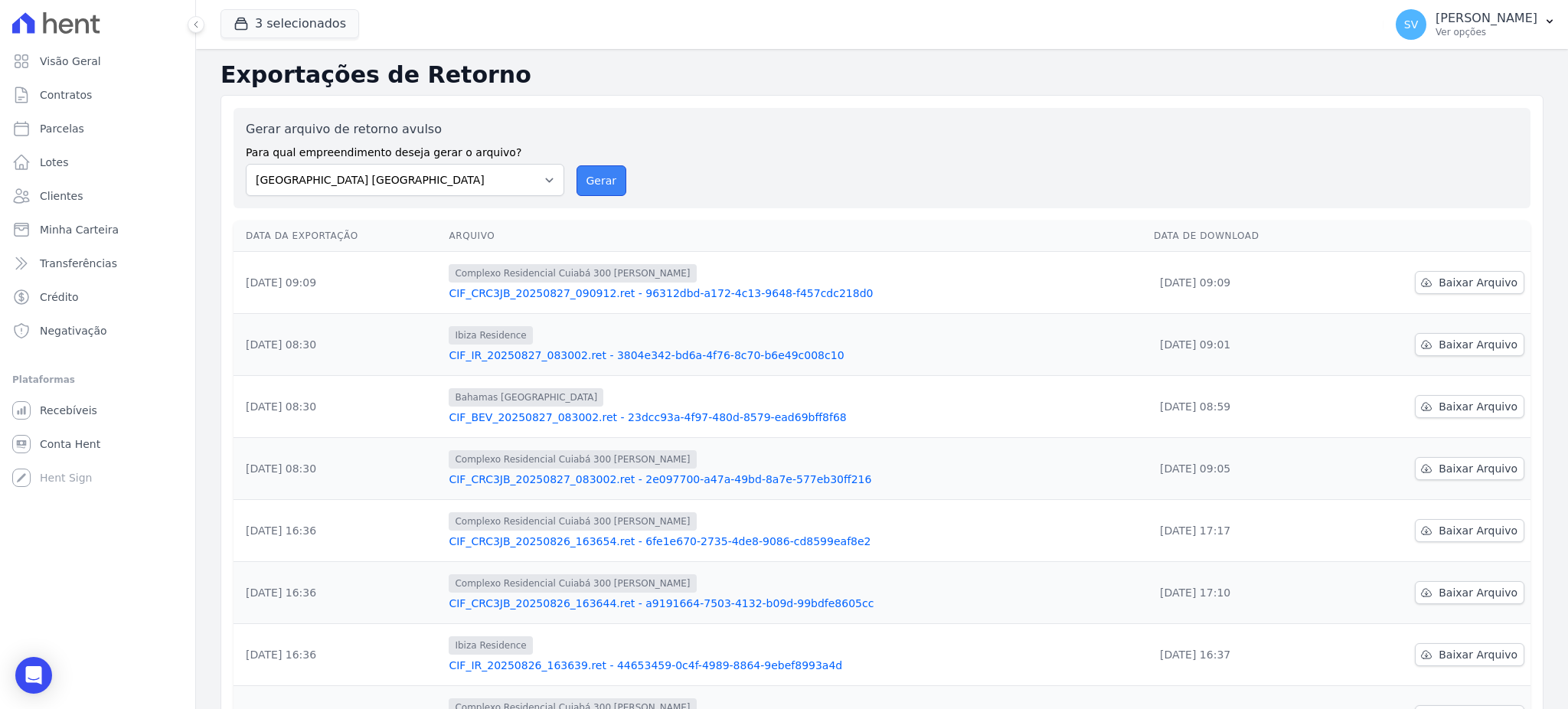
click at [593, 183] on button "Gerar" at bounding box center [602, 181] width 51 height 31
click at [536, 182] on select "BAHAMAS EAST VILLAGE COMPLEXO RESIDENCIAL CUIABÁ 300 - JOÃO DE BARRO IBIZA RESI…" at bounding box center [404, 180] width 319 height 32
select select "a999329b-d322-46c5-b2df-9163b092fb9b"
click at [245, 164] on select "BAHAMAS EAST VILLAGE COMPLEXO RESIDENCIAL CUIABÁ 300 - JOÃO DE BARRO IBIZA RESI…" at bounding box center [404, 180] width 319 height 32
click at [1435, 29] on p "Ver opções" at bounding box center [1486, 32] width 102 height 12
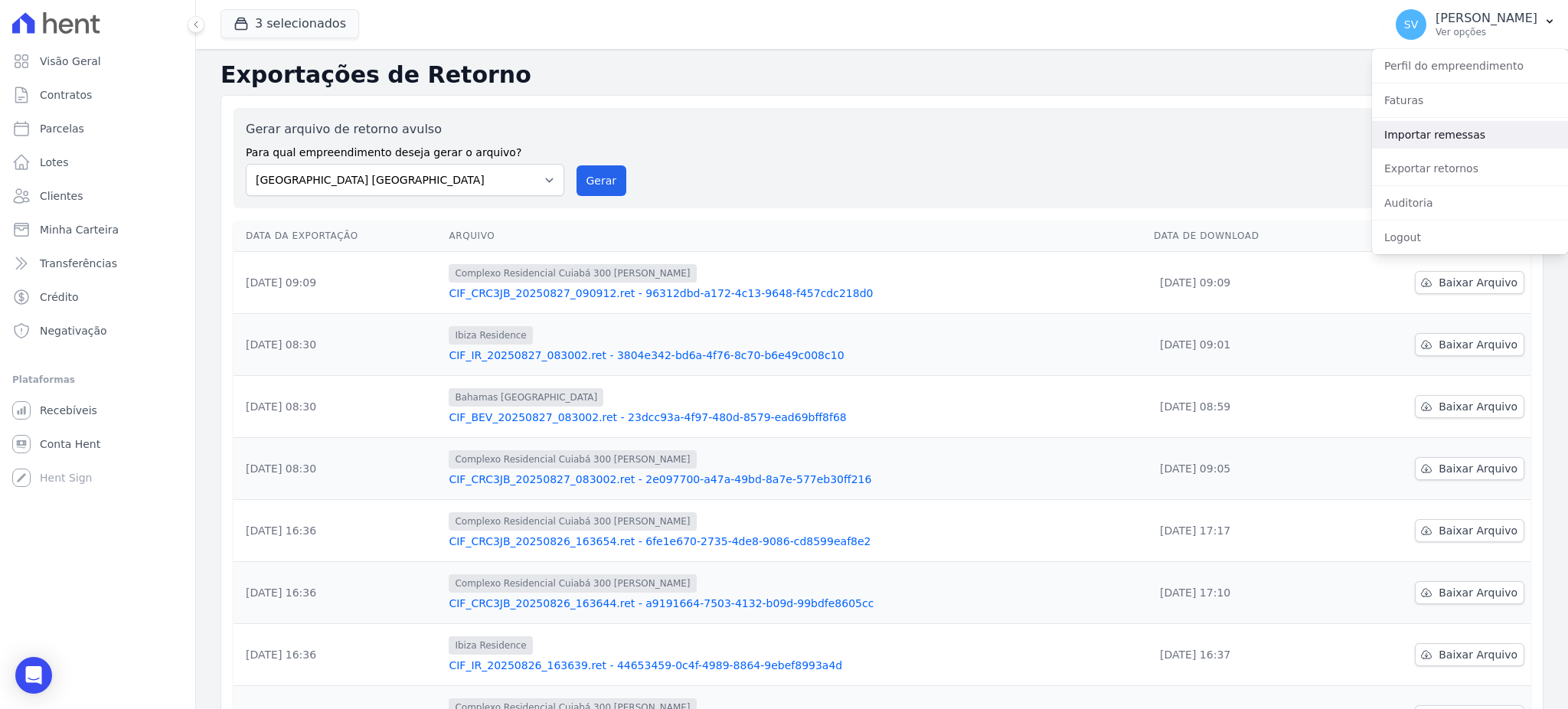
click at [1416, 130] on link "Importar remessas" at bounding box center [1469, 134] width 196 height 27
click at [1442, 126] on link "Importar remessas" at bounding box center [1469, 134] width 196 height 27
click at [1018, 138] on div "Gerar arquivo de retorno avulso Para qual empreendimento deseja gerar o arquivo…" at bounding box center [881, 158] width 1273 height 76
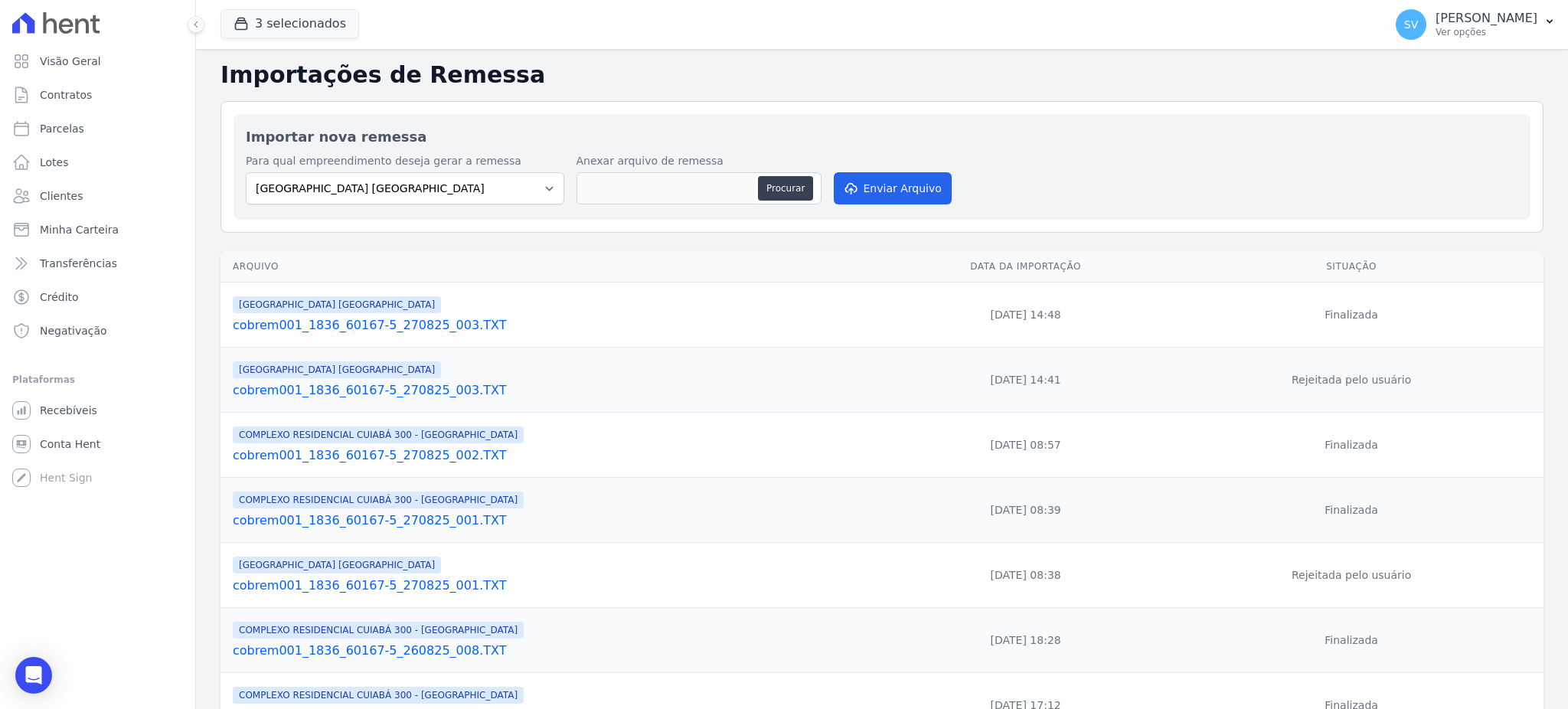
click at [362, 325] on link "cobrem001_1836_60167-5_270825_003.TXT" at bounding box center [559, 325] width 653 height 19
click at [446, 324] on link "cobrem001_1836_60167-5_270825_003.TXT" at bounding box center [559, 325] width 653 height 19
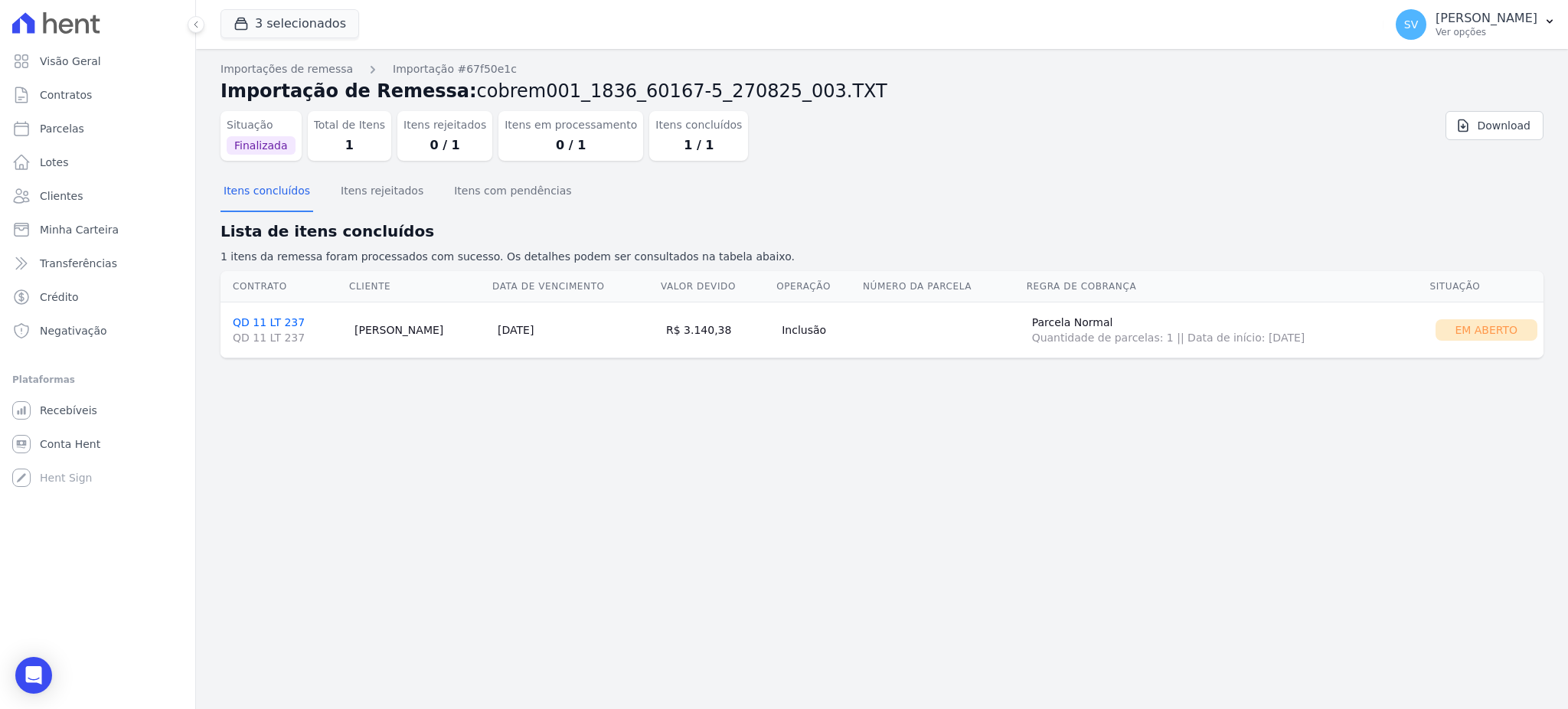
click at [1475, 323] on div "Em Aberto" at bounding box center [1486, 329] width 103 height 22
click at [1476, 341] on td "Em Aberto" at bounding box center [1486, 329] width 115 height 55
click at [1474, 329] on div "Em Aberto" at bounding box center [1486, 329] width 103 height 22
click at [268, 320] on link "QD 11 LT 237 QD 11 LT 237" at bounding box center [287, 330] width 109 height 29
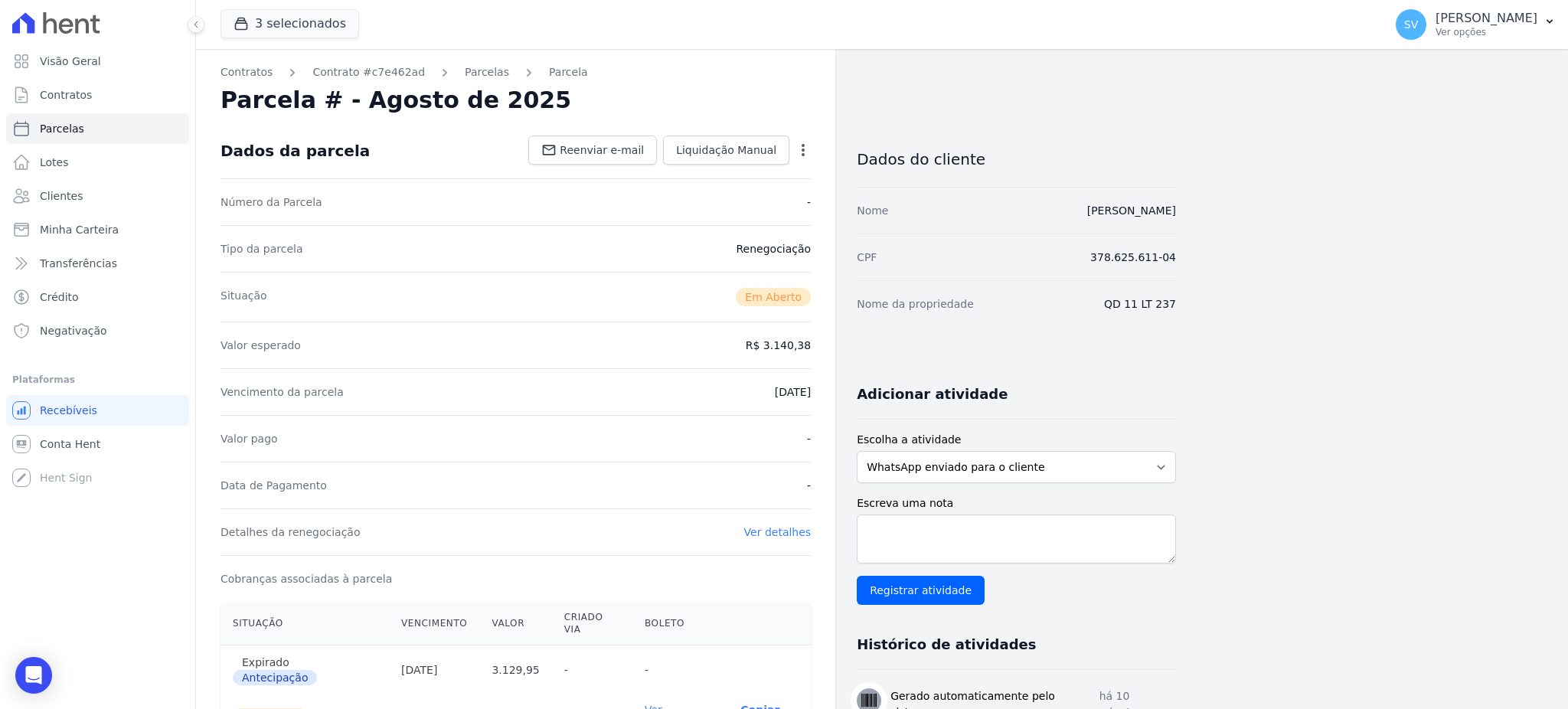
scroll to position [307, 0]
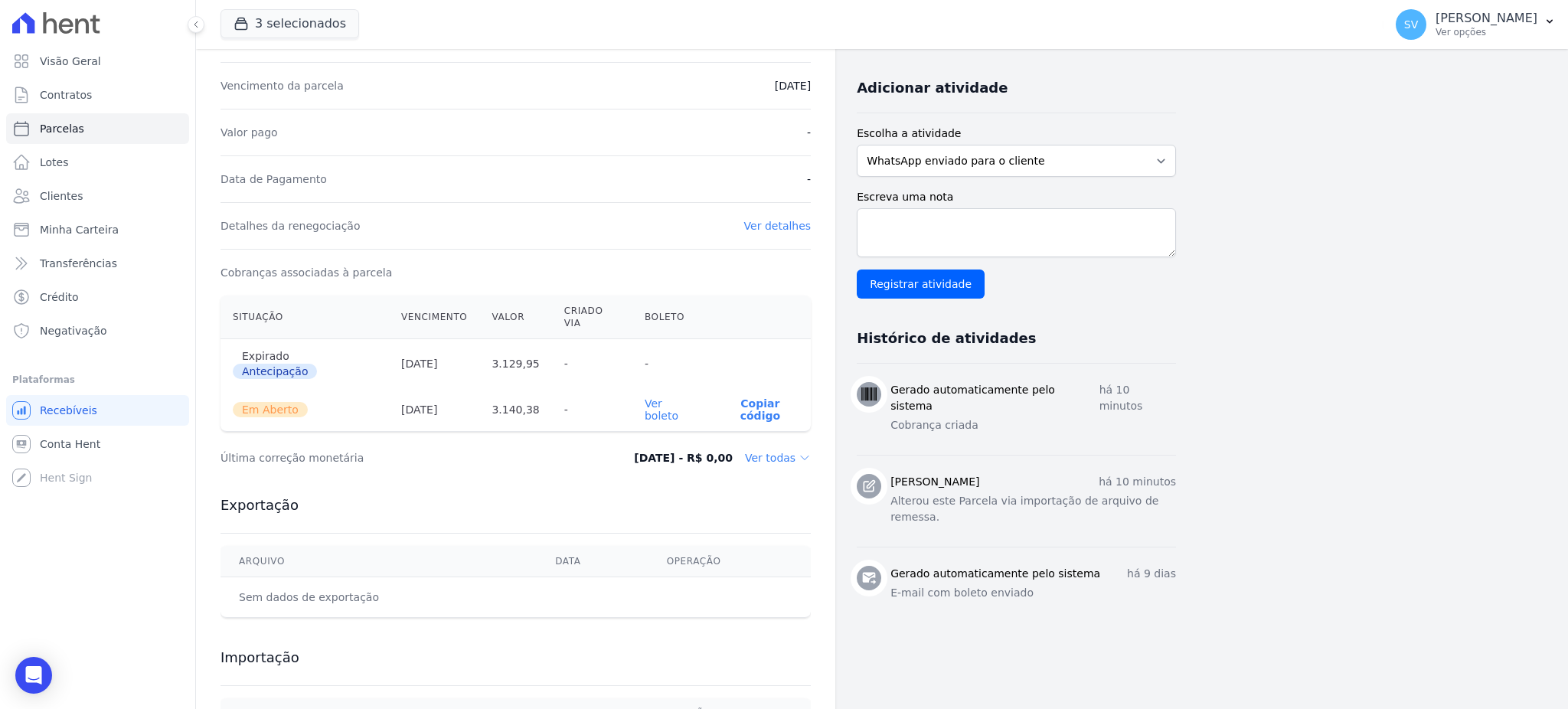
click at [678, 397] on link "Ver boleto" at bounding box center [661, 409] width 34 height 24
click at [1435, 13] on p "[PERSON_NAME]" at bounding box center [1486, 18] width 102 height 15
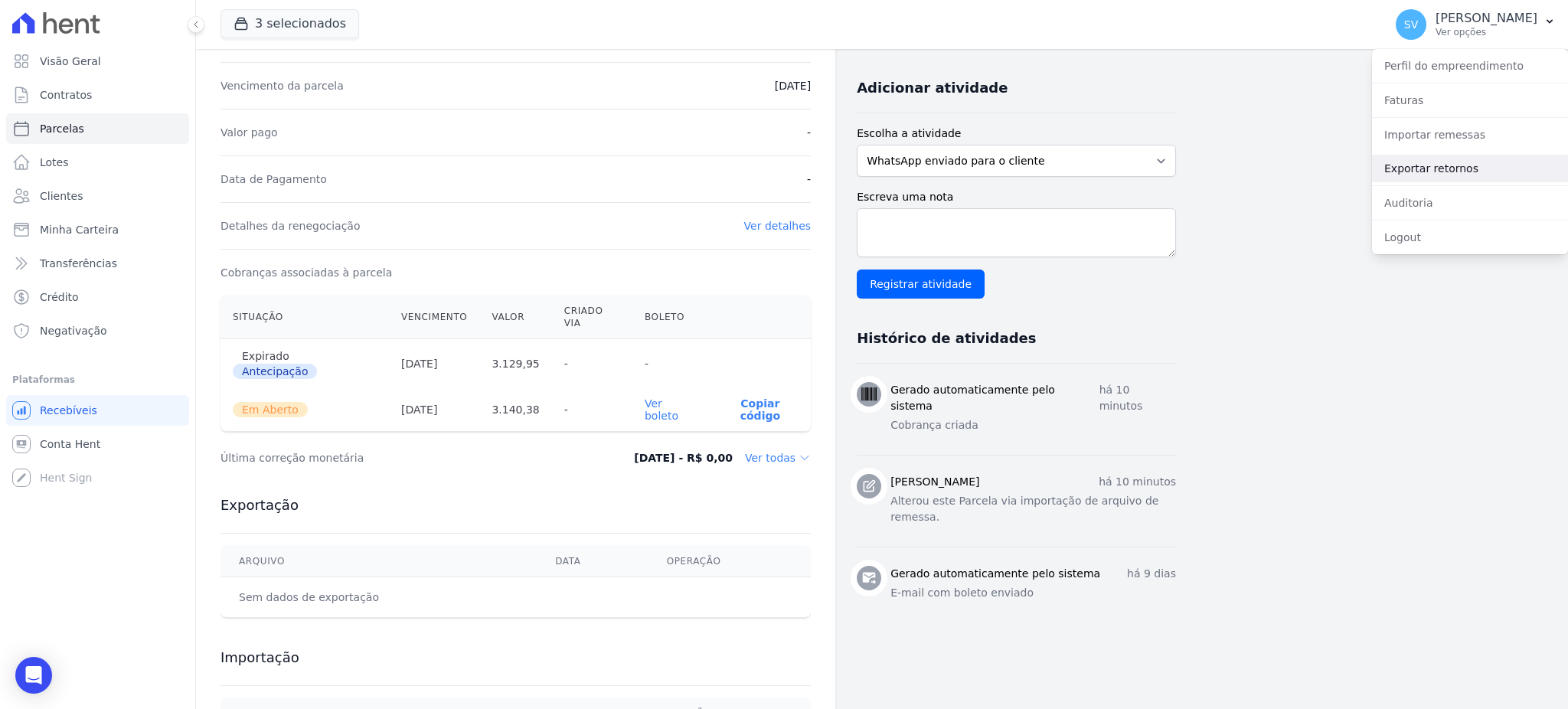
click at [1417, 169] on link "Exportar retornos" at bounding box center [1469, 167] width 196 height 27
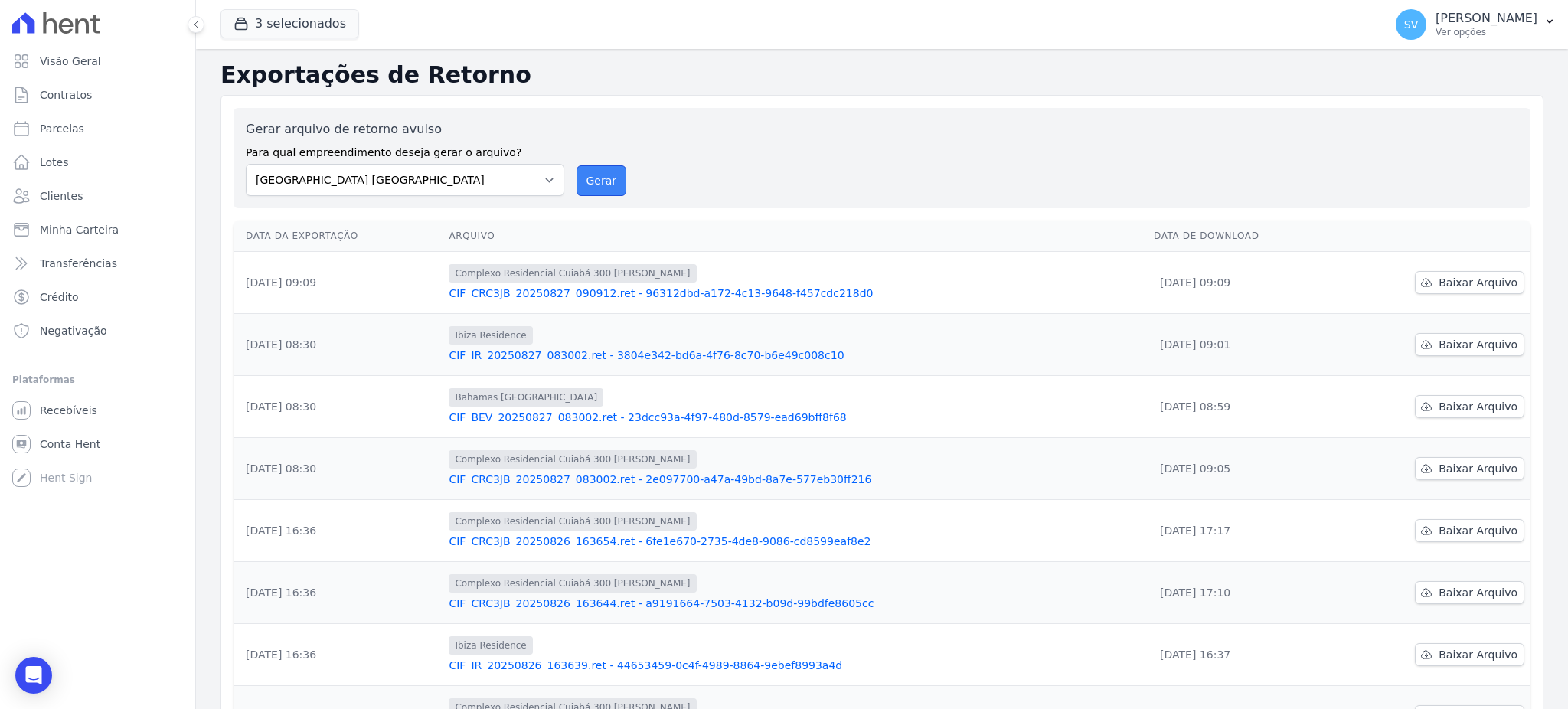
drag, startPoint x: 592, startPoint y: 178, endPoint x: 863, endPoint y: 148, distance: 272.7
click at [593, 179] on button "Gerar" at bounding box center [602, 181] width 51 height 31
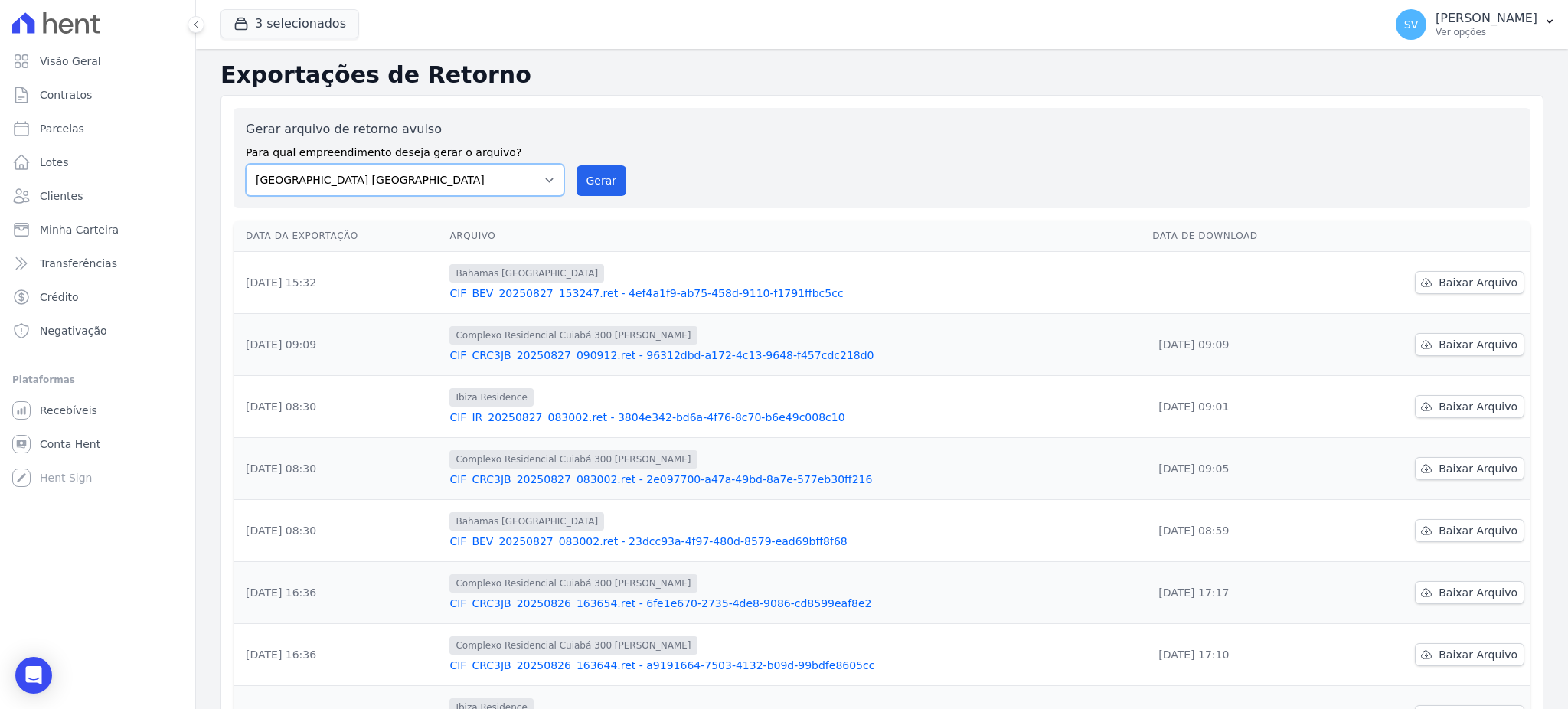
click at [547, 179] on select "BAHAMAS EAST VILLAGE COMPLEXO RESIDENCIAL CUIABÁ 300 - JOÃO DE BARRO IBIZA RESI…" at bounding box center [404, 180] width 319 height 32
select select "a999329b-d322-46c5-b2df-9163b092fb9b"
click at [245, 164] on select "BAHAMAS EAST VILLAGE COMPLEXO RESIDENCIAL CUIABÁ 300 - JOÃO DE BARRO IBIZA RESI…" at bounding box center [404, 180] width 319 height 32
click at [588, 176] on button "Gerar" at bounding box center [602, 181] width 51 height 31
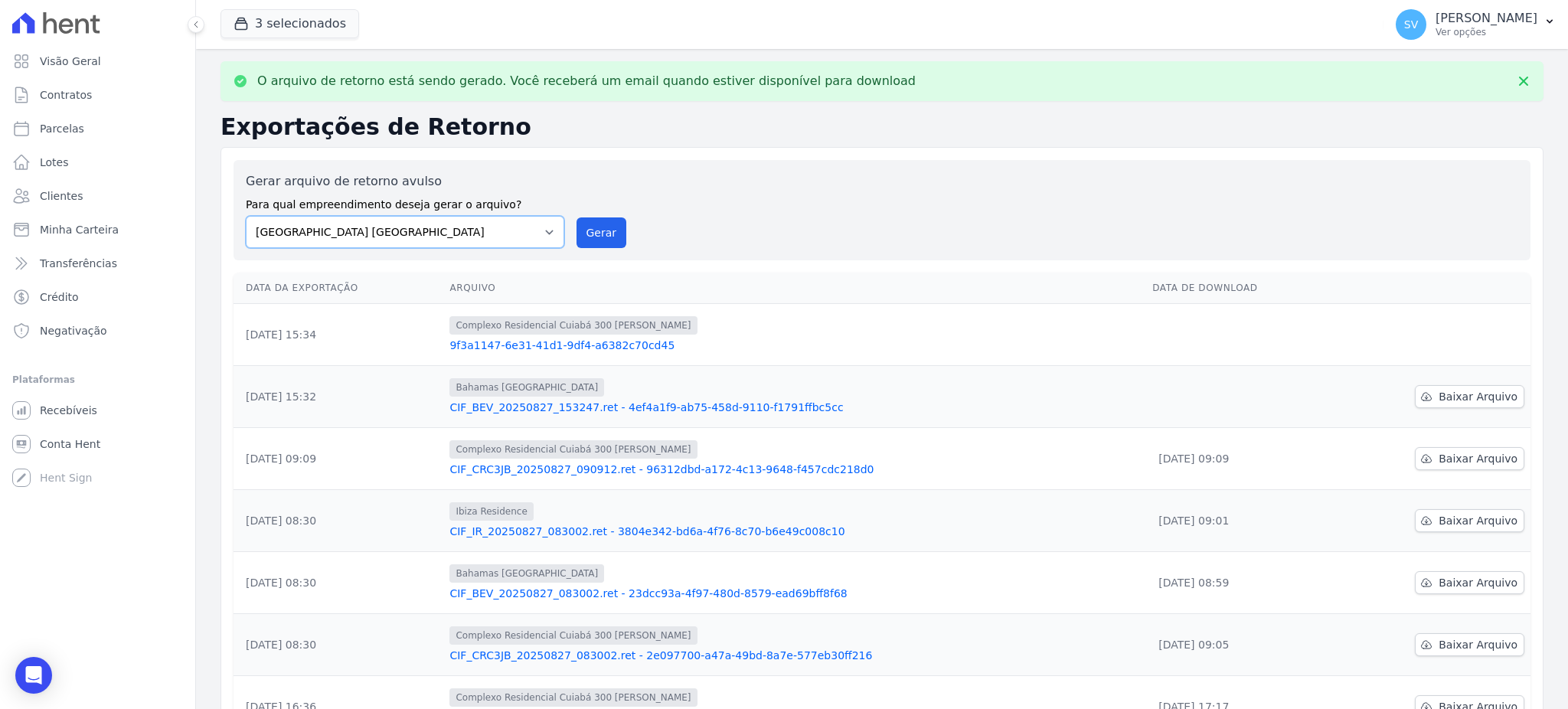
click at [537, 232] on select "BAHAMAS EAST VILLAGE COMPLEXO RESIDENCIAL CUIABÁ 300 - JOÃO DE BARRO IBIZA RESI…" at bounding box center [404, 231] width 319 height 32
select select "73a372cd-5640-41c8-aaea-11bd74619c10"
click at [245, 215] on select "BAHAMAS EAST VILLAGE COMPLEXO RESIDENCIAL CUIABÁ 300 - JOÃO DE BARRO IBIZA RESI…" at bounding box center [404, 231] width 319 height 32
click at [594, 228] on button "Gerar" at bounding box center [602, 232] width 51 height 31
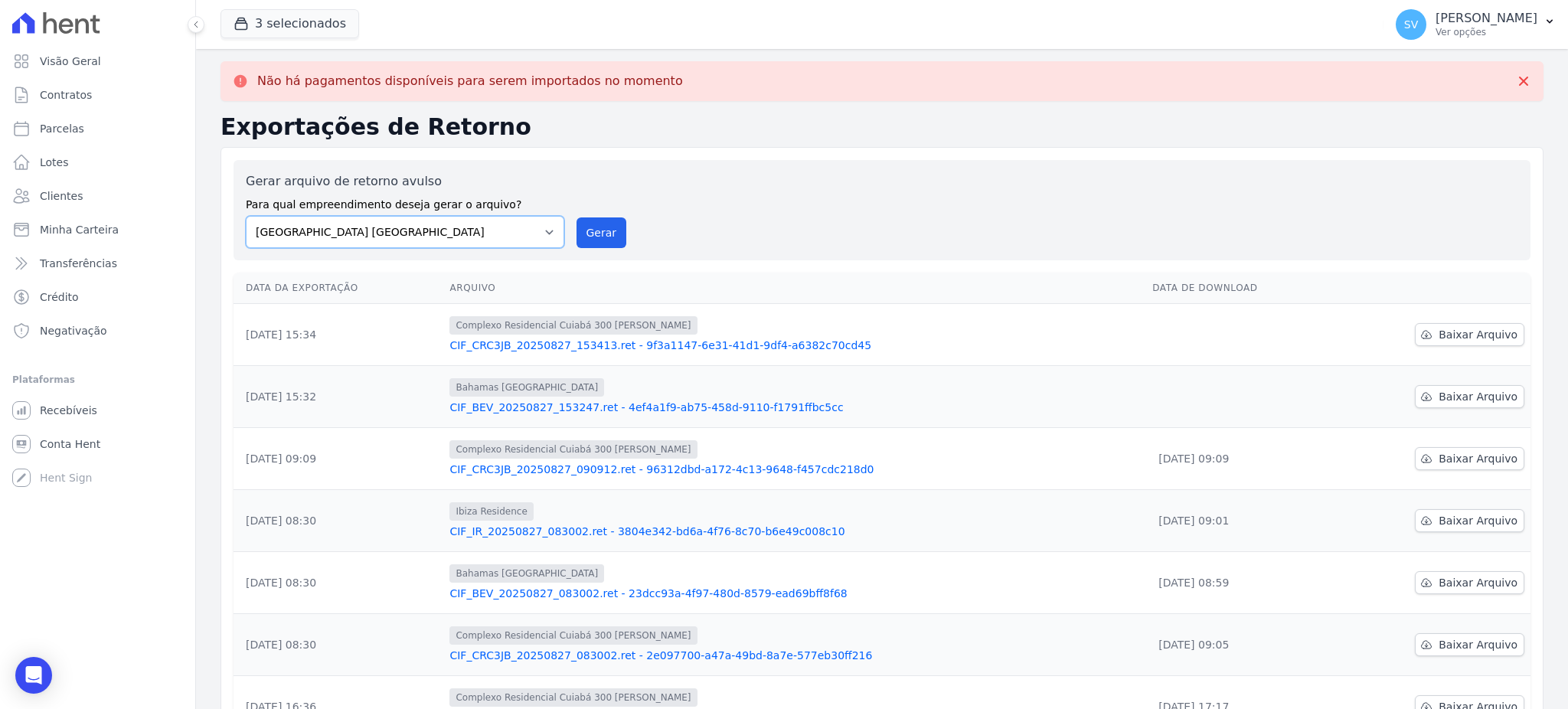
drag, startPoint x: 520, startPoint y: 242, endPoint x: 507, endPoint y: 246, distance: 13.6
click at [520, 242] on select "BAHAMAS EAST VILLAGE COMPLEXO RESIDENCIAL CUIABÁ 300 - JOÃO DE BARRO IBIZA RESI…" at bounding box center [404, 231] width 319 height 32
drag, startPoint x: 927, startPoint y: 213, endPoint x: 1371, endPoint y: 338, distance: 461.3
click at [931, 214] on div "Gerar arquivo de retorno avulso Para qual empreendimento deseja gerar o arquivo…" at bounding box center [881, 210] width 1273 height 76
click at [1447, 388] on span "Baixar Arquivo" at bounding box center [1478, 396] width 79 height 15
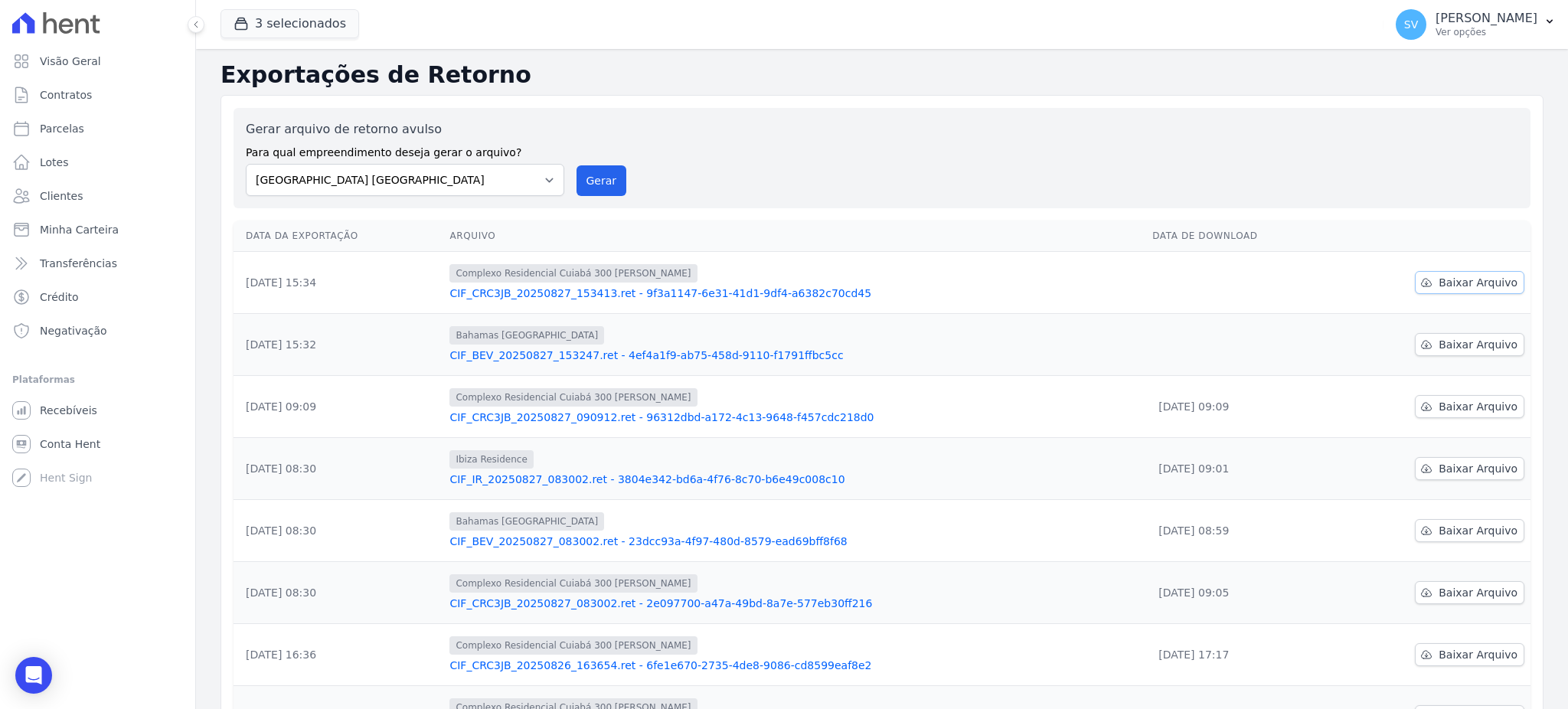
click at [1467, 283] on span "Baixar Arquivo" at bounding box center [1478, 282] width 79 height 15
click at [59, 59] on span "Visão Geral" at bounding box center [70, 61] width 61 height 15
